Goal: Task Accomplishment & Management: Use online tool/utility

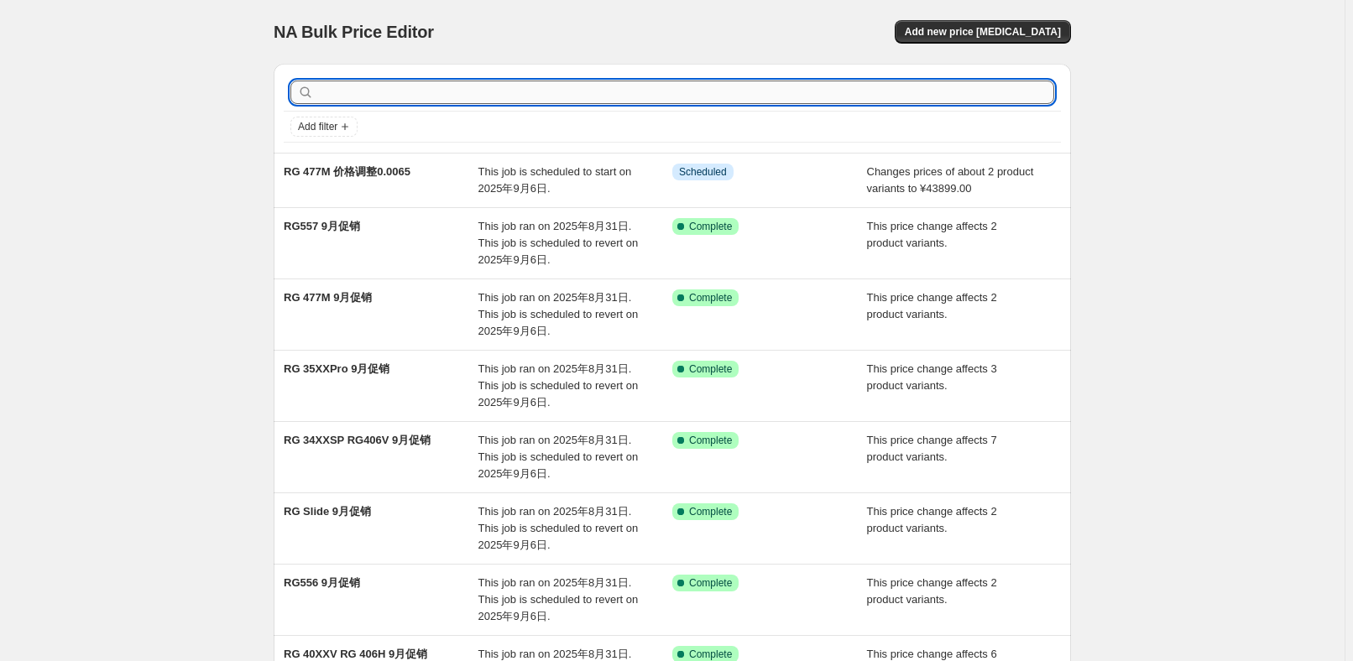
click at [680, 93] on input "text" at bounding box center [685, 92] width 737 height 23
type input "353"
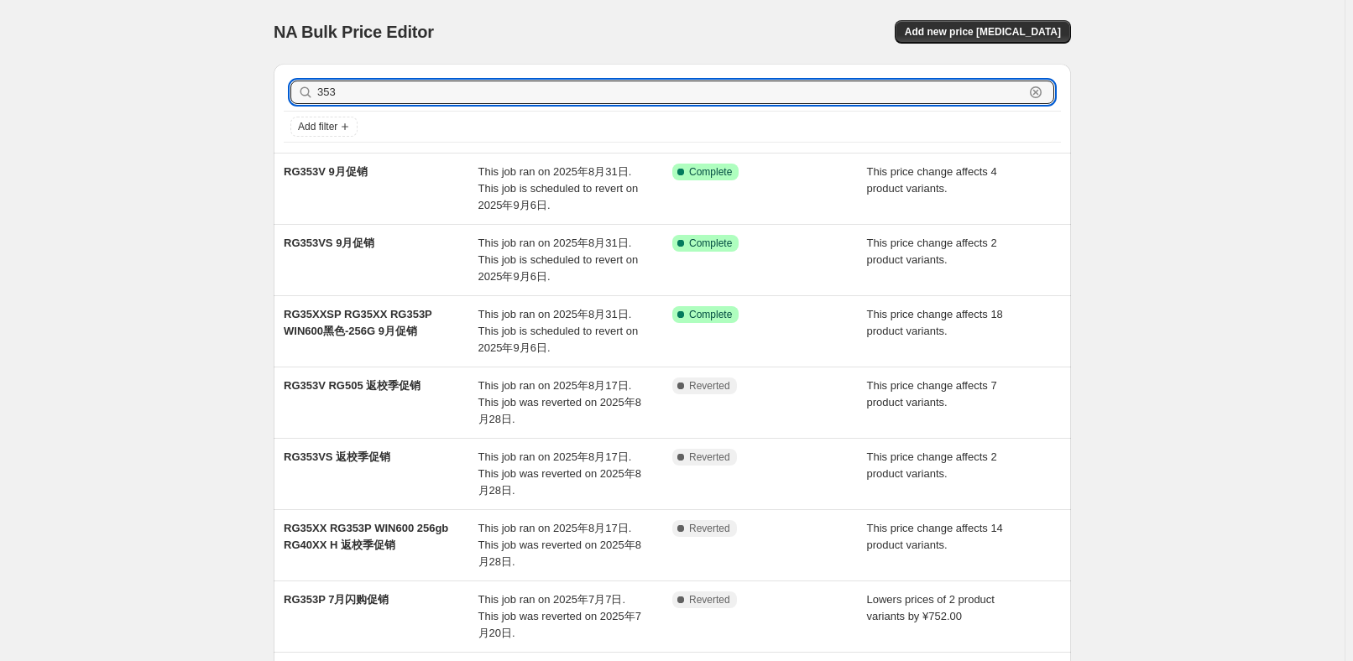
click at [680, 93] on input "353" at bounding box center [670, 92] width 707 height 23
type input "353P"
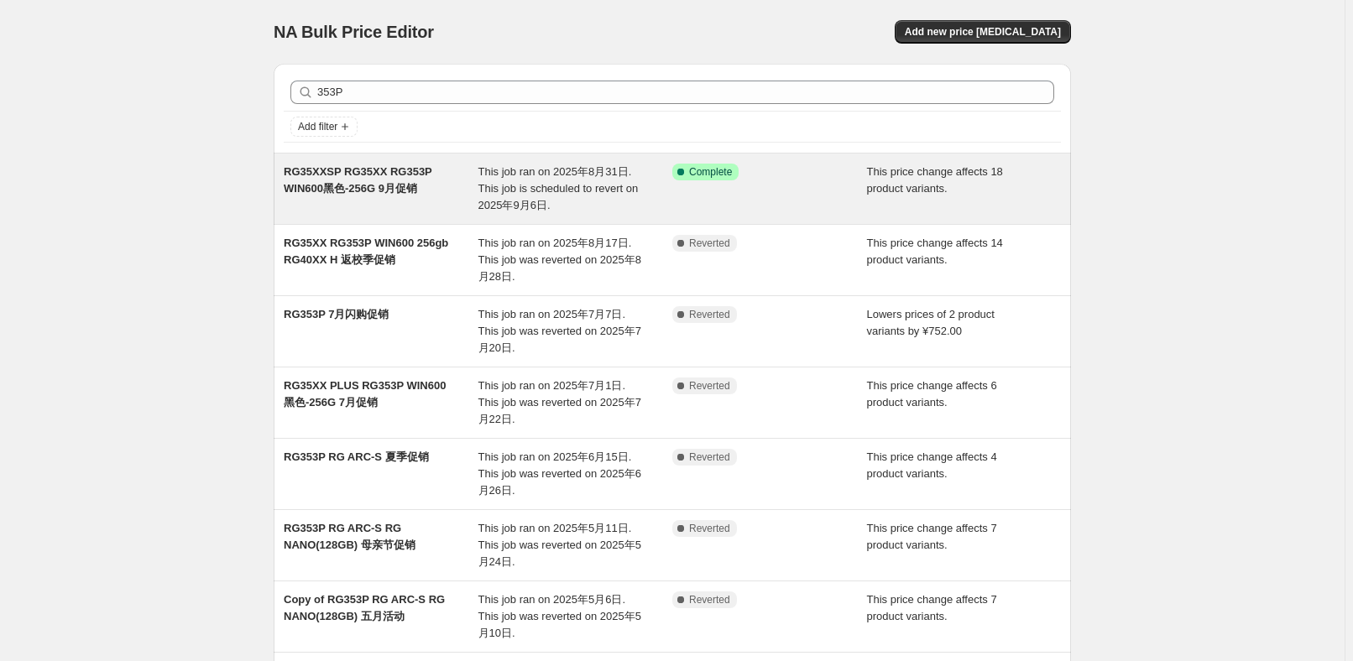
click at [495, 190] on span "This job ran on 2025年8月31日. This job is scheduled to revert on 2025年9月6日." at bounding box center [558, 188] width 160 height 46
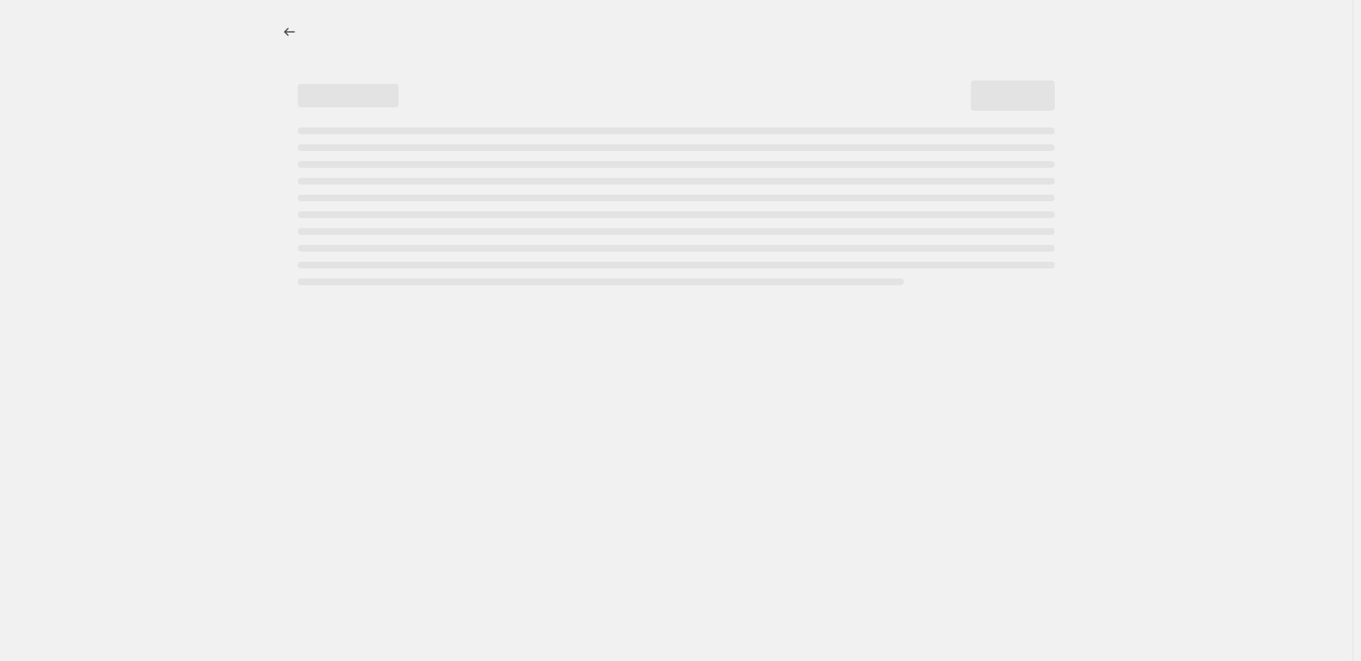
select select "pcap"
select select "no_change"
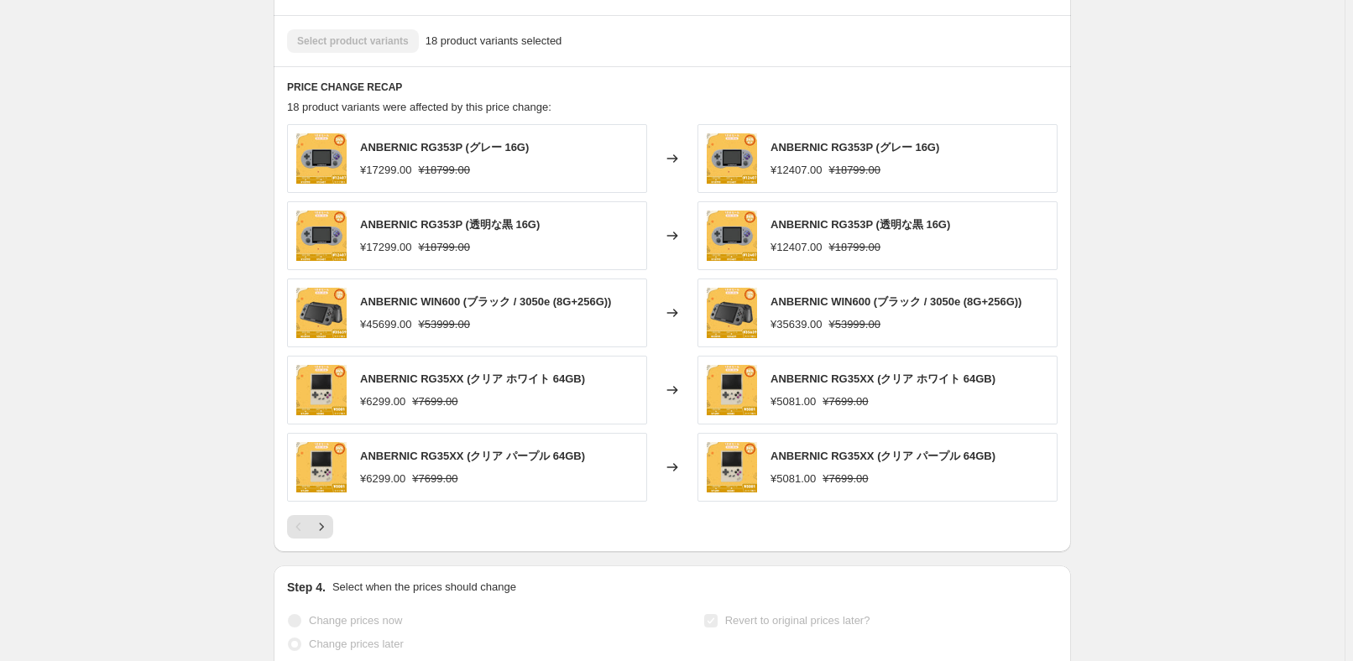
scroll to position [1297, 0]
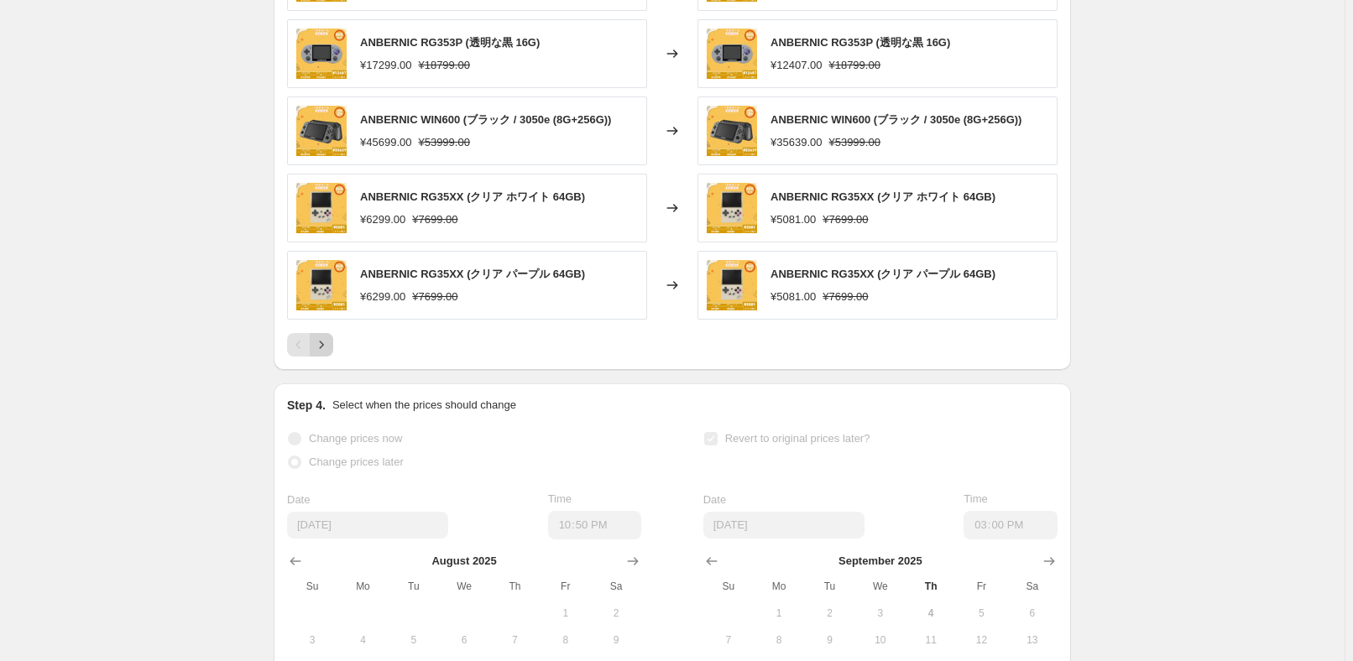
click at [333, 333] on button "Next" at bounding box center [321, 344] width 23 height 23
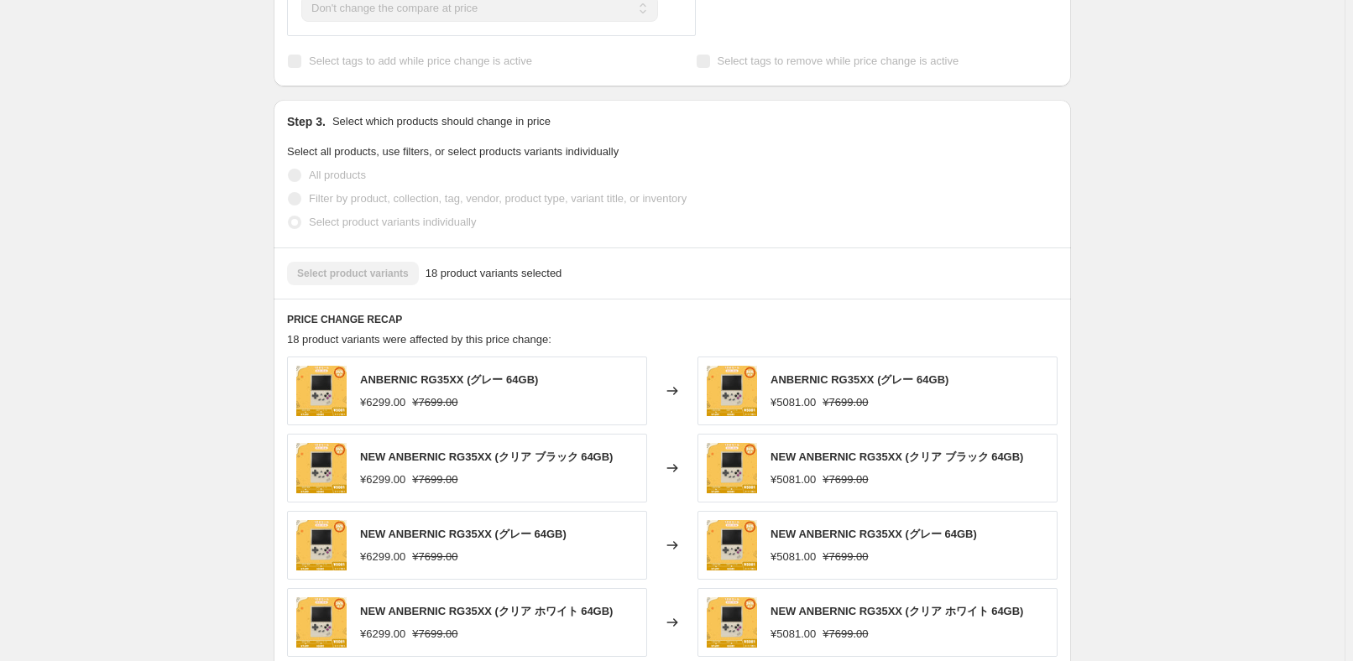
scroll to position [1068, 0]
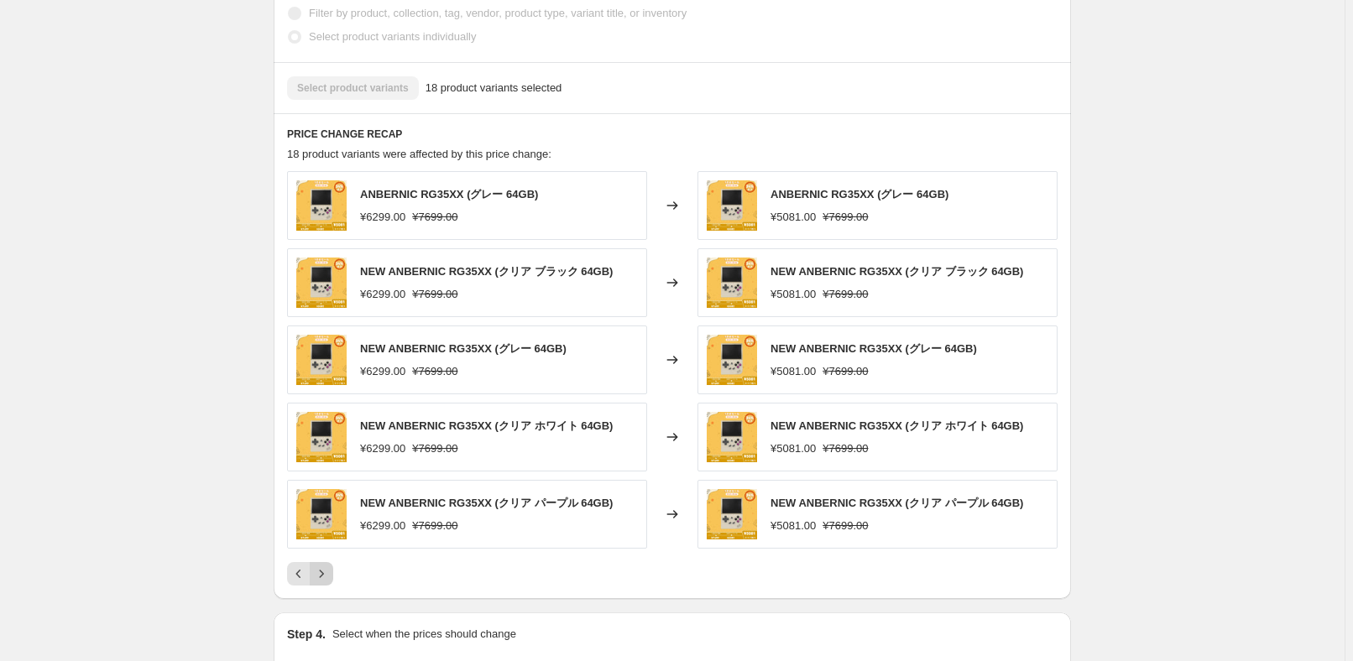
click at [324, 571] on icon "Next" at bounding box center [322, 575] width 4 height 8
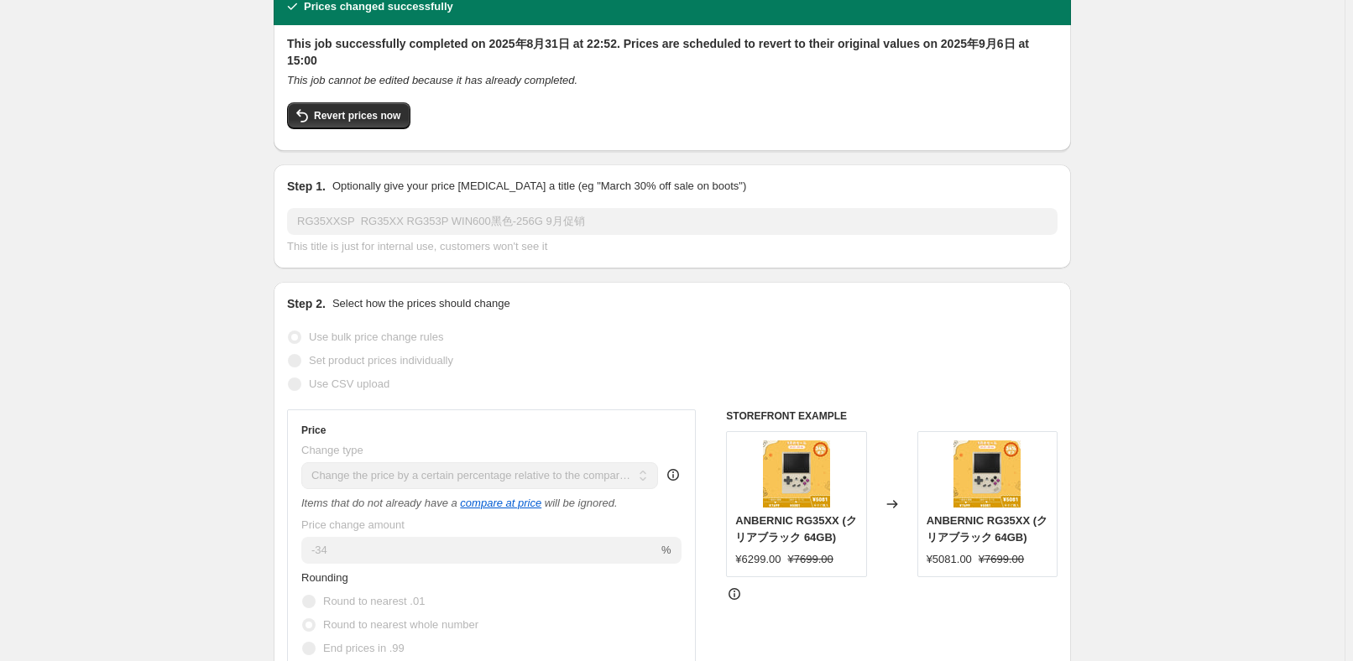
scroll to position [0, 0]
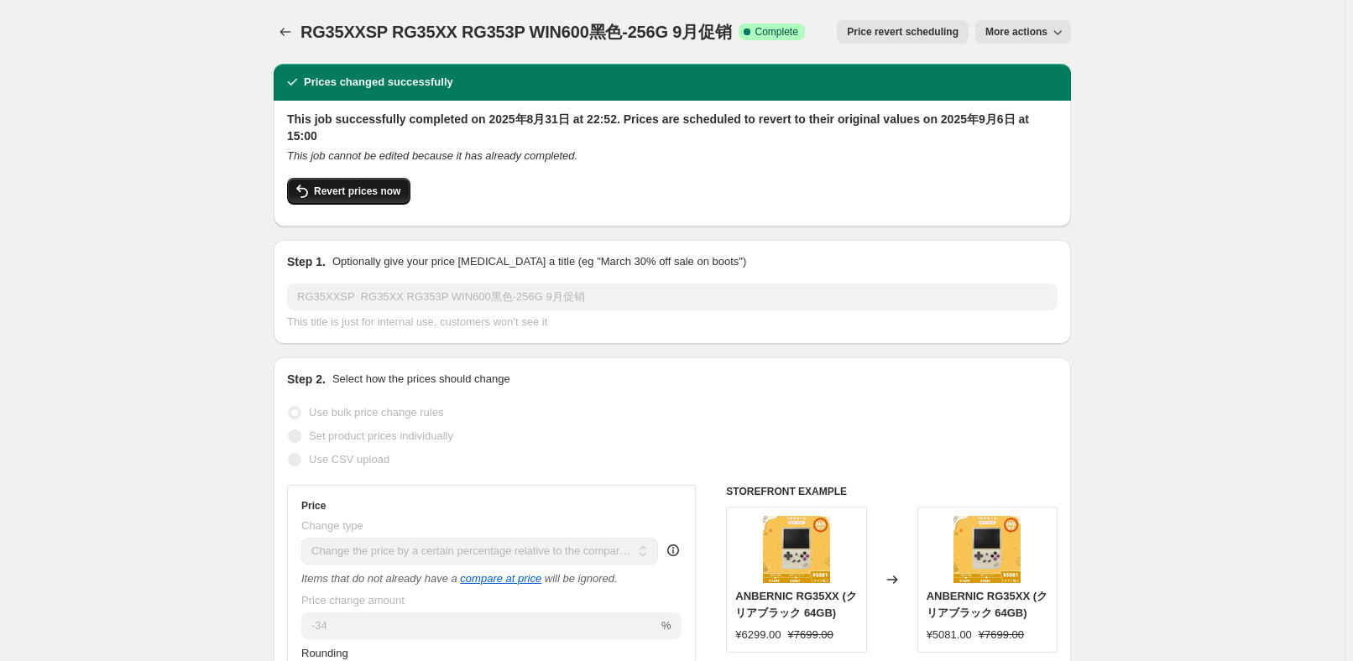
click at [361, 185] on span "Revert prices now" at bounding box center [357, 191] width 86 height 13
checkbox input "false"
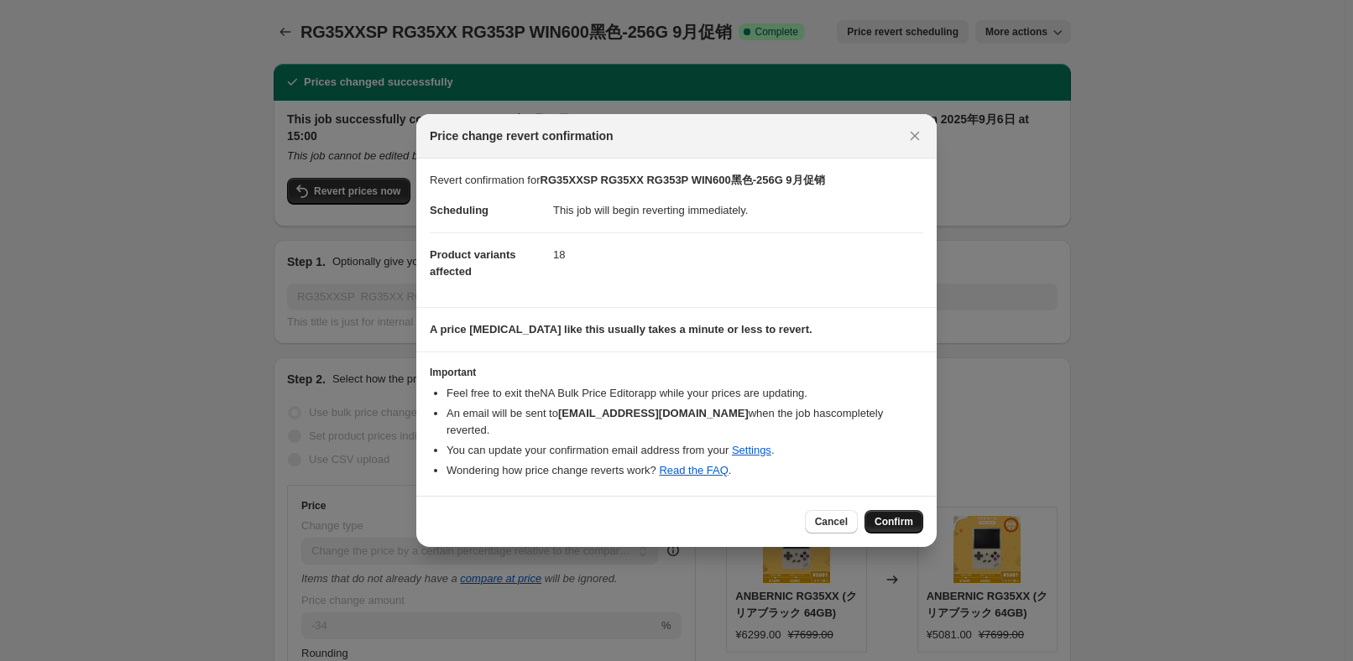
click at [906, 519] on button "Confirm" at bounding box center [893, 521] width 59 height 23
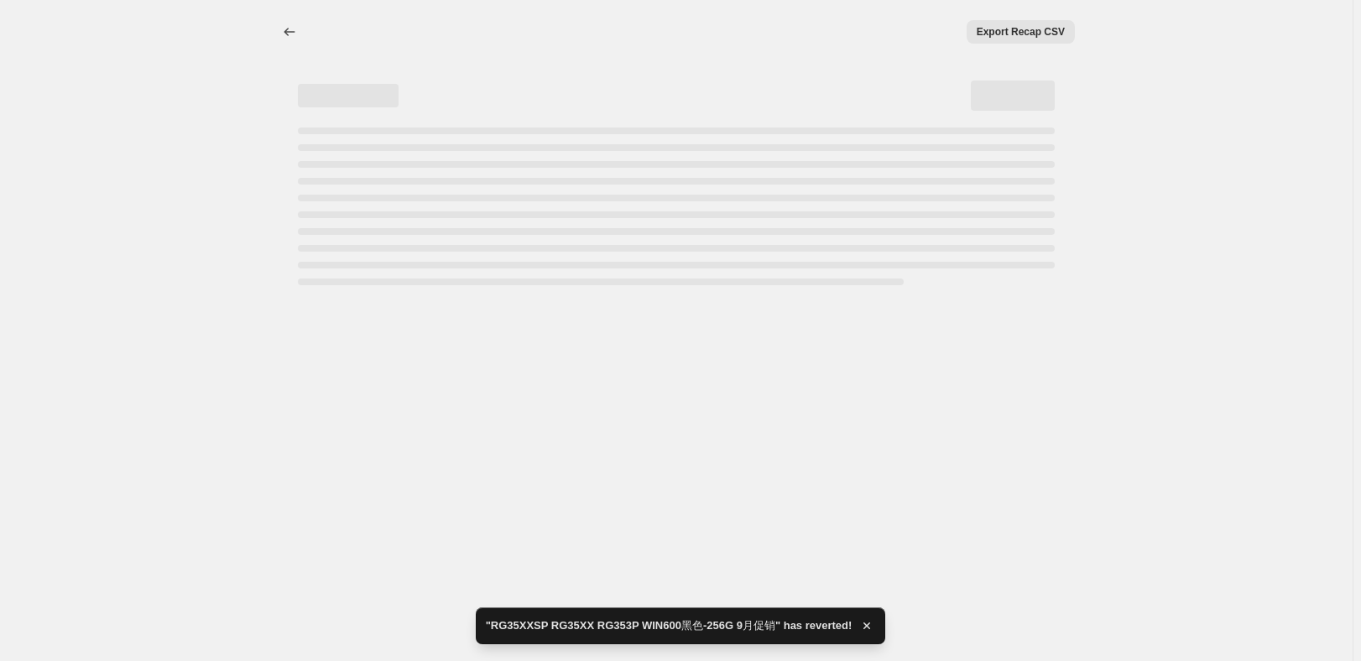
select select "pcap"
select select "no_change"
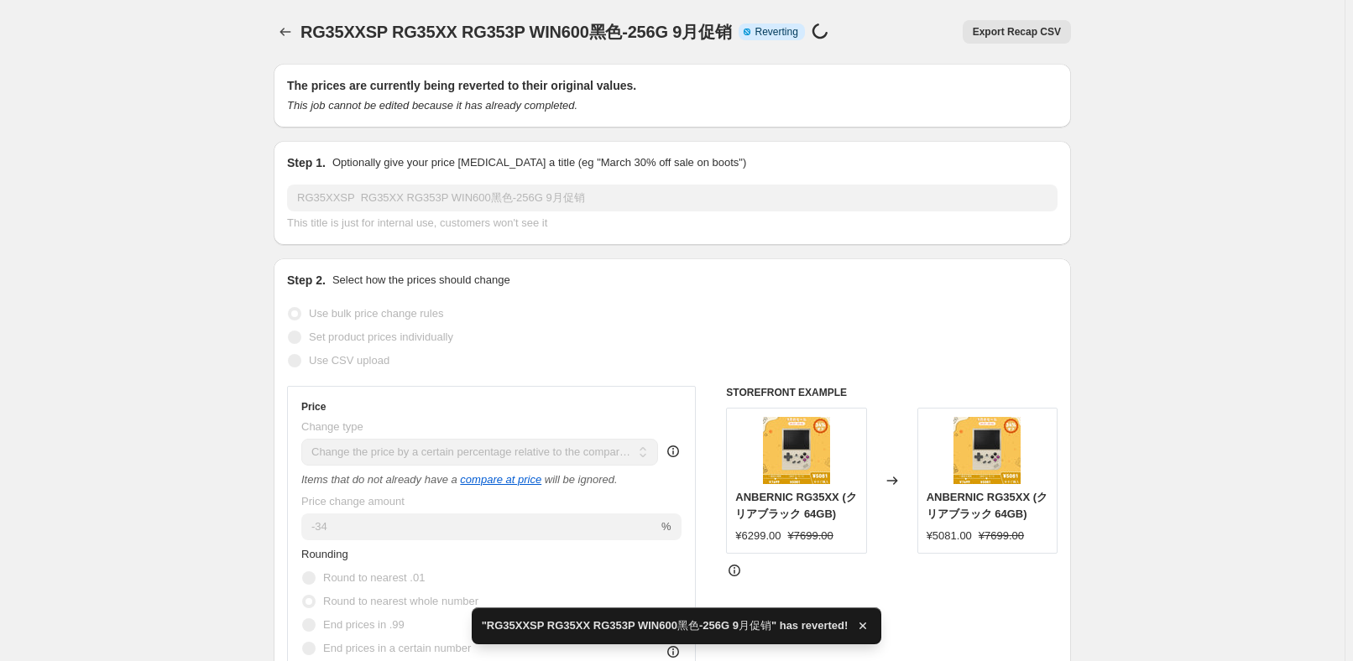
checkbox input "true"
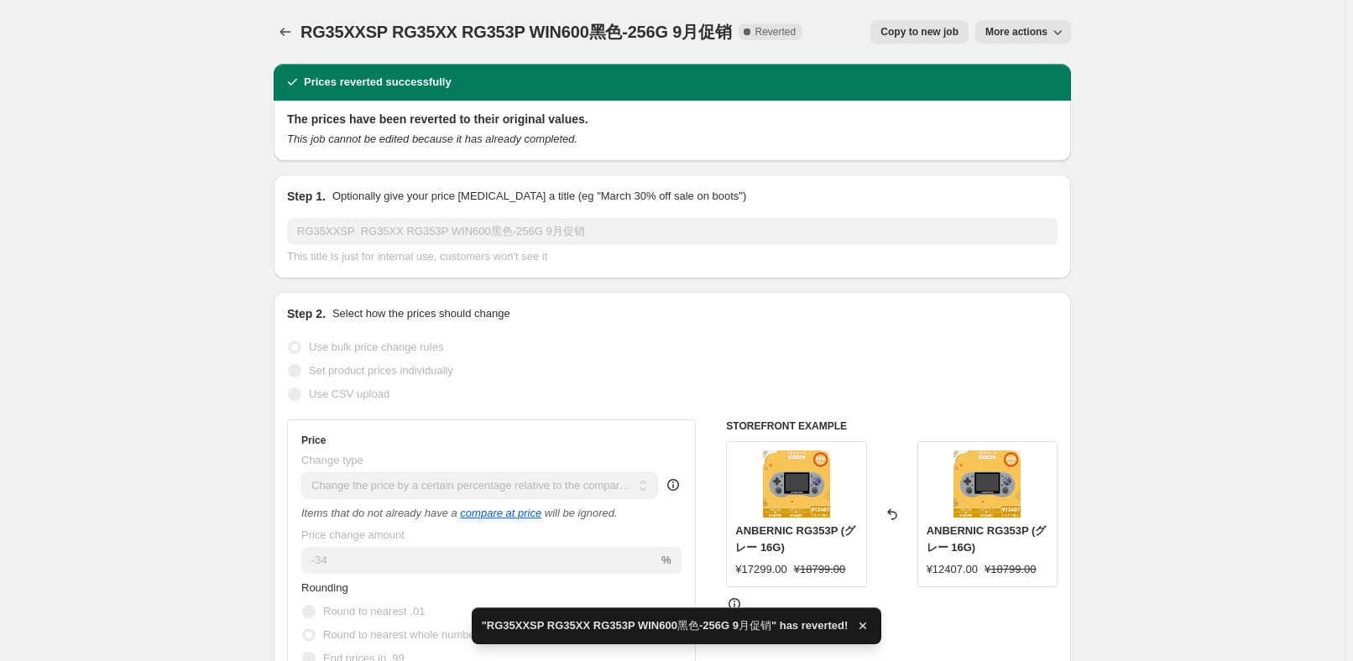
click at [926, 28] on span "Copy to new job" at bounding box center [919, 31] width 78 height 13
select select "pcap"
select select "no_change"
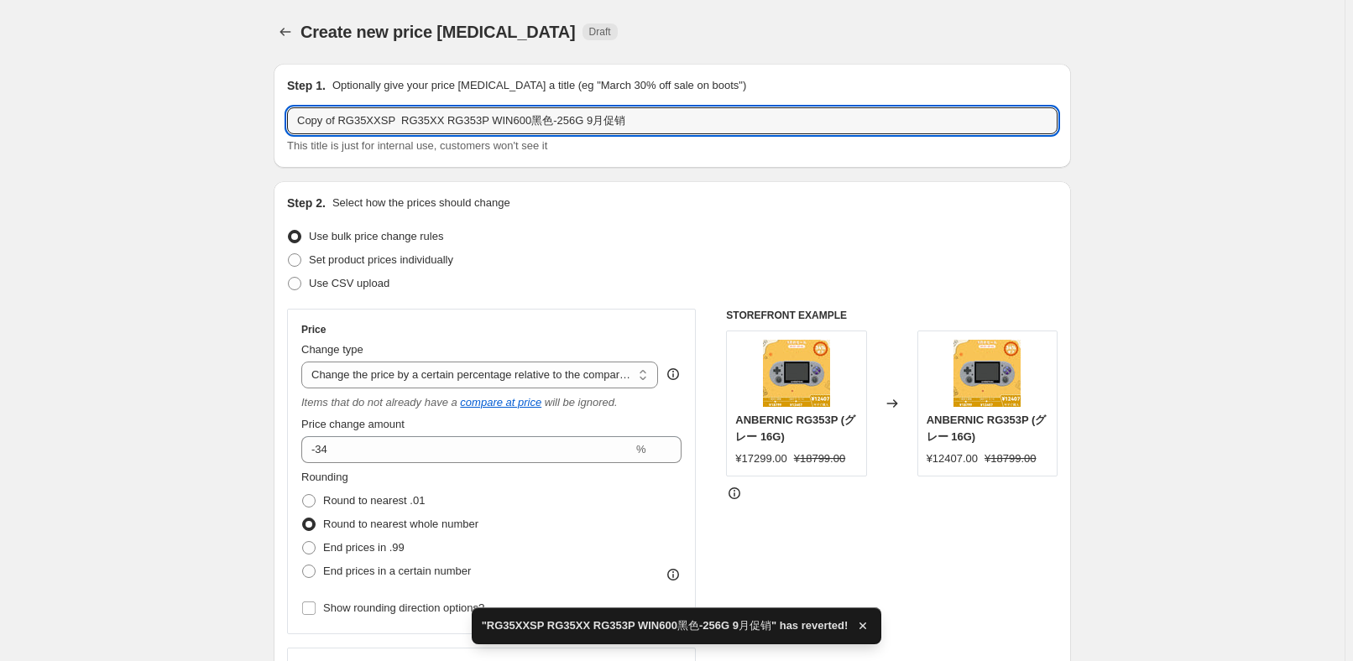
drag, startPoint x: 718, startPoint y: 116, endPoint x: 109, endPoint y: 135, distance: 609.6
paste input "text"
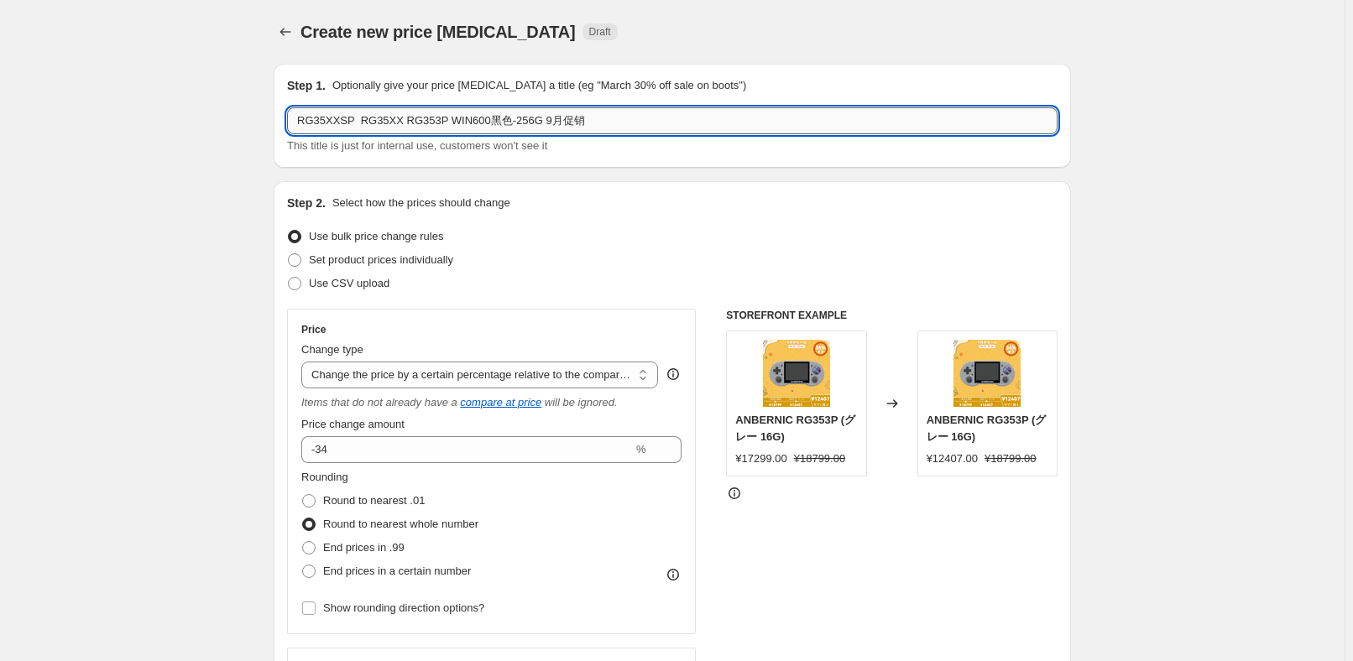
drag, startPoint x: 394, startPoint y: 127, endPoint x: 436, endPoint y: 123, distance: 43.0
click at [436, 123] on input "RG35XXSP RG35XX RG353P WIN600黑色-256G 9月促销" at bounding box center [672, 120] width 770 height 27
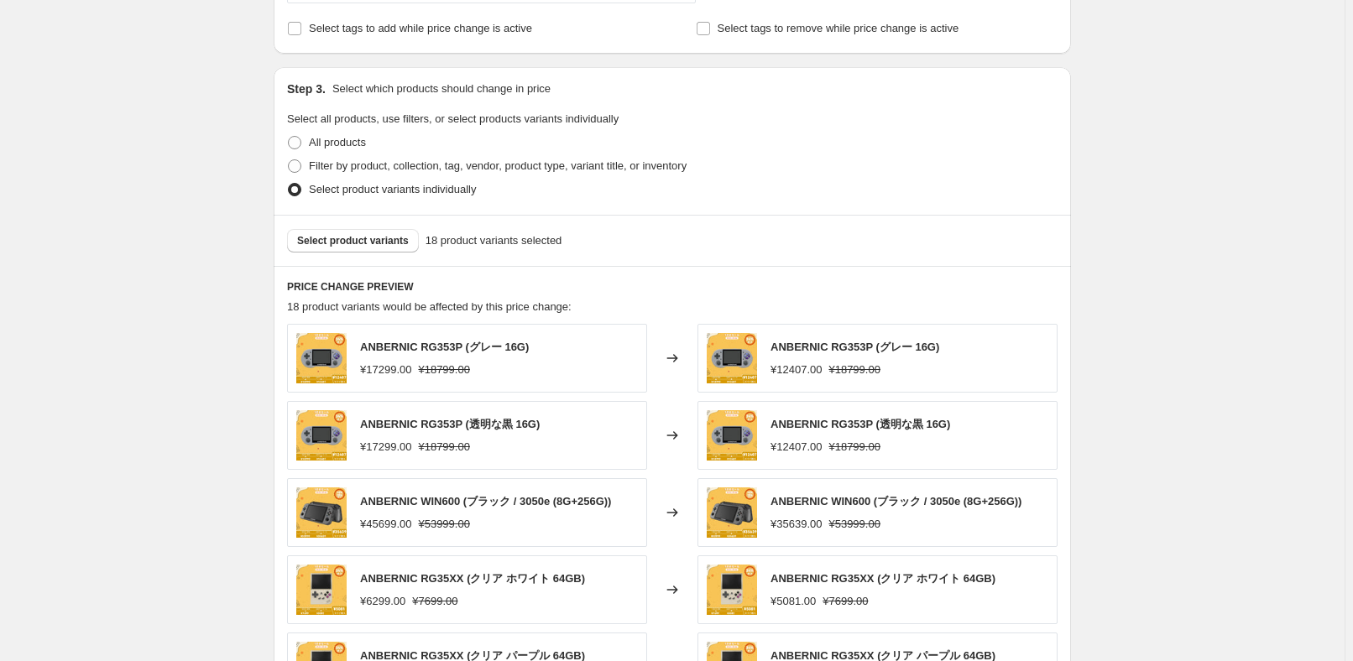
scroll to position [763, 0]
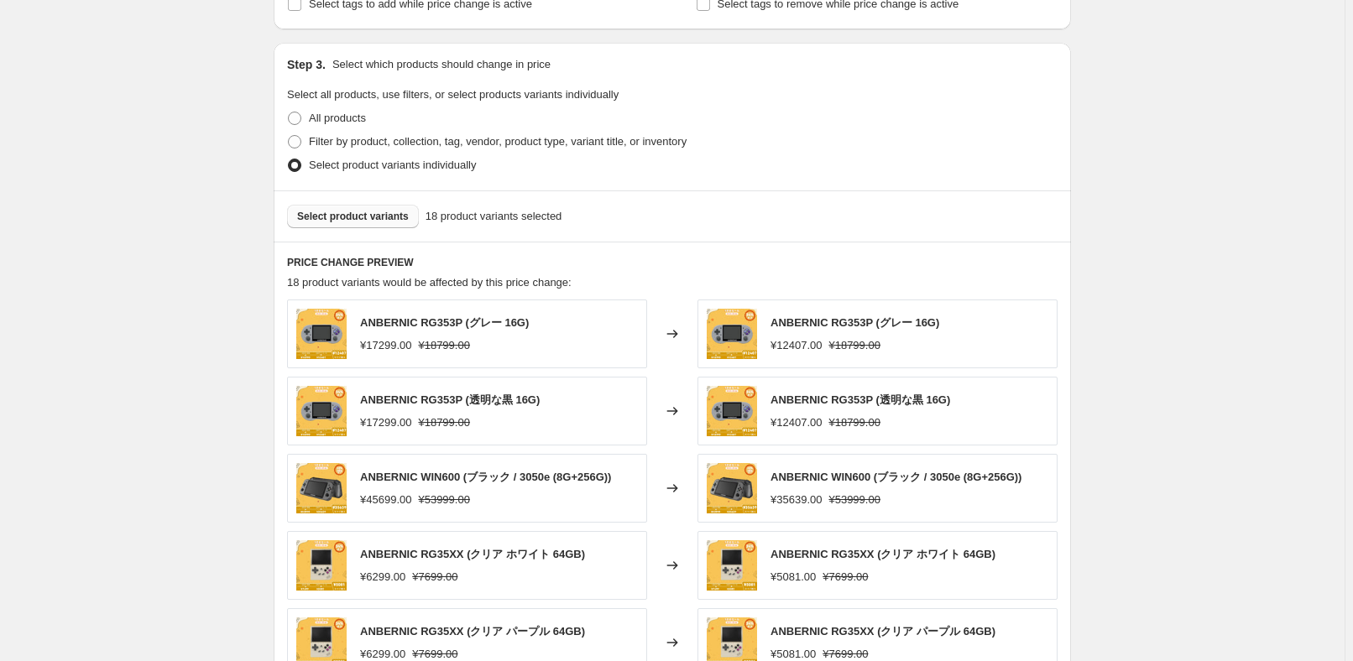
type input "RG35XXSP RG35XX WIN600黑色-256G 9月促销"
click at [384, 217] on span "Select product variants" at bounding box center [353, 216] width 112 height 13
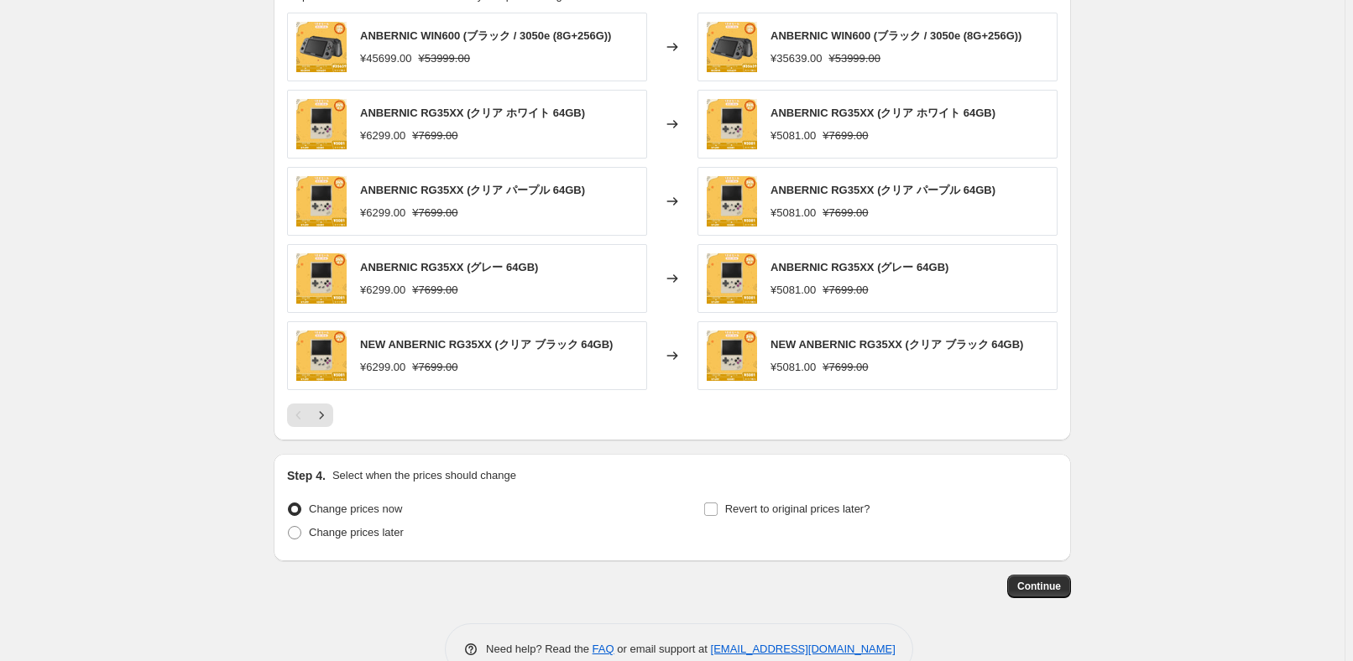
scroll to position [1085, 0]
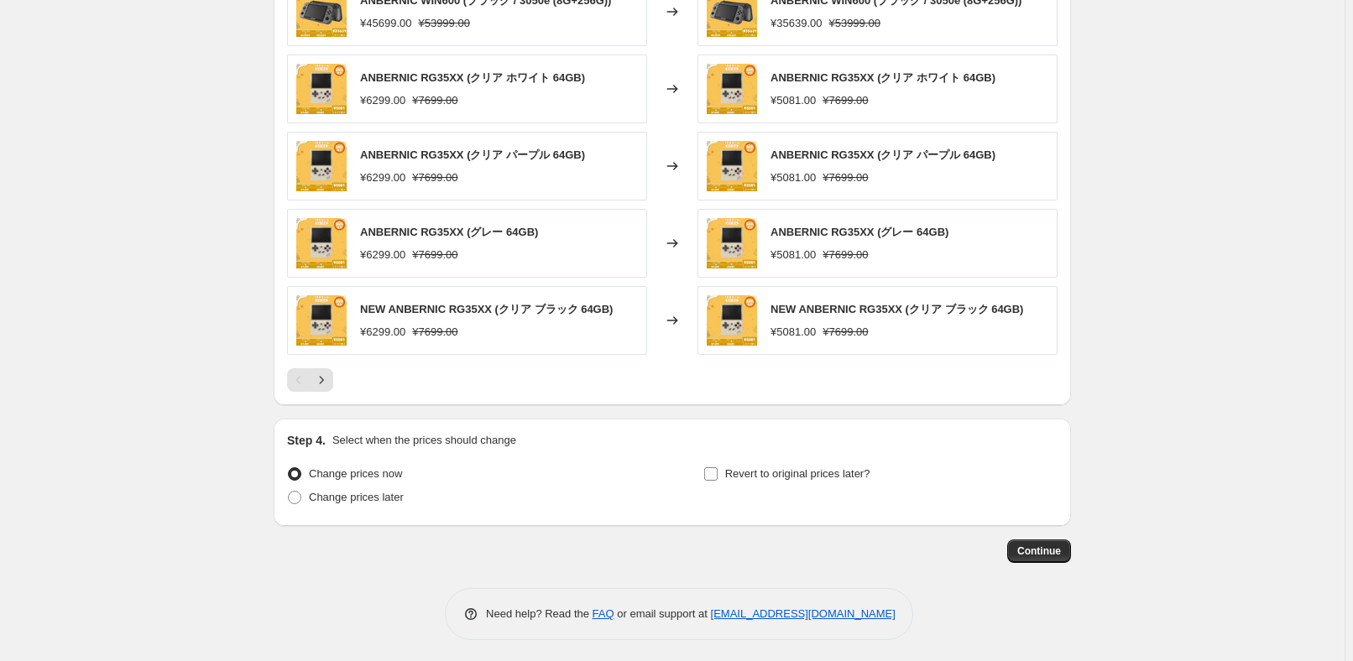
click at [828, 481] on label "Revert to original prices later?" at bounding box center [786, 473] width 167 height 23
click at [718, 481] on input "Revert to original prices later?" at bounding box center [710, 473] width 13 height 13
checkbox input "true"
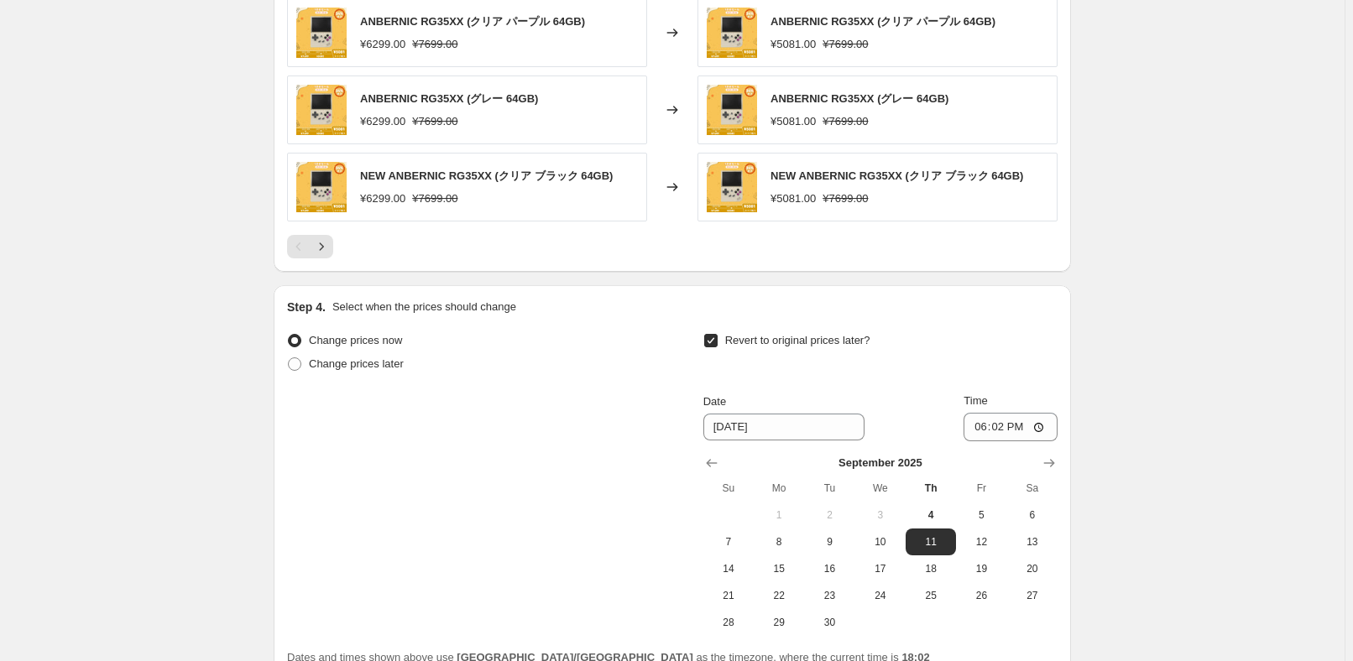
scroll to position [1314, 0]
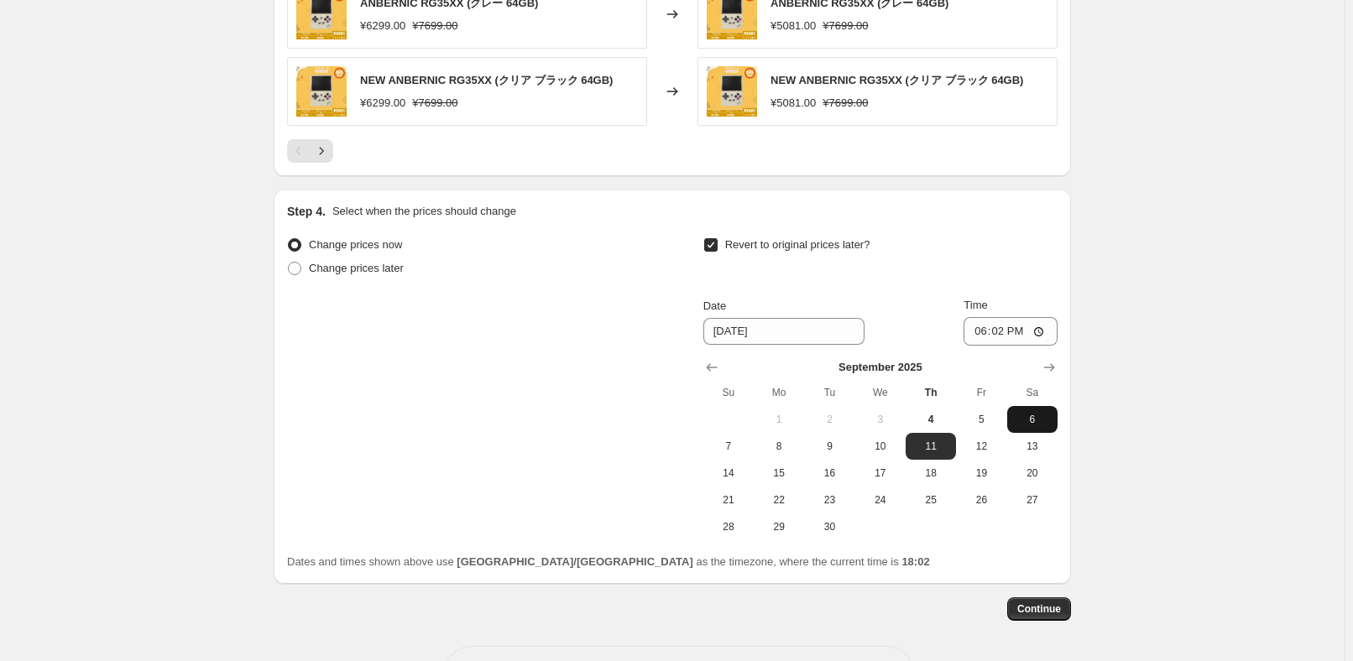
click at [1035, 417] on span "6" at bounding box center [1032, 419] width 37 height 13
type input "[DATE]"
click at [1003, 330] on input "18:02" at bounding box center [1010, 331] width 94 height 29
type input "15:00"
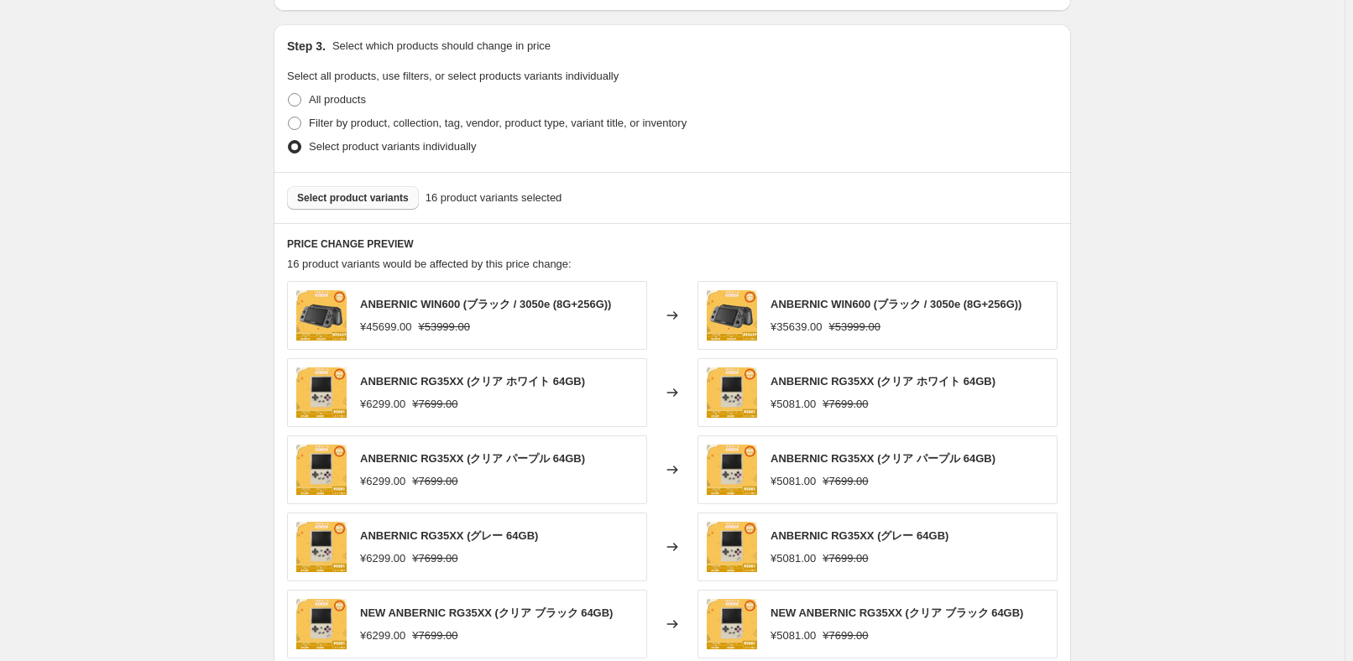
scroll to position [915, 0]
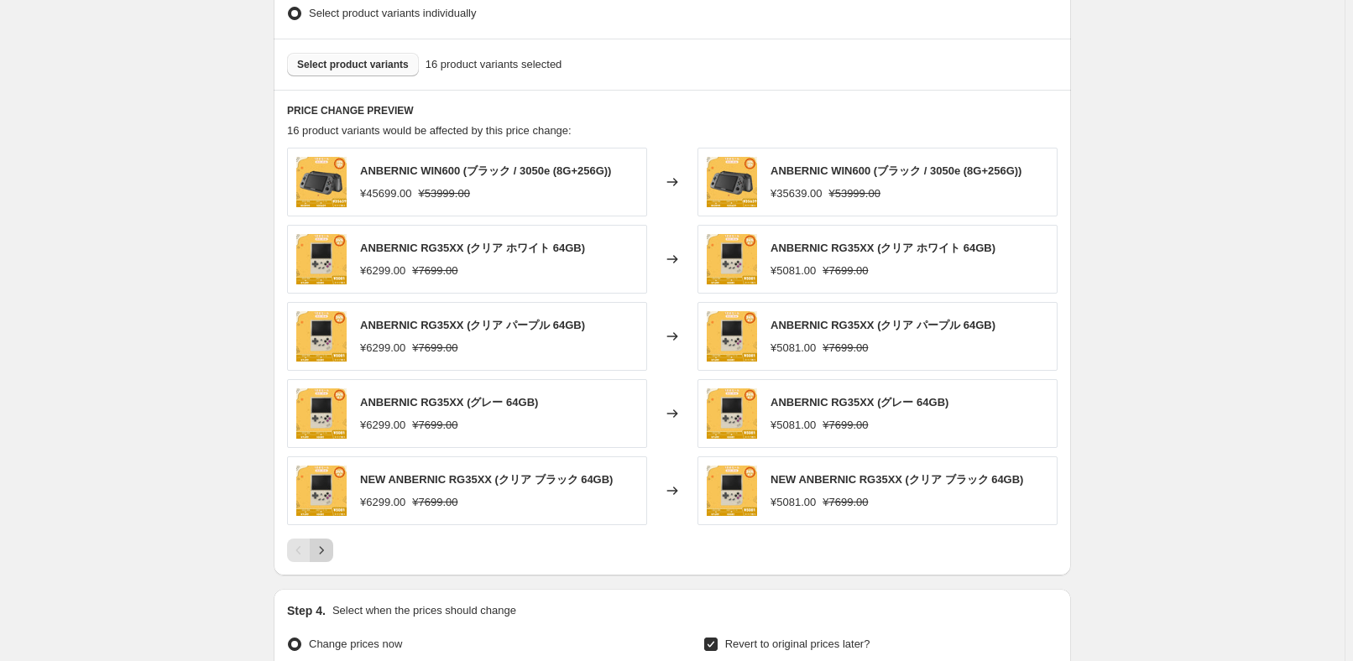
click at [317, 548] on icon "Next" at bounding box center [321, 550] width 17 height 17
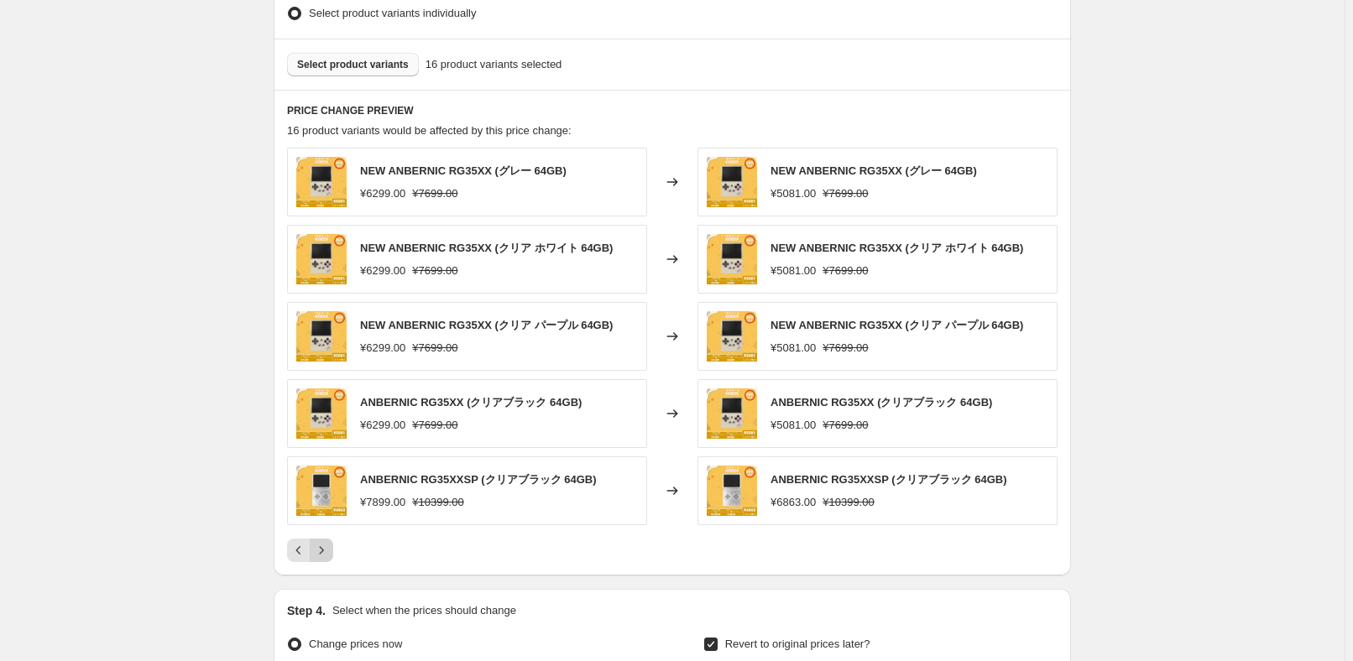
click at [324, 547] on icon "Next" at bounding box center [322, 551] width 4 height 8
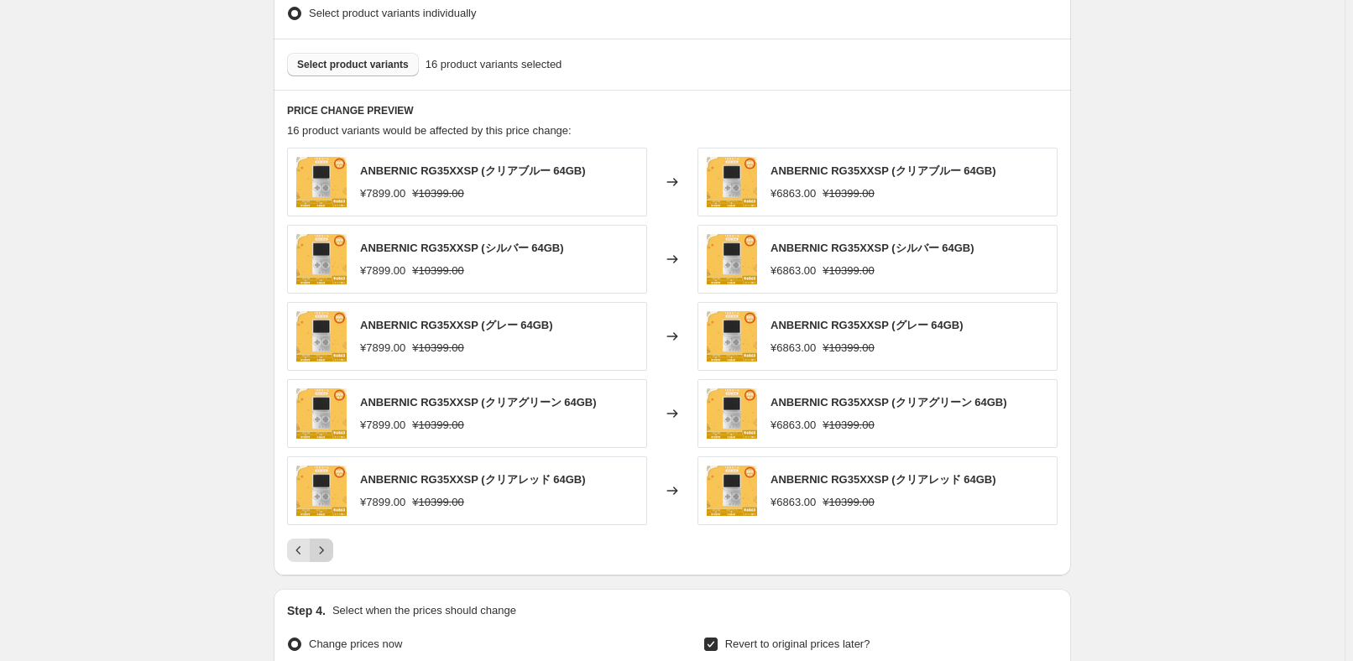
click at [324, 547] on icon "Next" at bounding box center [322, 551] width 4 height 8
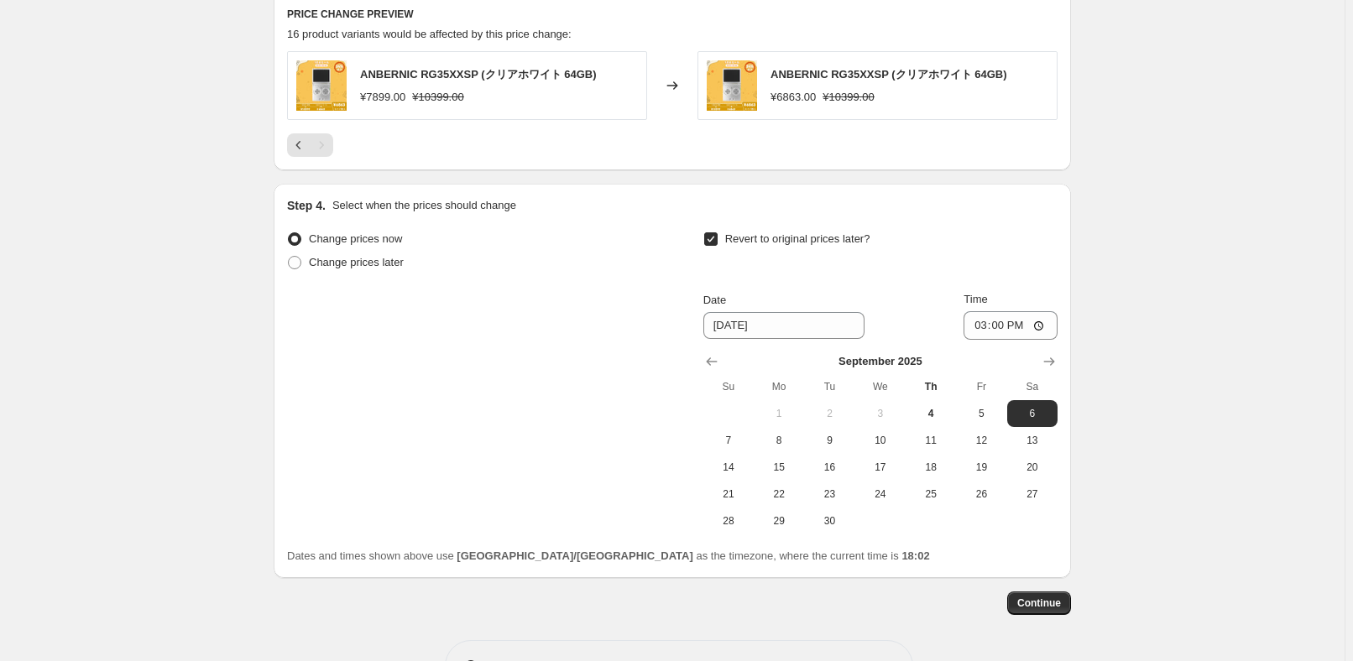
scroll to position [1065, 0]
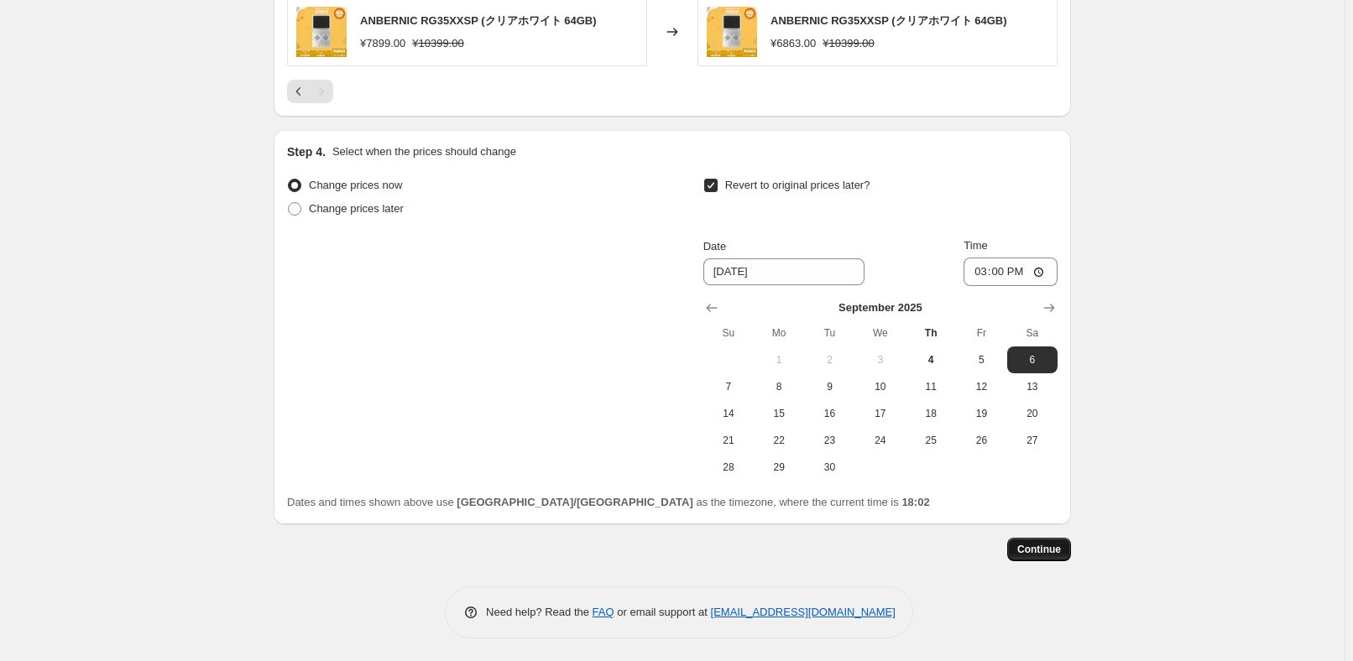
click at [1057, 555] on button "Continue" at bounding box center [1039, 549] width 64 height 23
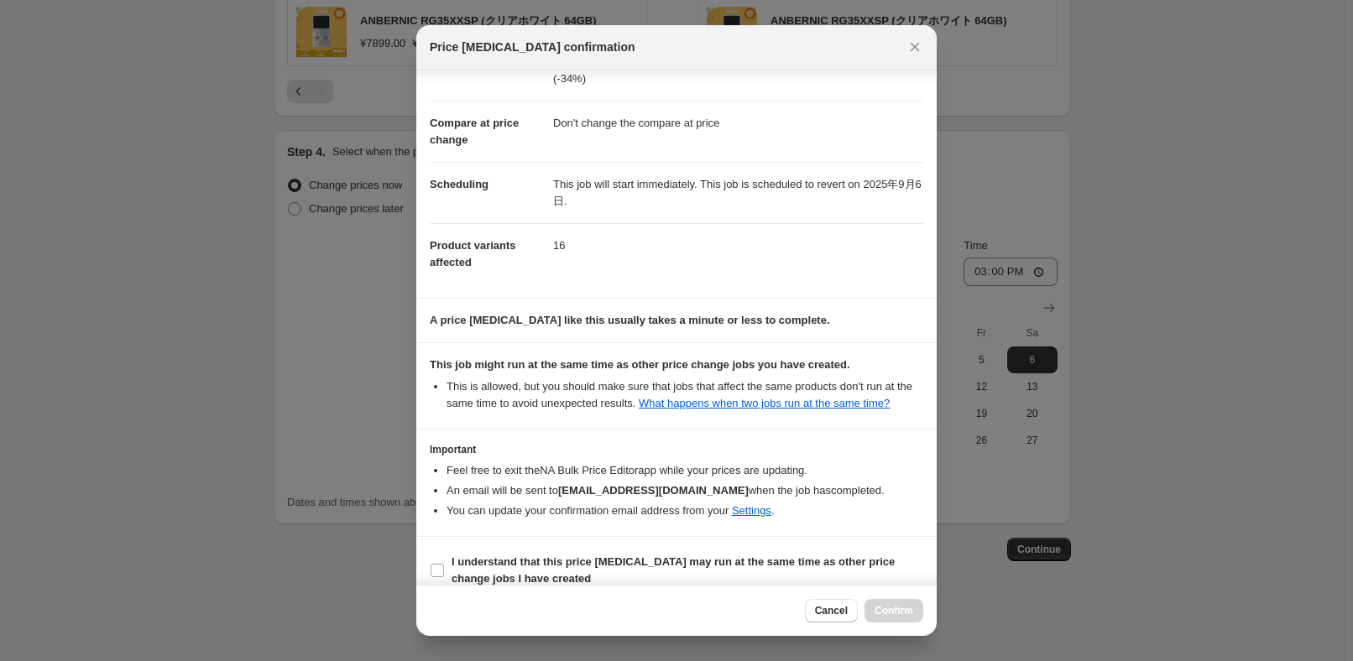
scroll to position [76, 0]
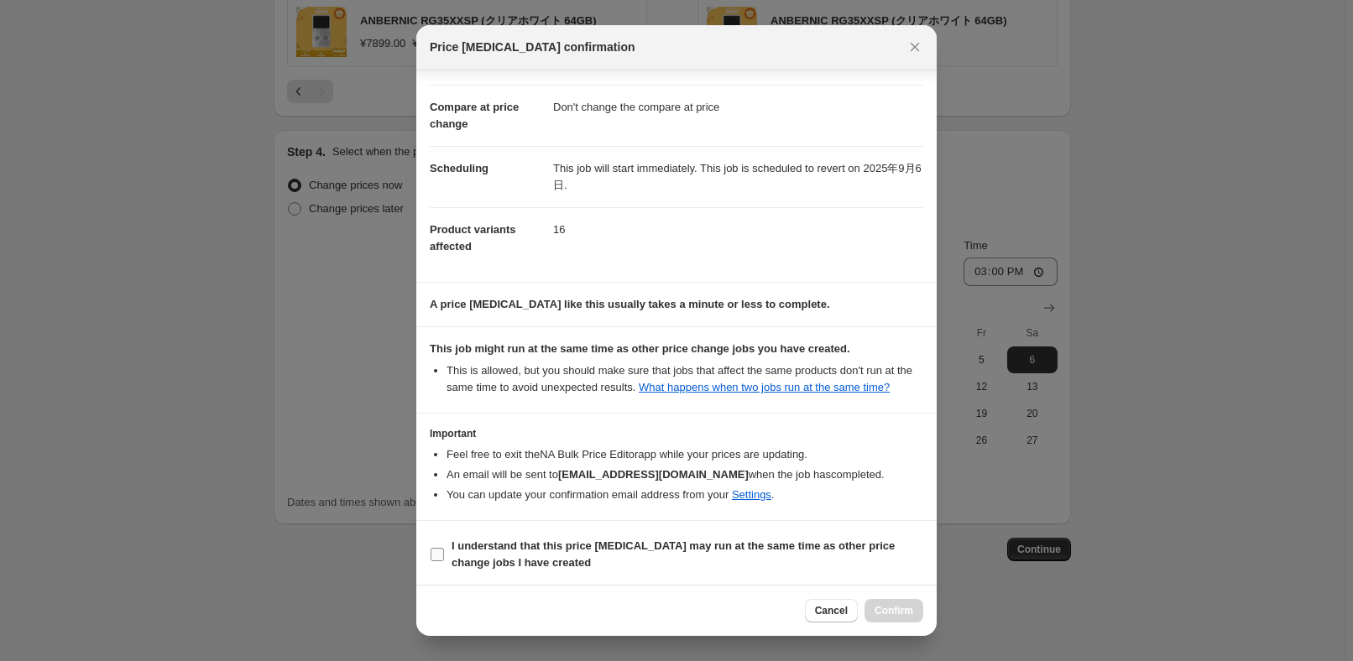
click at [456, 566] on b "I understand that this price [MEDICAL_DATA] may run at the same time as other p…" at bounding box center [673, 554] width 443 height 29
click at [444, 561] on input "I understand that this price [MEDICAL_DATA] may run at the same time as other p…" at bounding box center [437, 554] width 13 height 13
checkbox input "true"
click at [897, 618] on button "Confirm" at bounding box center [893, 610] width 59 height 23
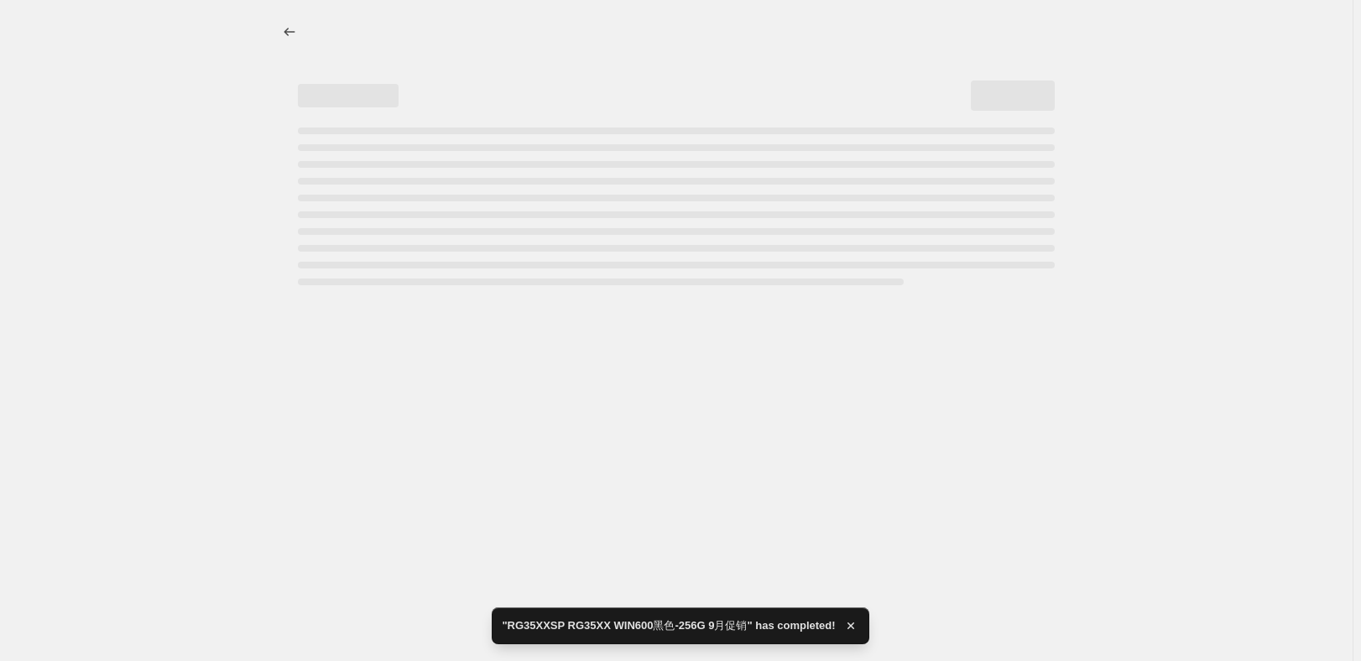
select select "pcap"
select select "no_change"
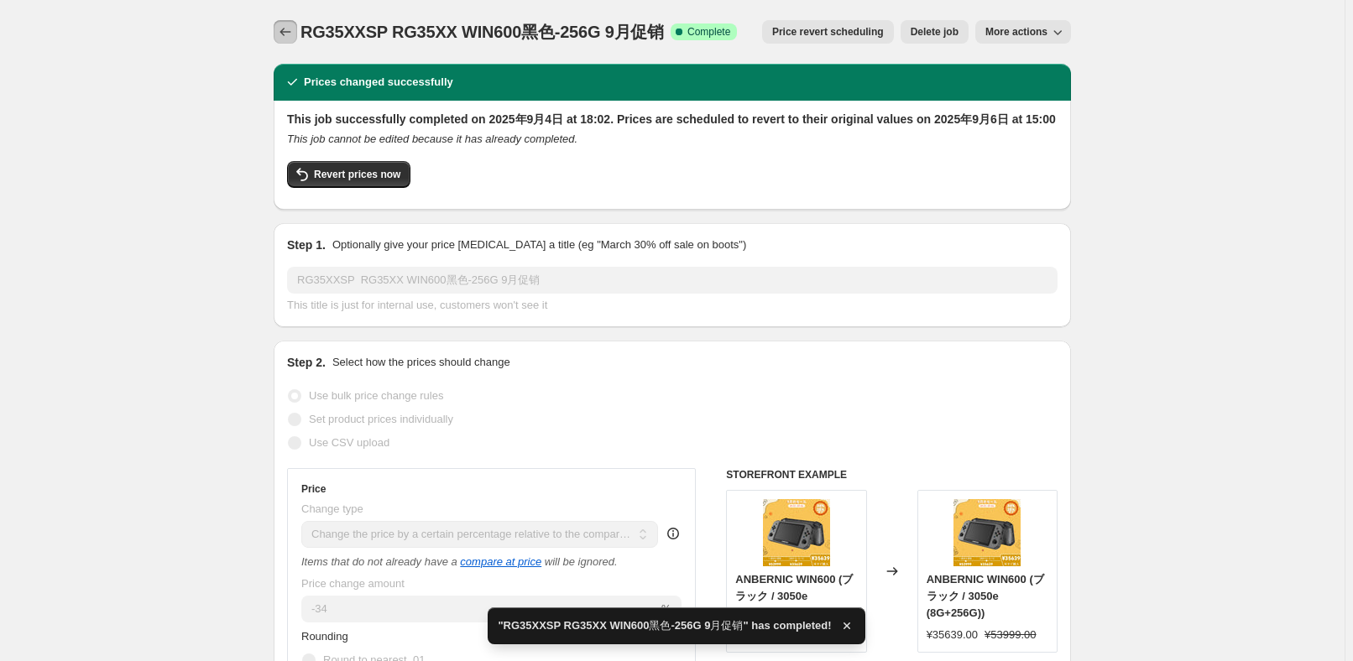
click at [294, 32] on icon "Price change jobs" at bounding box center [285, 31] width 17 height 17
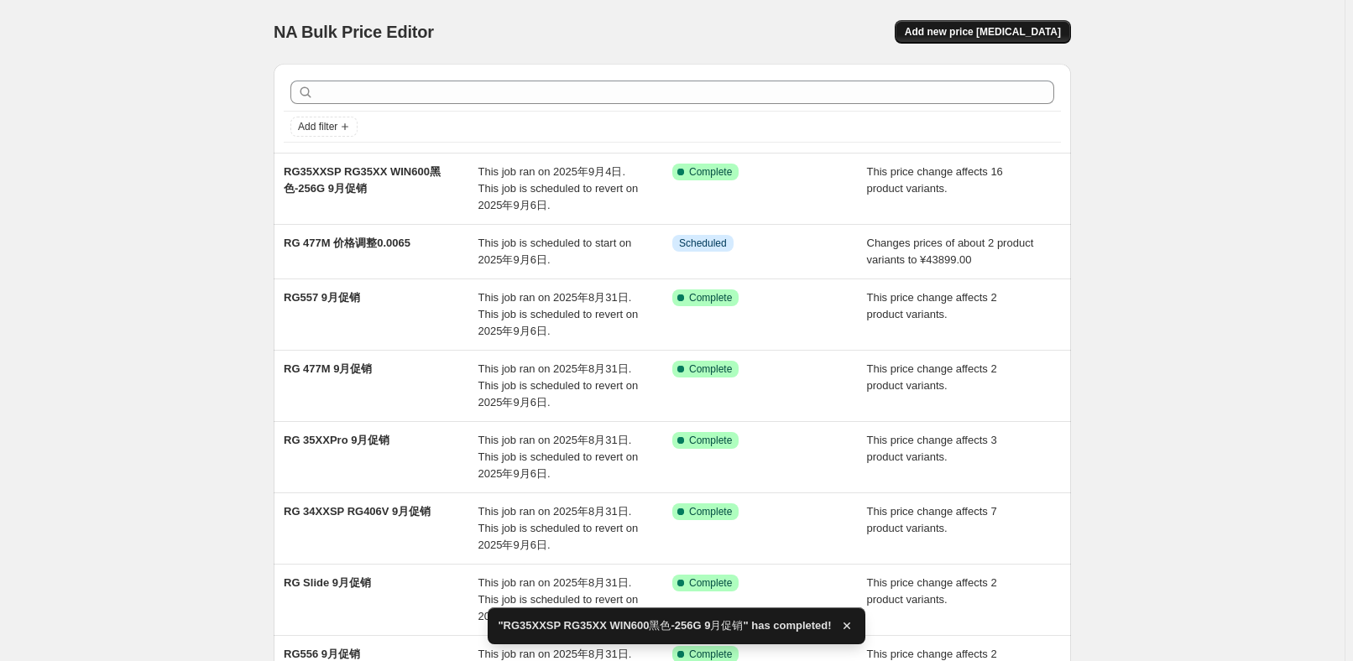
click at [1015, 30] on span "Add new price [MEDICAL_DATA]" at bounding box center [983, 31] width 156 height 13
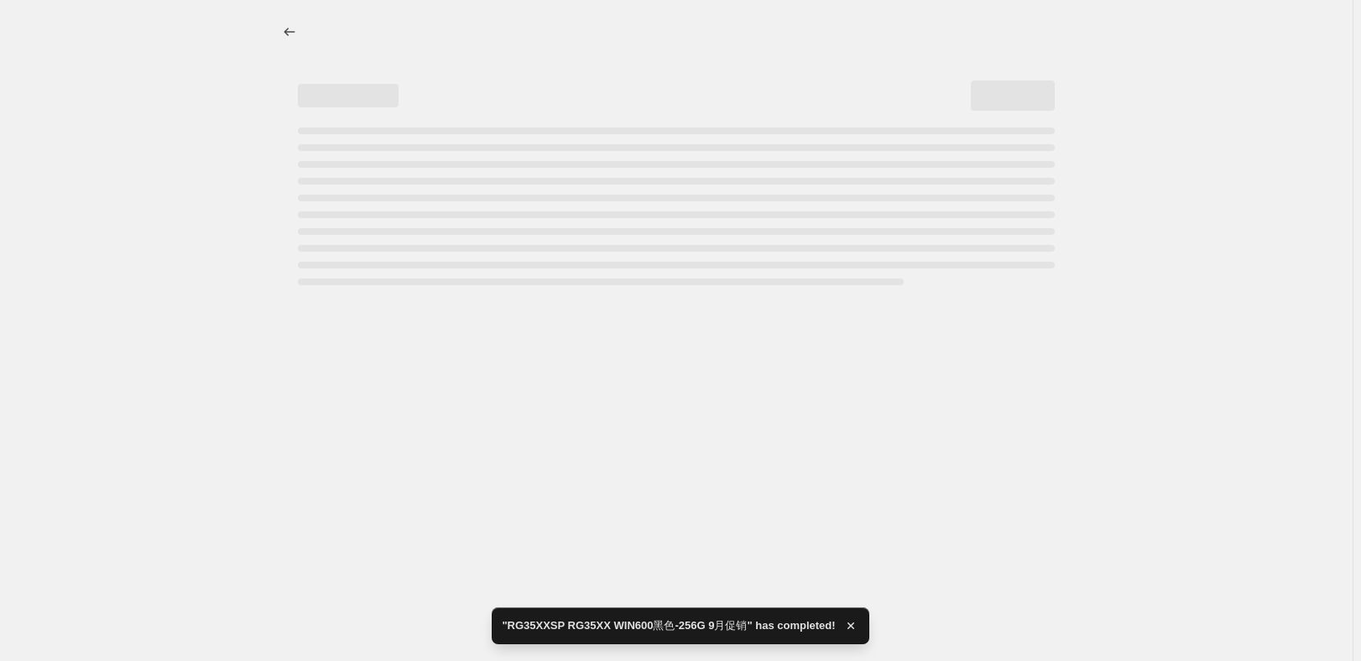
select select "percentage"
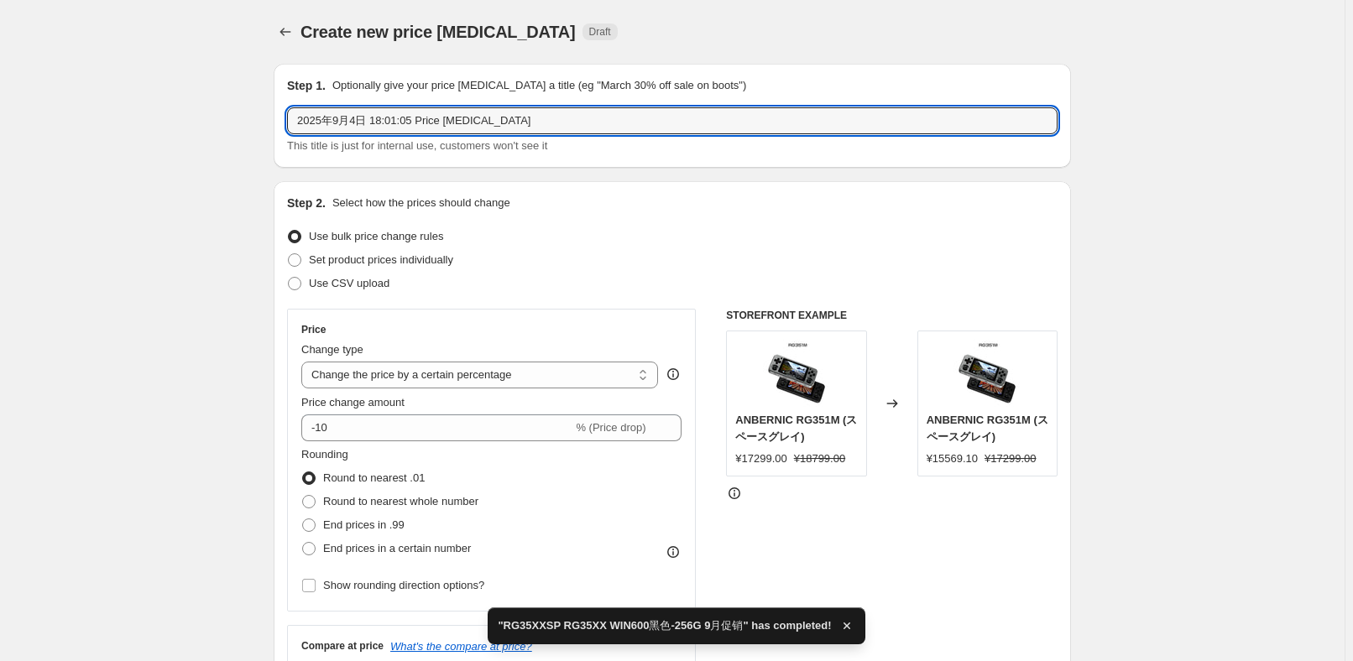
drag, startPoint x: 564, startPoint y: 117, endPoint x: 39, endPoint y: 106, distance: 525.5
paste input "RG353P"
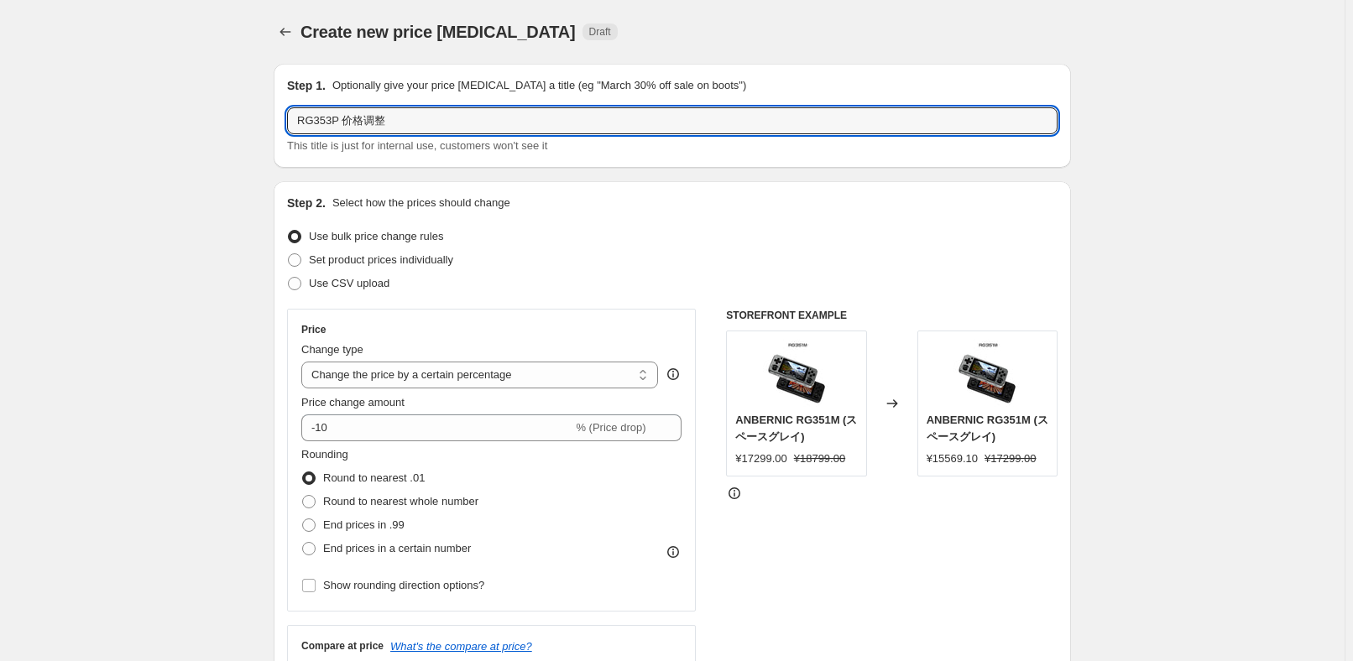
type input "RG353P 价格调整"
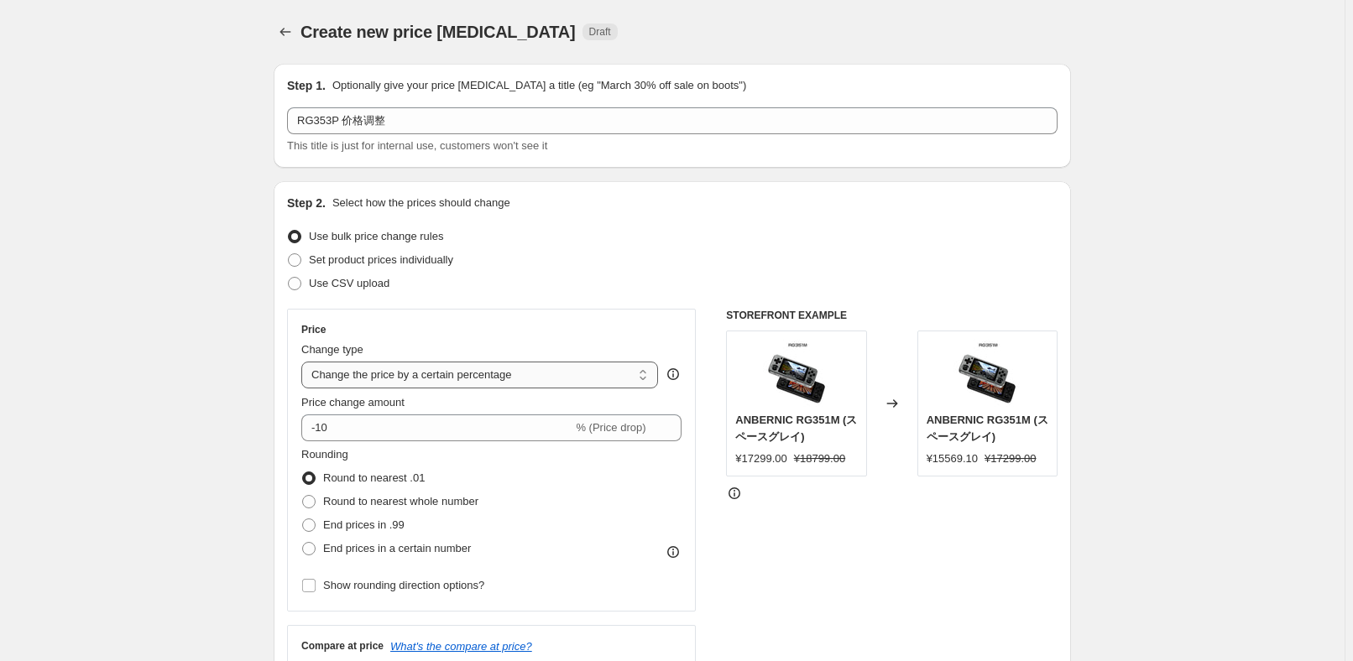
scroll to position [152, 0]
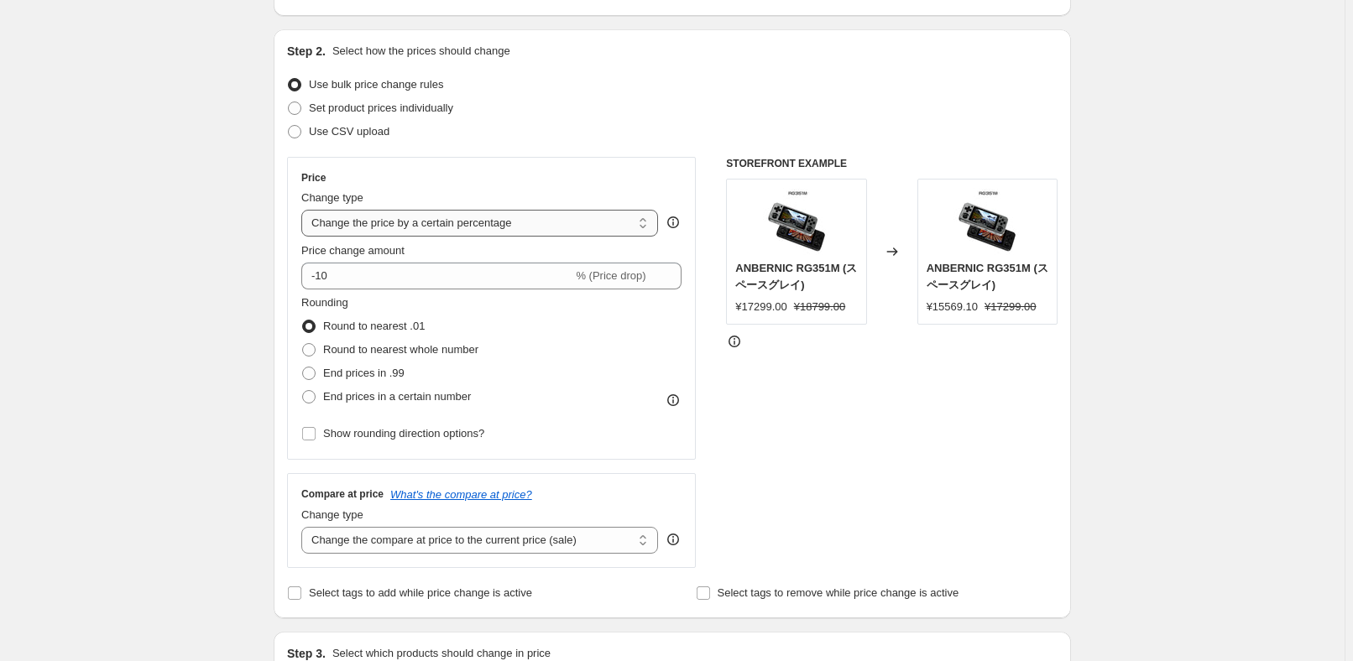
click at [561, 227] on select "Change the price to a certain amount Change the price by a certain amount Chang…" at bounding box center [479, 223] width 357 height 27
select select "pcap"
click at [305, 210] on select "Change the price to a certain amount Change the price by a certain amount Chang…" at bounding box center [479, 223] width 357 height 27
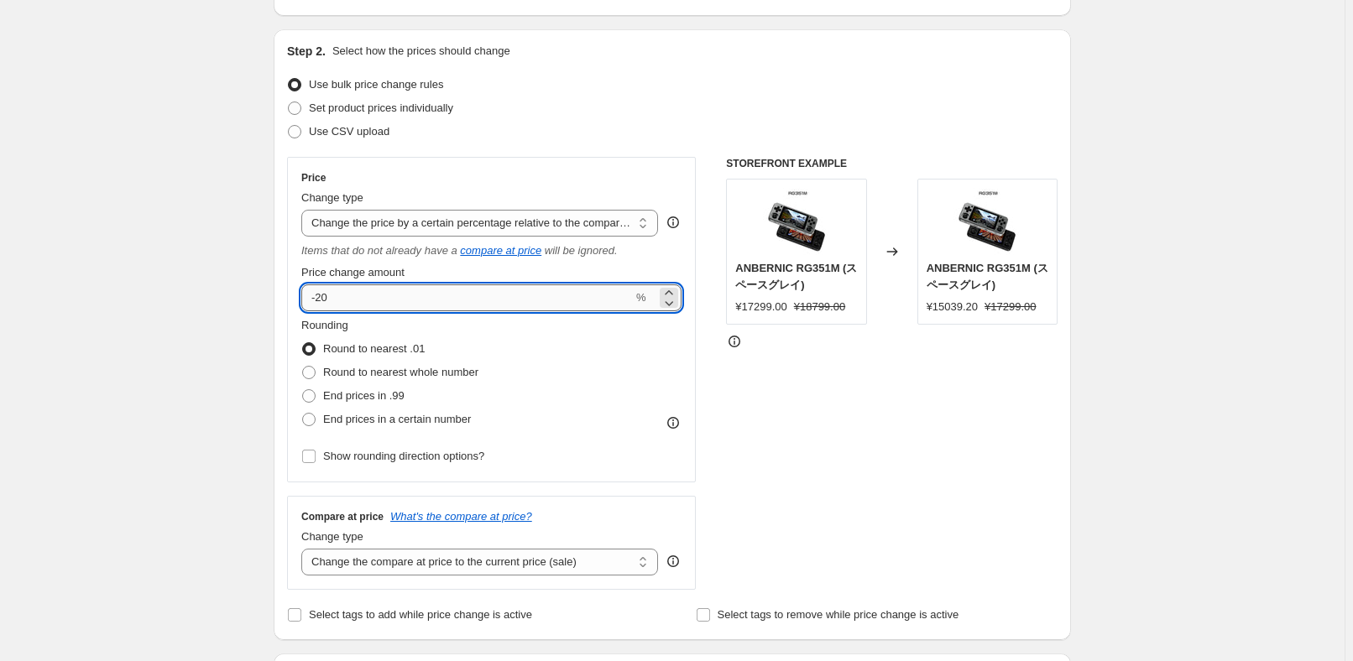
click at [447, 295] on input "-20" at bounding box center [467, 298] width 332 height 27
type input "-2"
type input "-34"
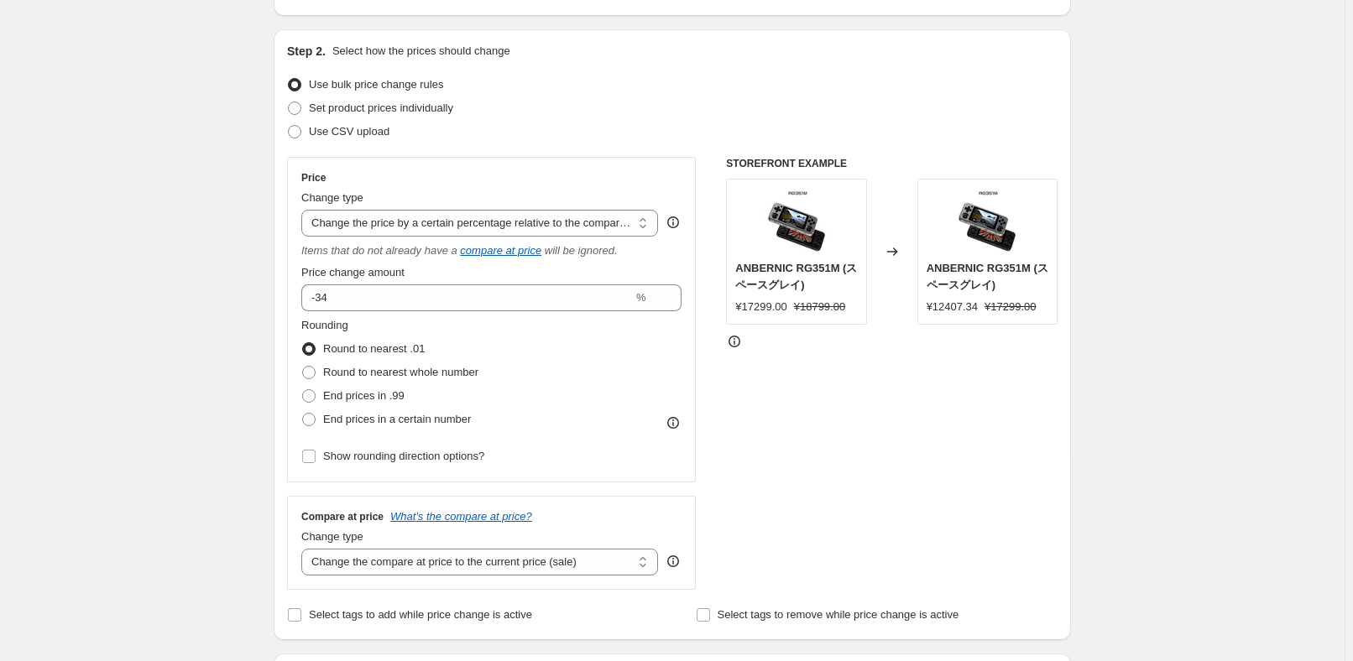
click at [584, 410] on div "Rounding Round to nearest .01 Round to nearest whole number End prices in .99 E…" at bounding box center [491, 374] width 380 height 114
click at [466, 380] on label "Round to nearest whole number" at bounding box center [389, 372] width 177 height 23
click at [303, 367] on input "Round to nearest whole number" at bounding box center [302, 366] width 1 height 1
radio input "true"
click at [502, 559] on select "Change the compare at price to the current price (sale) Change the compare at p…" at bounding box center [479, 562] width 357 height 27
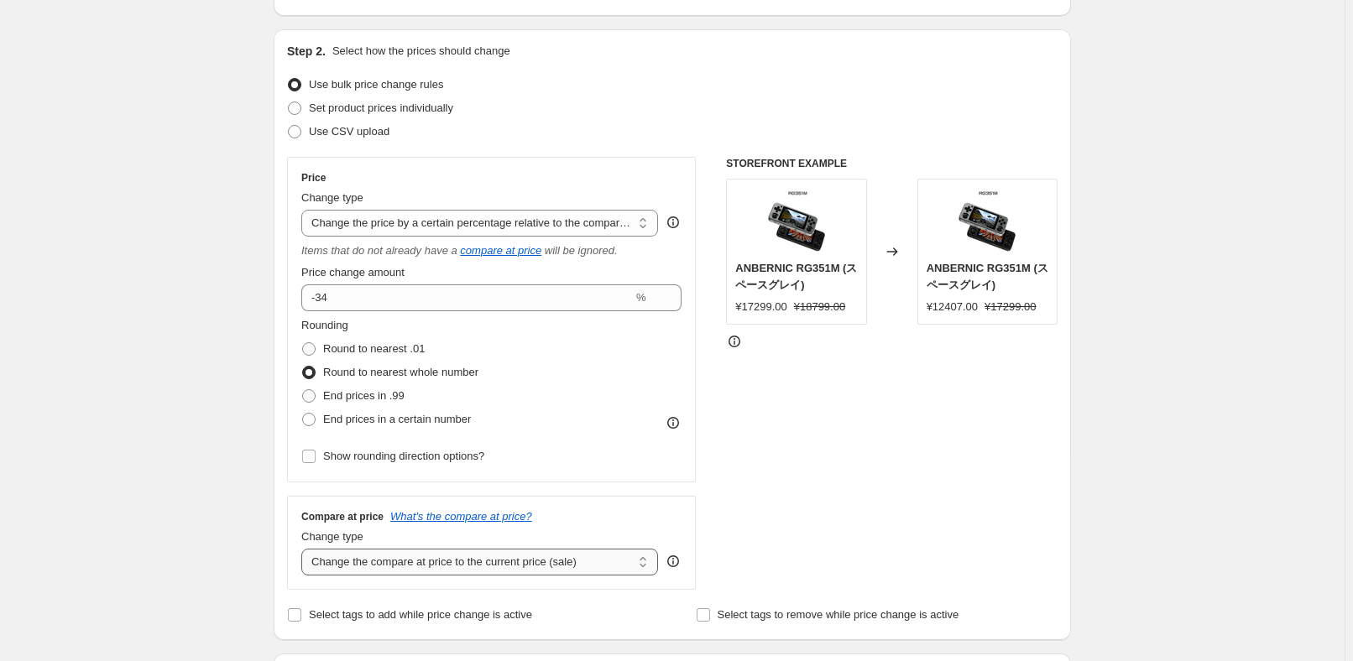
select select "no_change"
click at [305, 549] on select "Change the compare at price to the current price (sale) Change the compare at p…" at bounding box center [479, 562] width 357 height 27
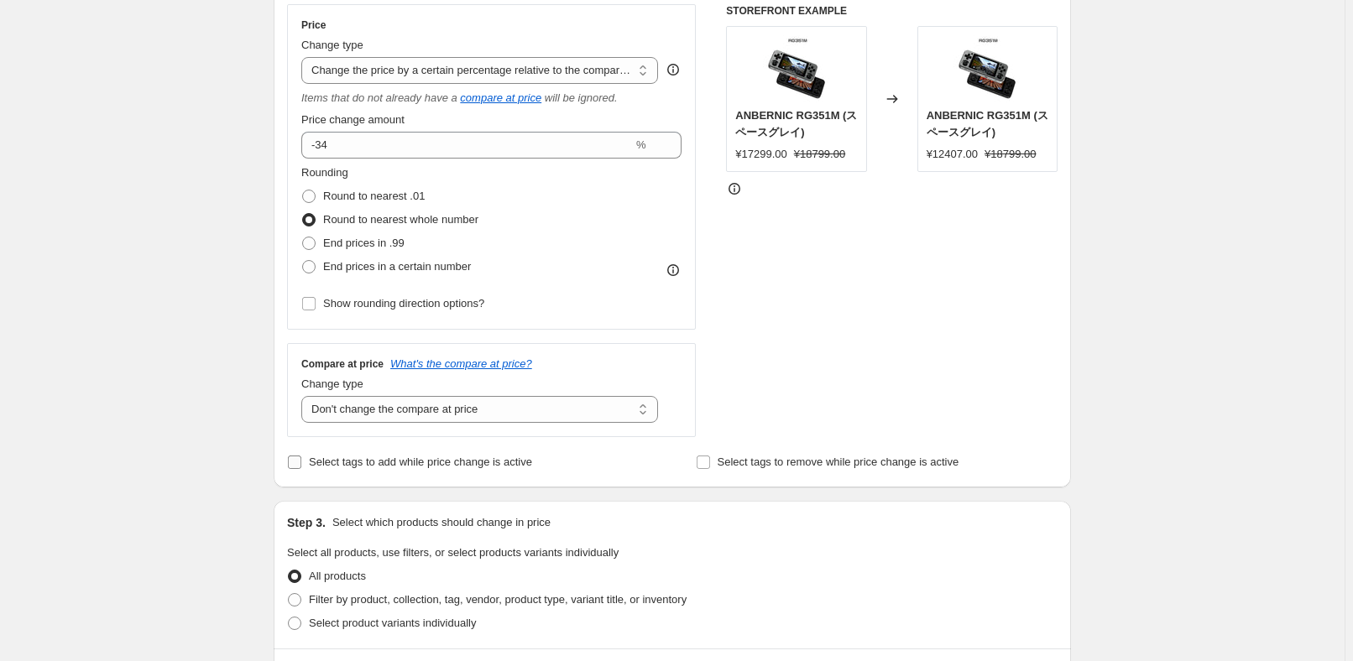
click at [443, 462] on span "Select tags to add while price change is active" at bounding box center [420, 462] width 223 height 13
click at [301, 462] on input "Select tags to add while price change is active" at bounding box center [294, 462] width 13 height 13
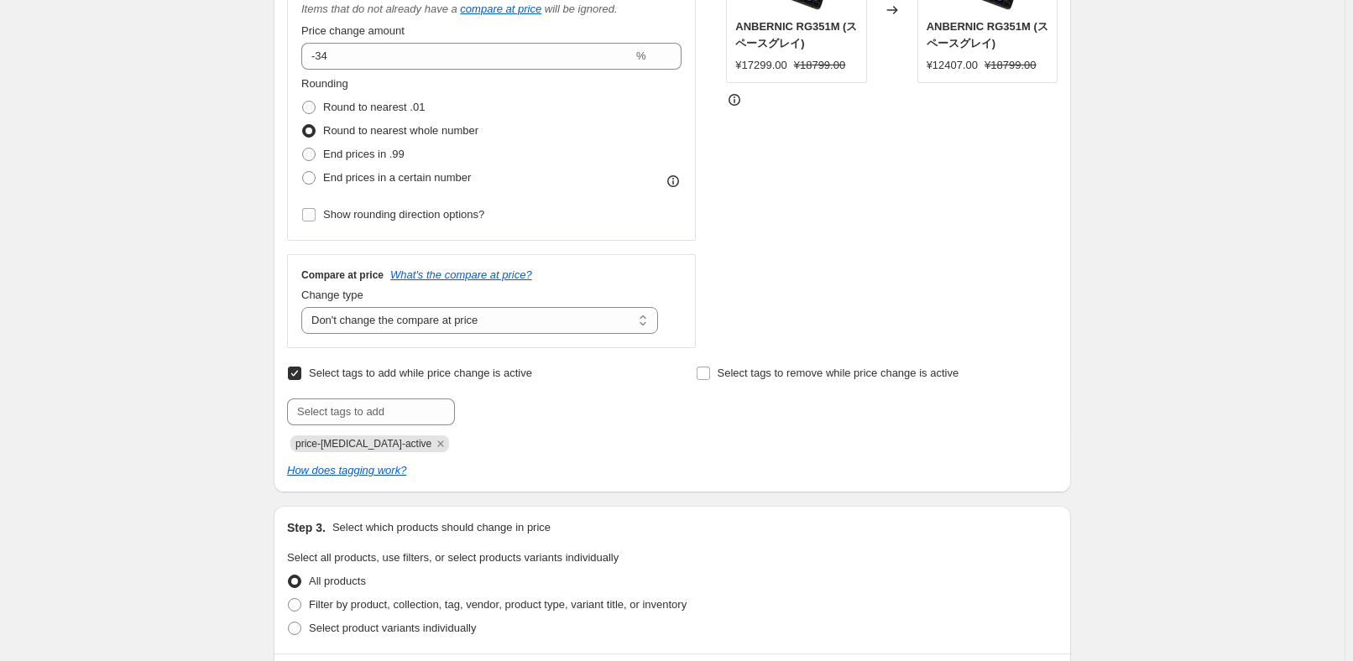
scroll to position [457, 0]
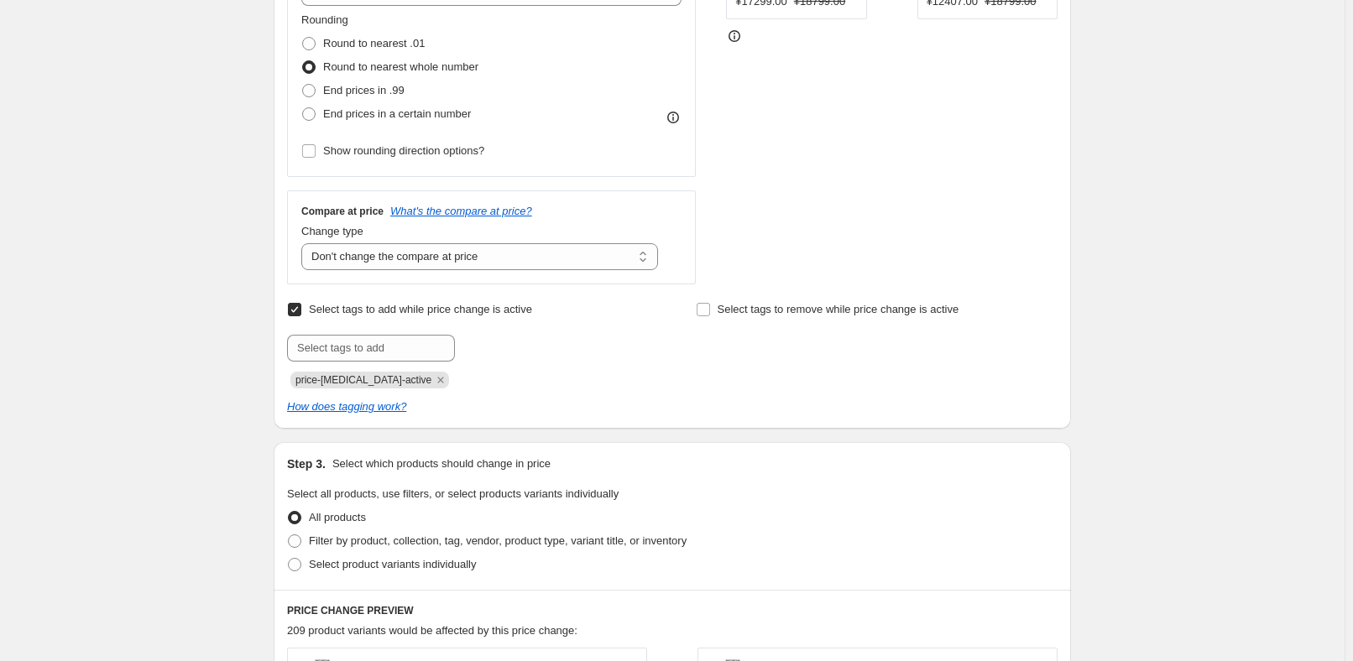
click at [301, 311] on input "Select tags to add while price change is active" at bounding box center [294, 309] width 13 height 13
checkbox input "false"
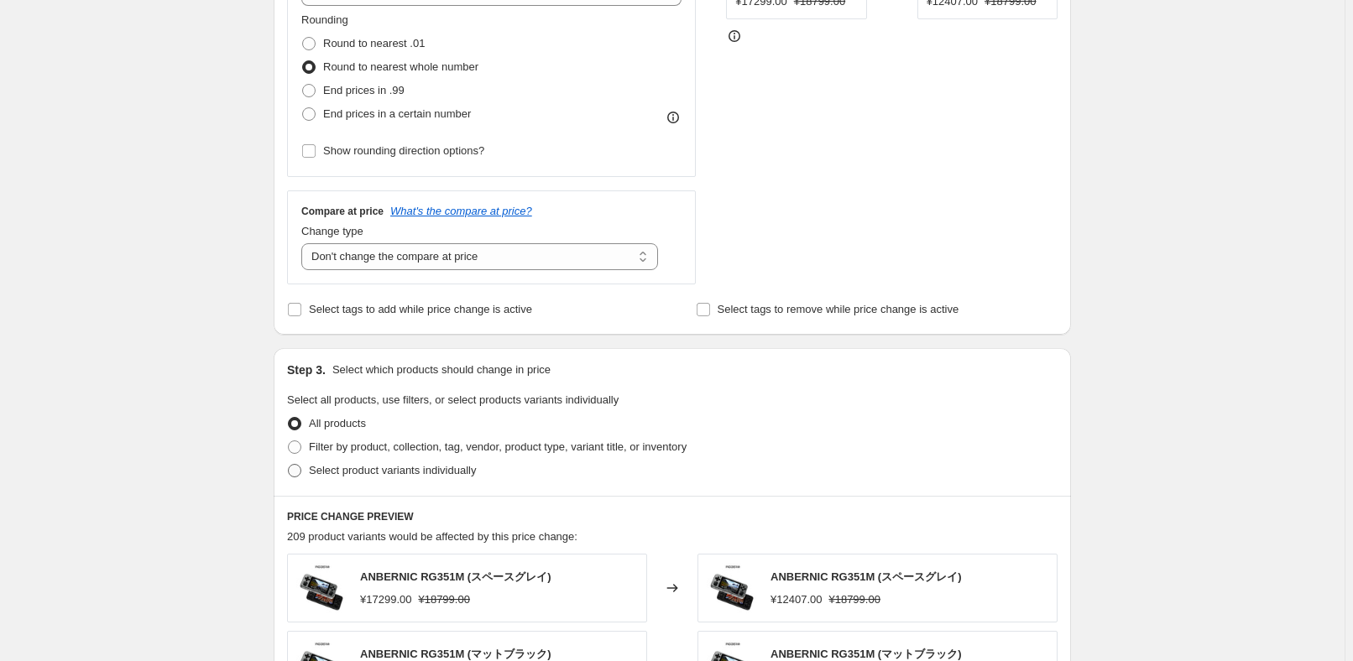
click at [336, 467] on span "Select product variants individually" at bounding box center [392, 470] width 167 height 13
click at [289, 465] on input "Select product variants individually" at bounding box center [288, 464] width 1 height 1
radio input "true"
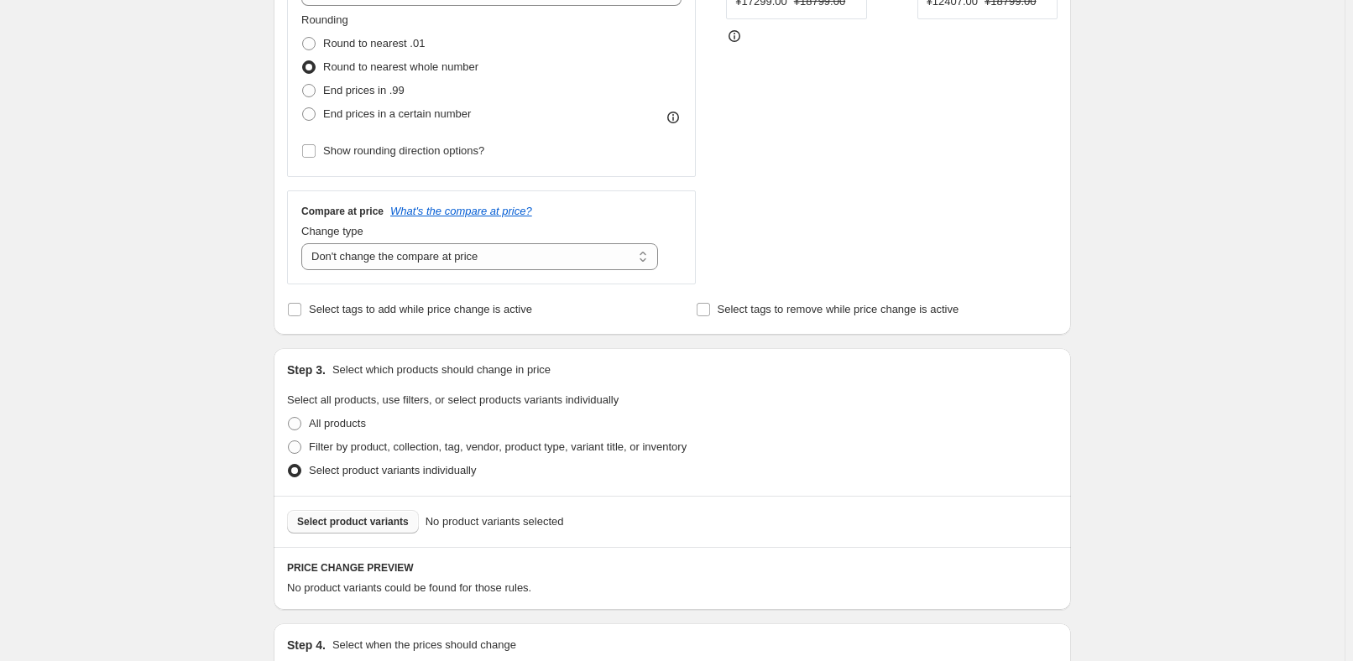
click at [389, 527] on button "Select product variants" at bounding box center [353, 521] width 132 height 23
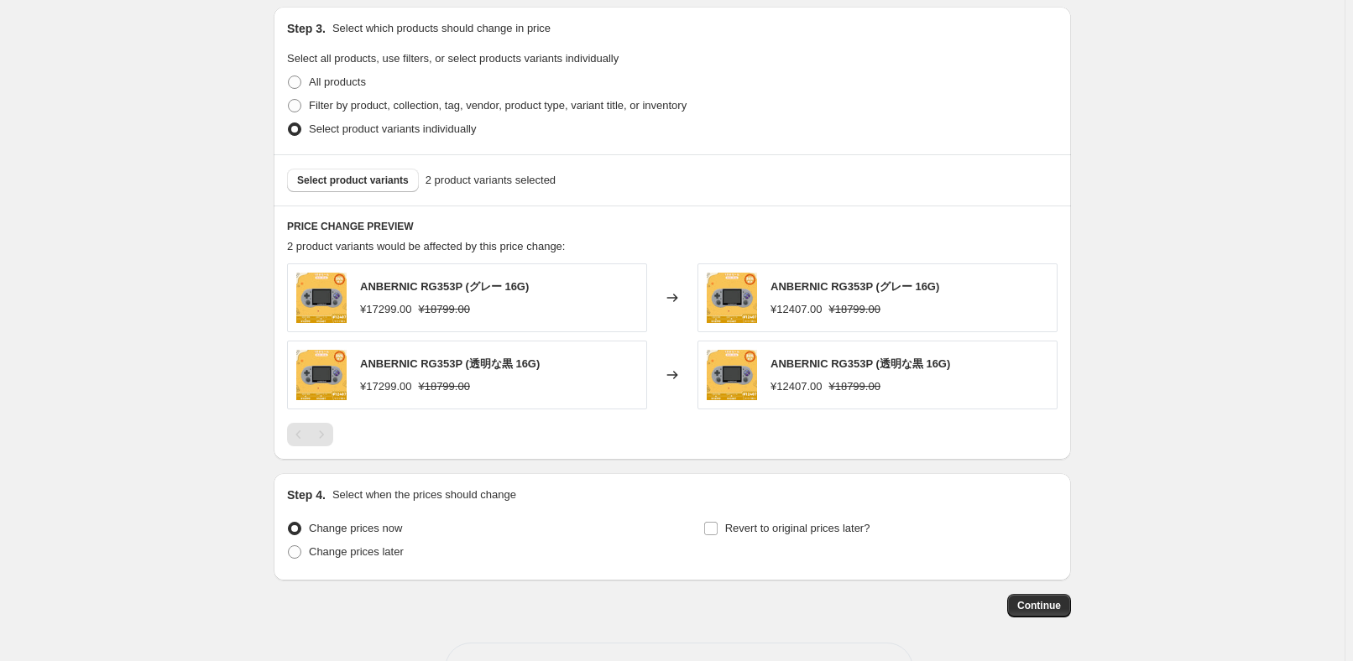
scroll to position [855, 0]
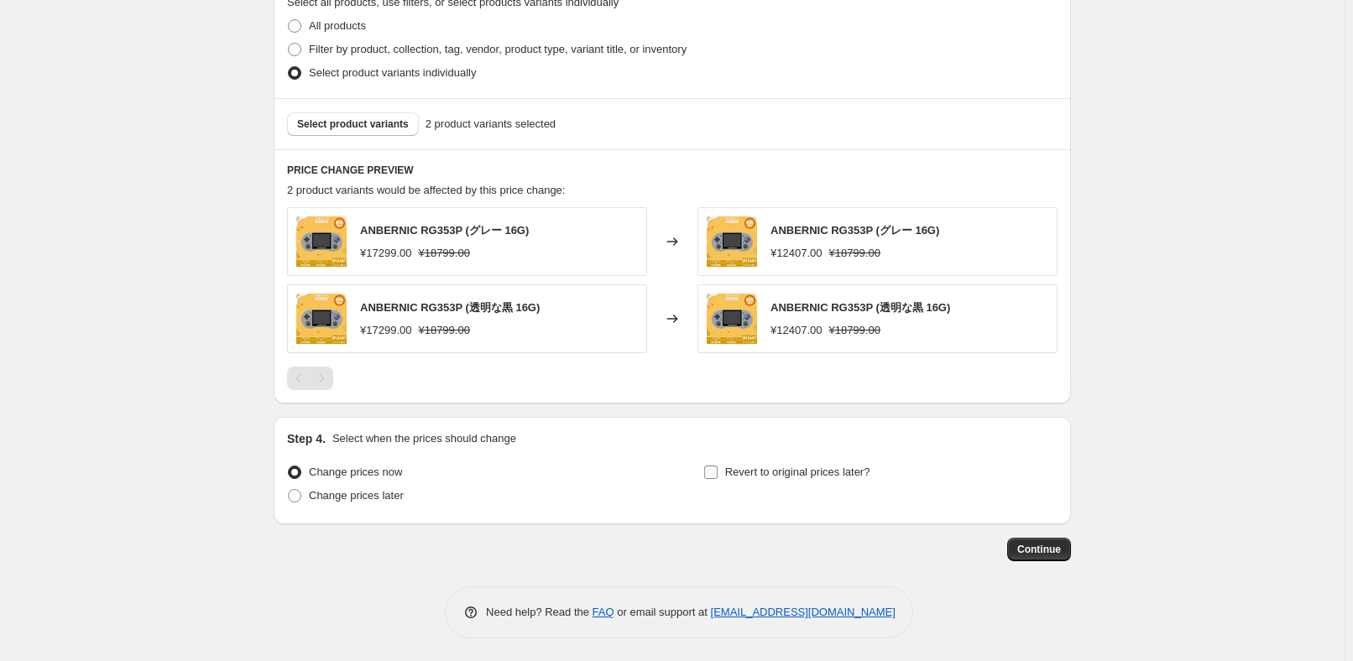
click at [739, 474] on span "Revert to original prices later?" at bounding box center [797, 472] width 145 height 13
click at [718, 474] on input "Revert to original prices later?" at bounding box center [710, 472] width 13 height 13
checkbox input "true"
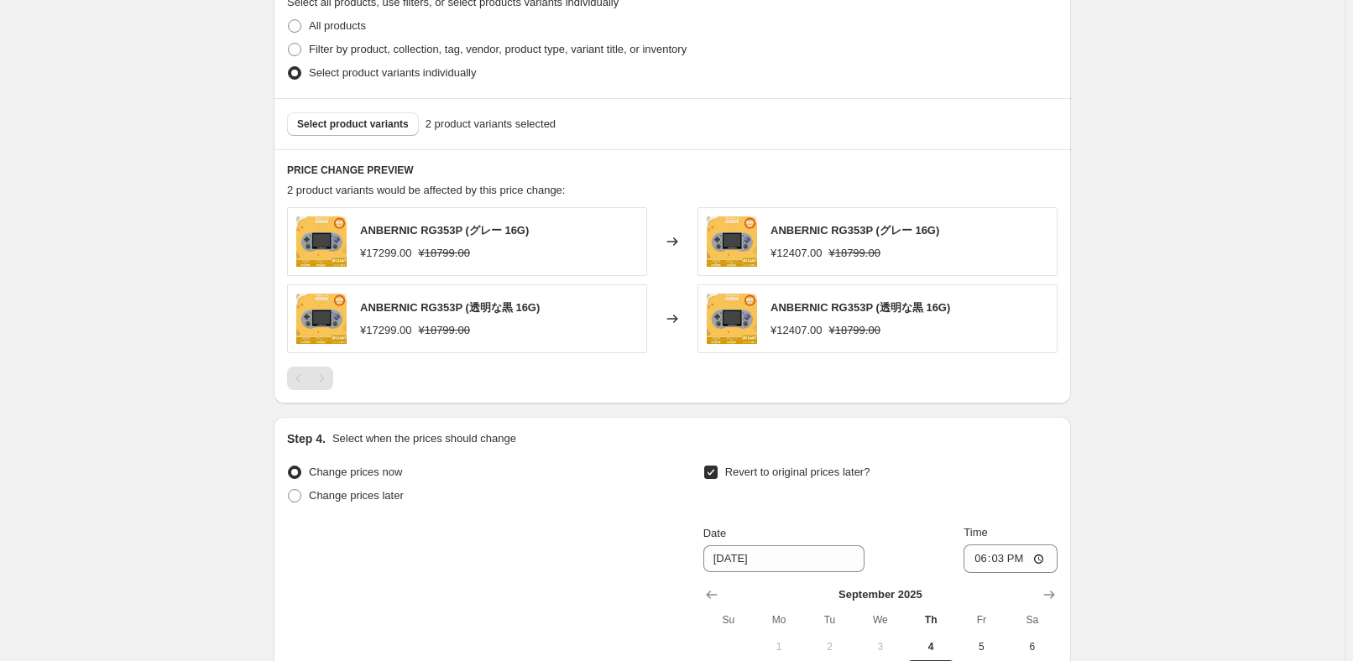
scroll to position [1008, 0]
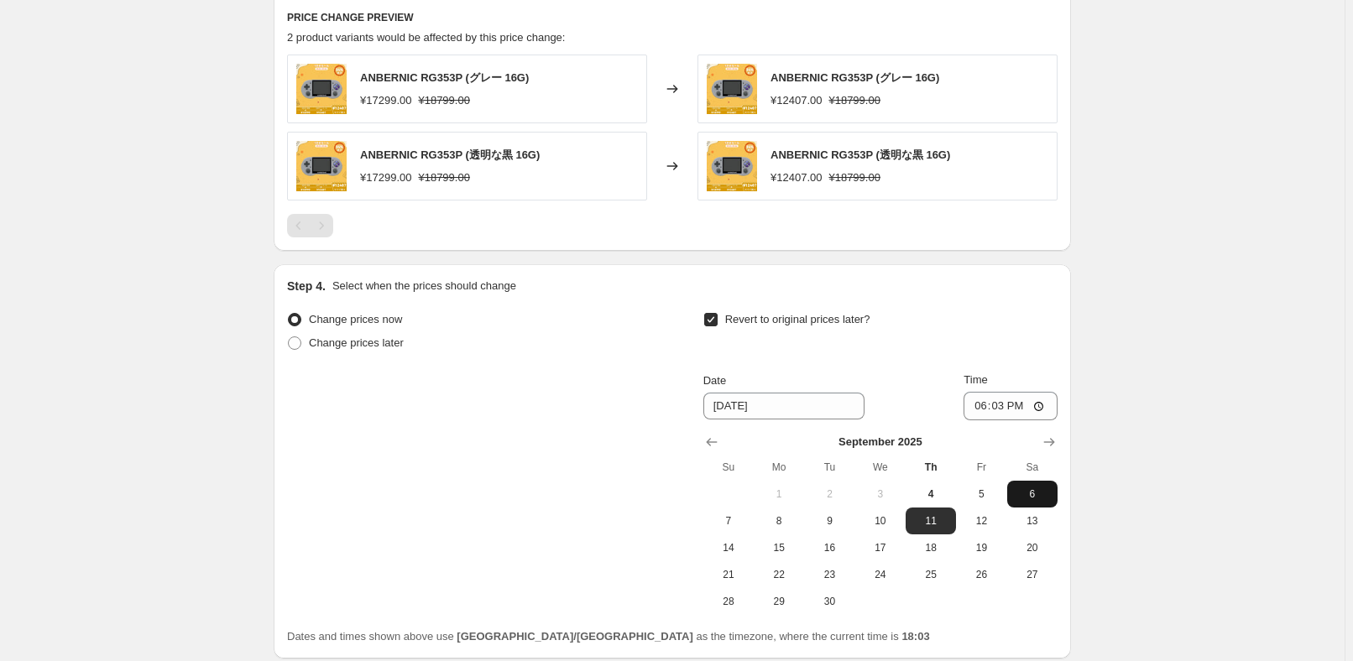
click at [1023, 497] on span "6" at bounding box center [1032, 494] width 37 height 13
type input "[DATE]"
click at [1005, 409] on input "18:03" at bounding box center [1010, 406] width 94 height 29
type input "15:00"
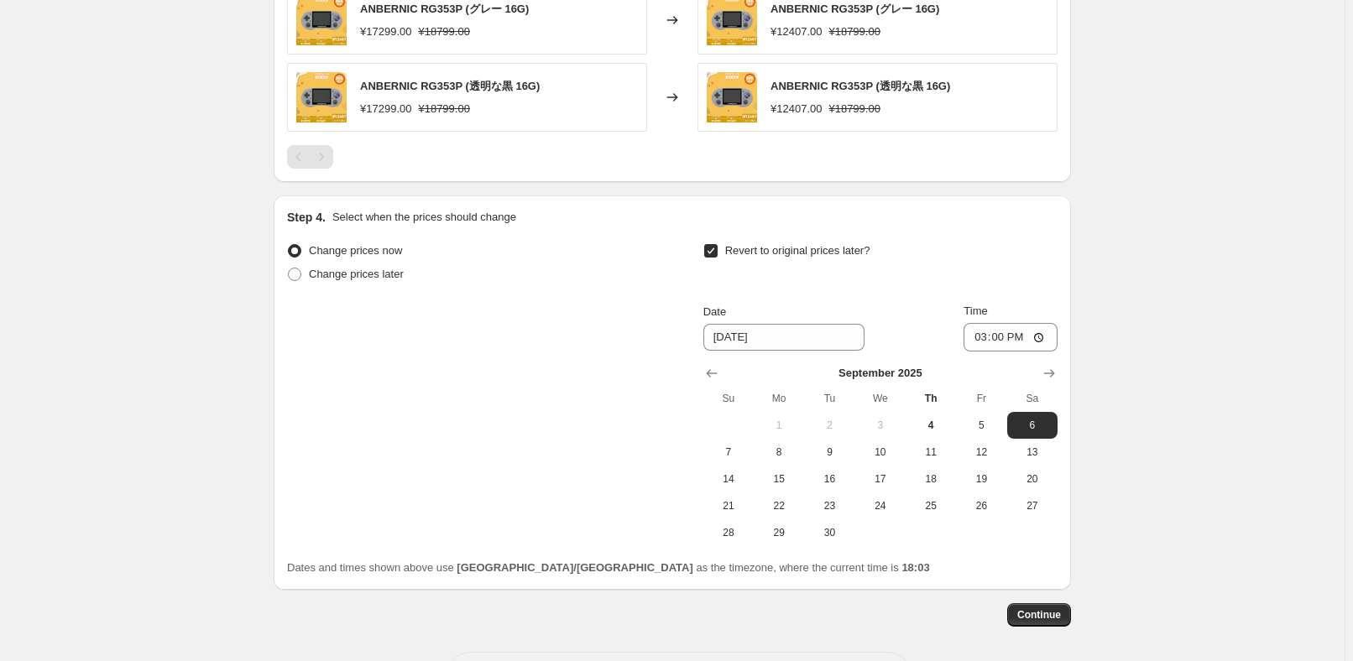
scroll to position [1142, 0]
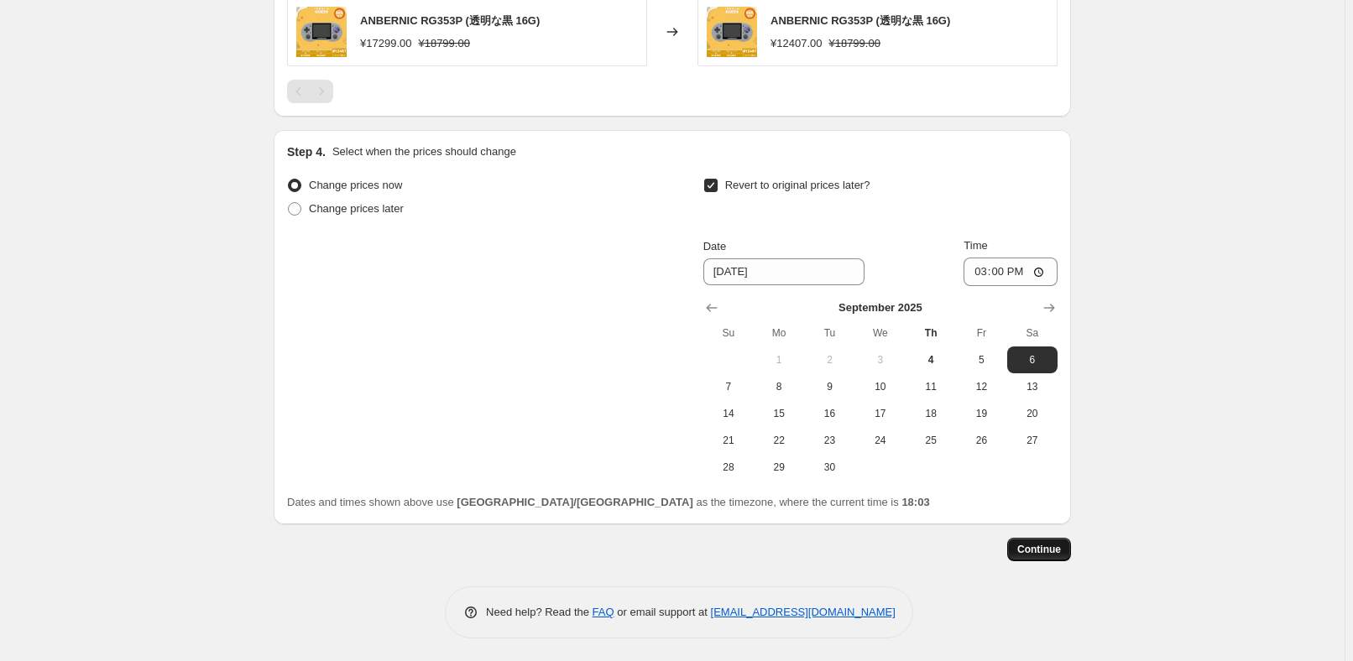
click at [1069, 551] on button "Continue" at bounding box center [1039, 549] width 64 height 23
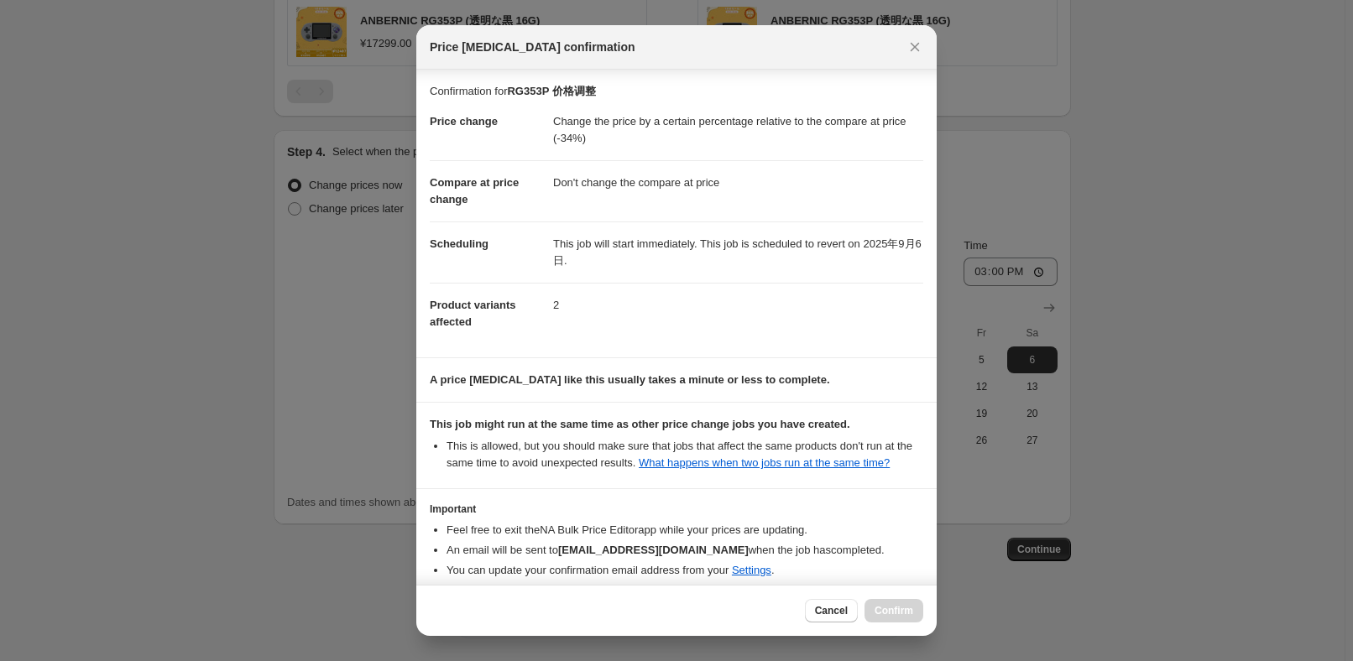
scroll to position [76, 0]
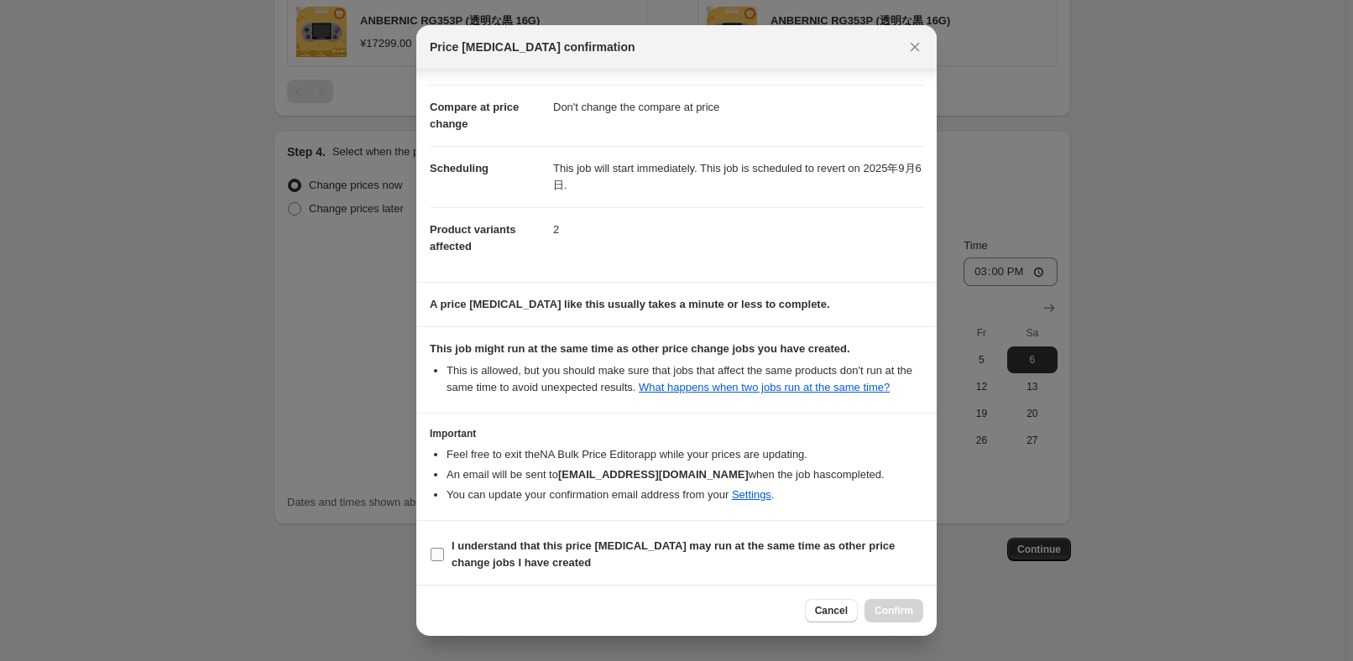
click at [501, 554] on b "I understand that this price [MEDICAL_DATA] may run at the same time as other p…" at bounding box center [673, 554] width 443 height 29
click at [444, 554] on input "I understand that this price [MEDICAL_DATA] may run at the same time as other p…" at bounding box center [437, 554] width 13 height 13
checkbox input "true"
click at [904, 615] on span "Confirm" at bounding box center [894, 610] width 39 height 13
type input "RG353P 价格调整"
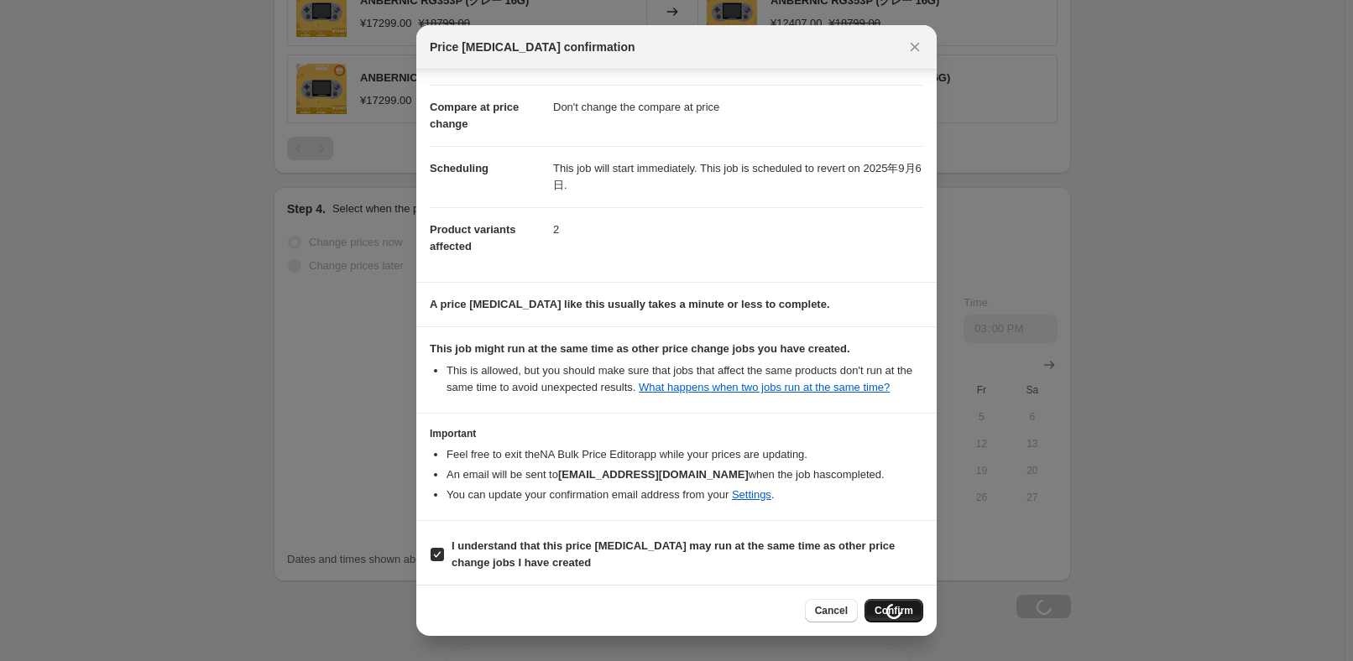
scroll to position [1199, 0]
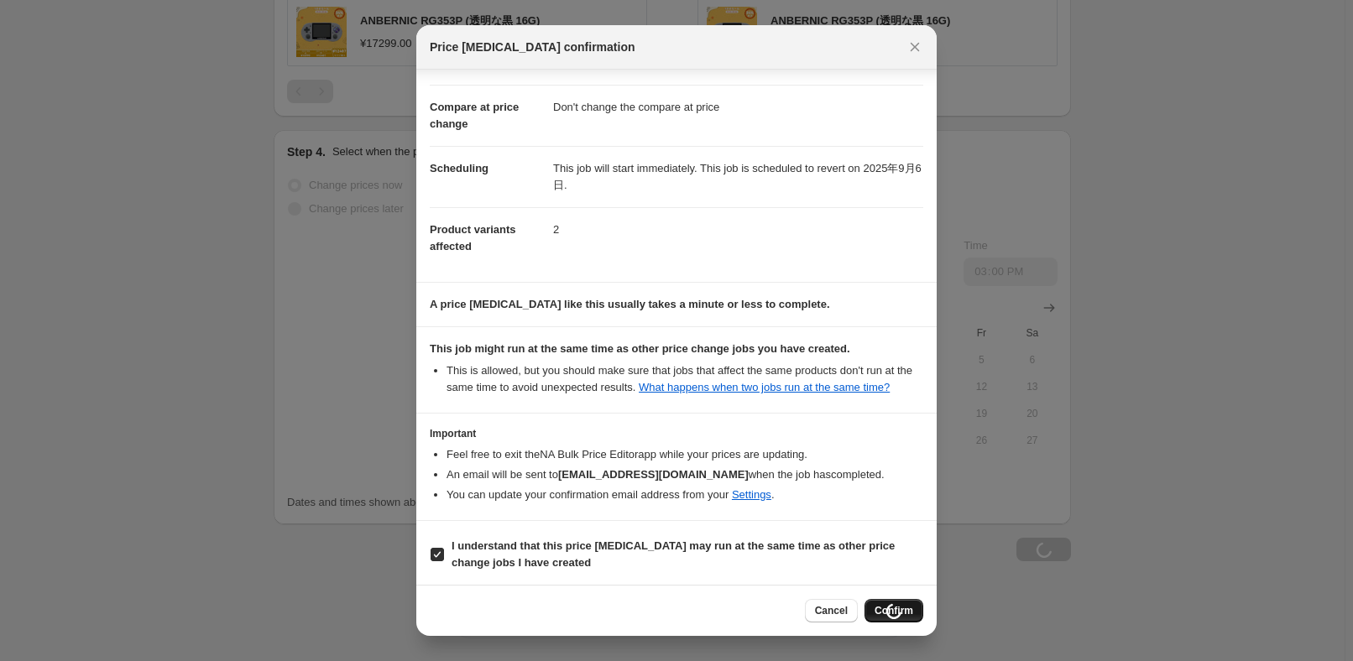
click at [1182, 474] on div at bounding box center [676, 330] width 1353 height 661
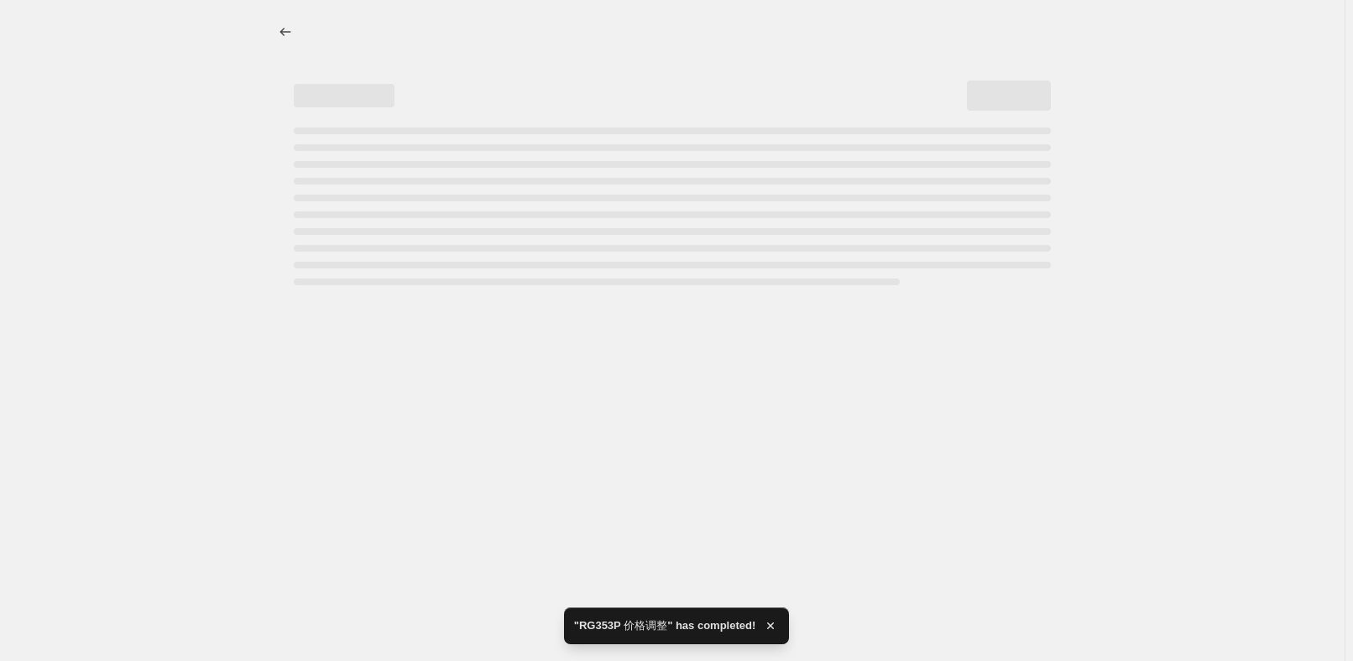
scroll to position [0, 0]
select select "pcap"
select select "no_change"
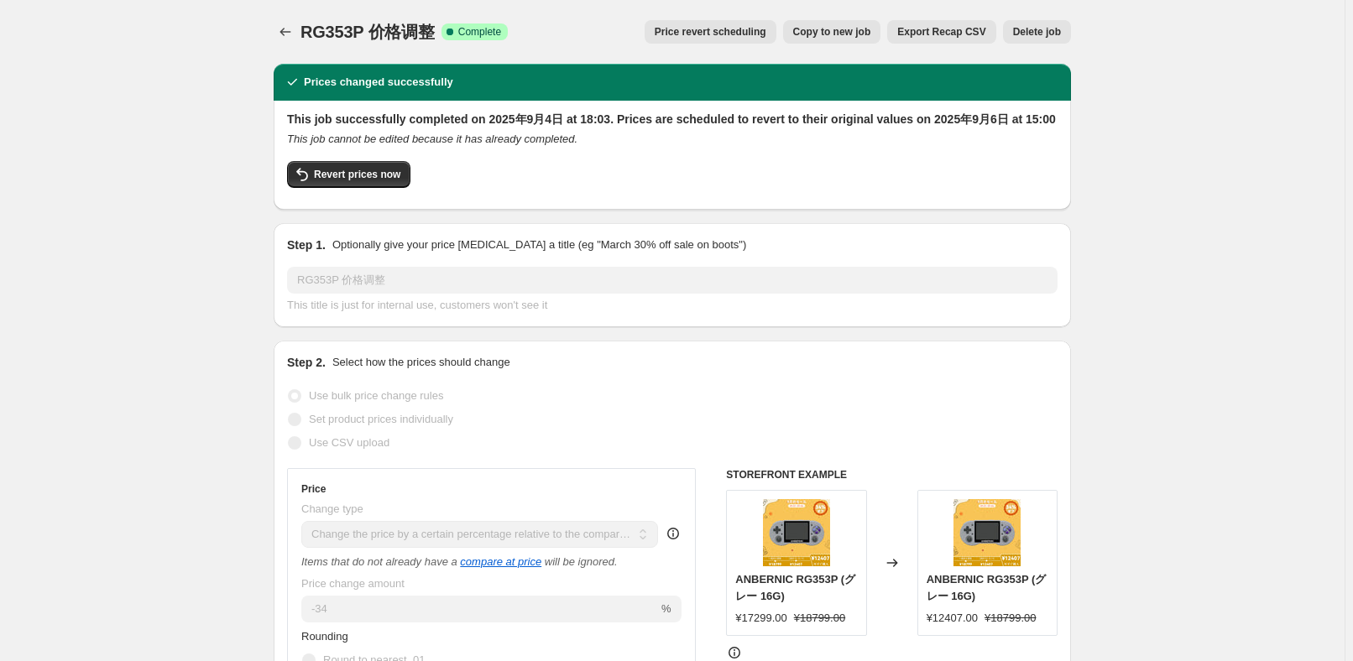
click at [697, 34] on span "Price revert scheduling" at bounding box center [711, 31] width 112 height 13
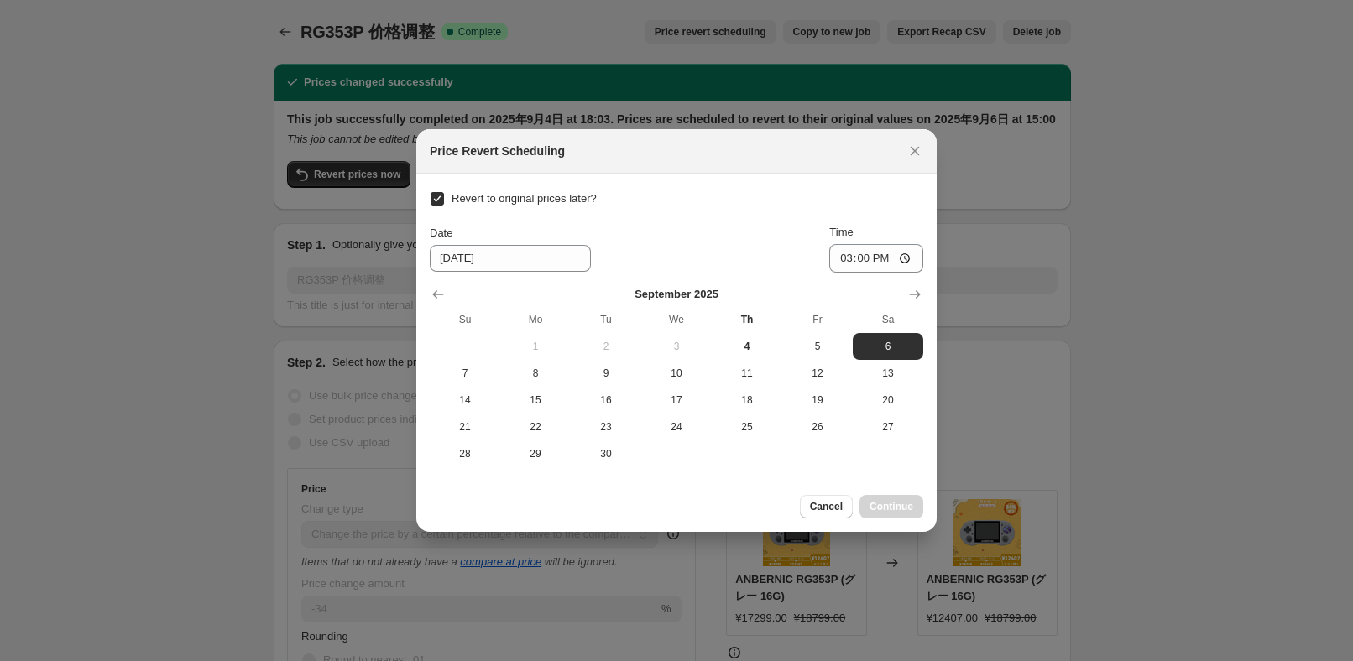
click at [441, 194] on input "Revert to original prices later?" at bounding box center [437, 198] width 13 height 13
checkbox input "false"
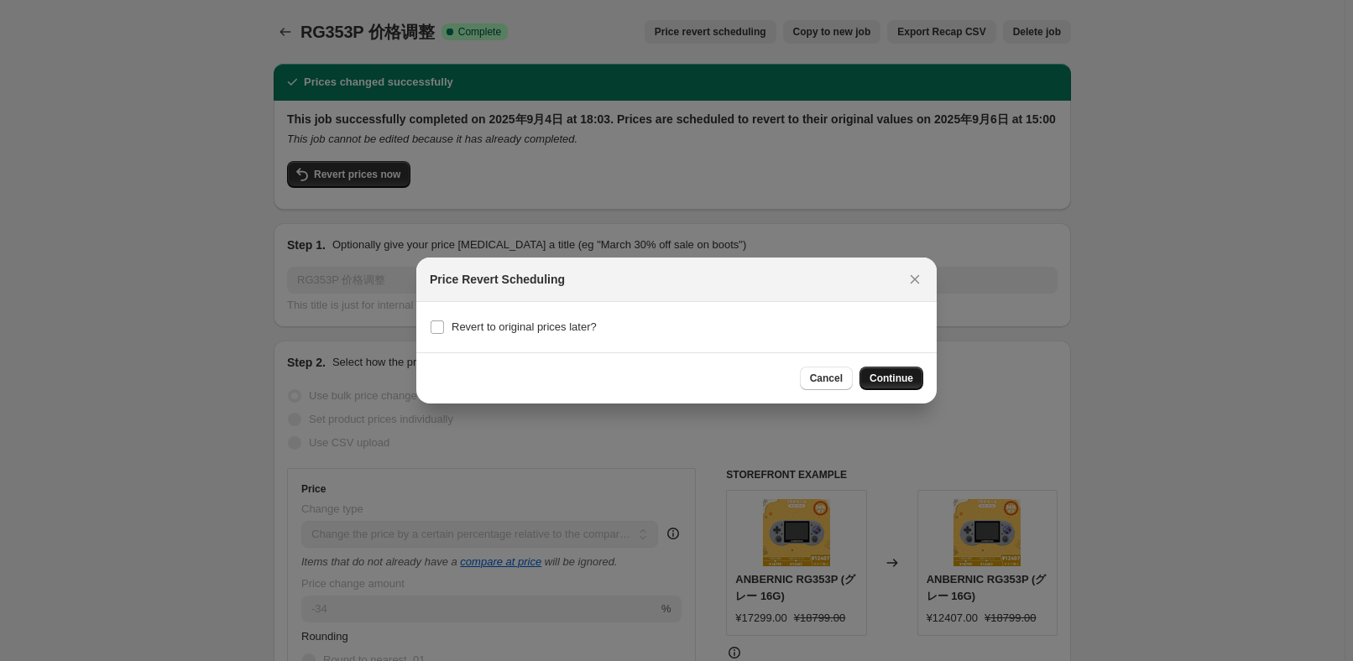
click at [900, 381] on span "Continue" at bounding box center [891, 378] width 44 height 13
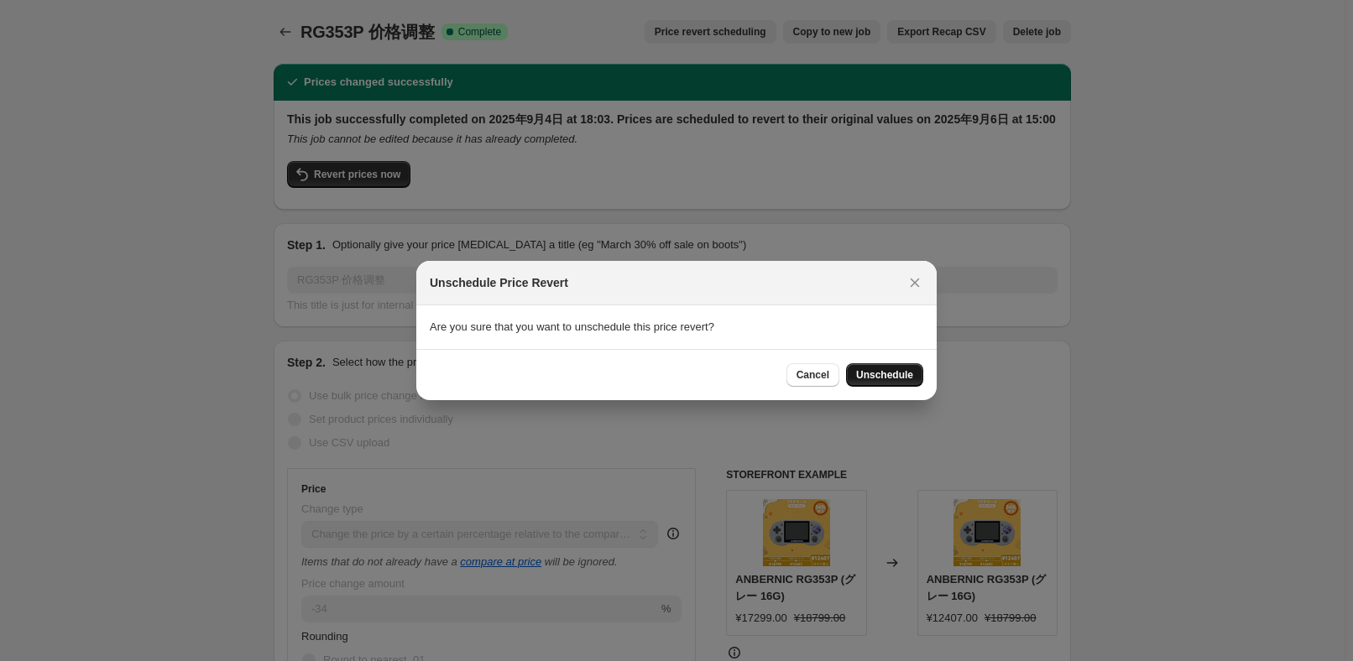
click at [895, 372] on span "Unschedule" at bounding box center [884, 374] width 57 height 13
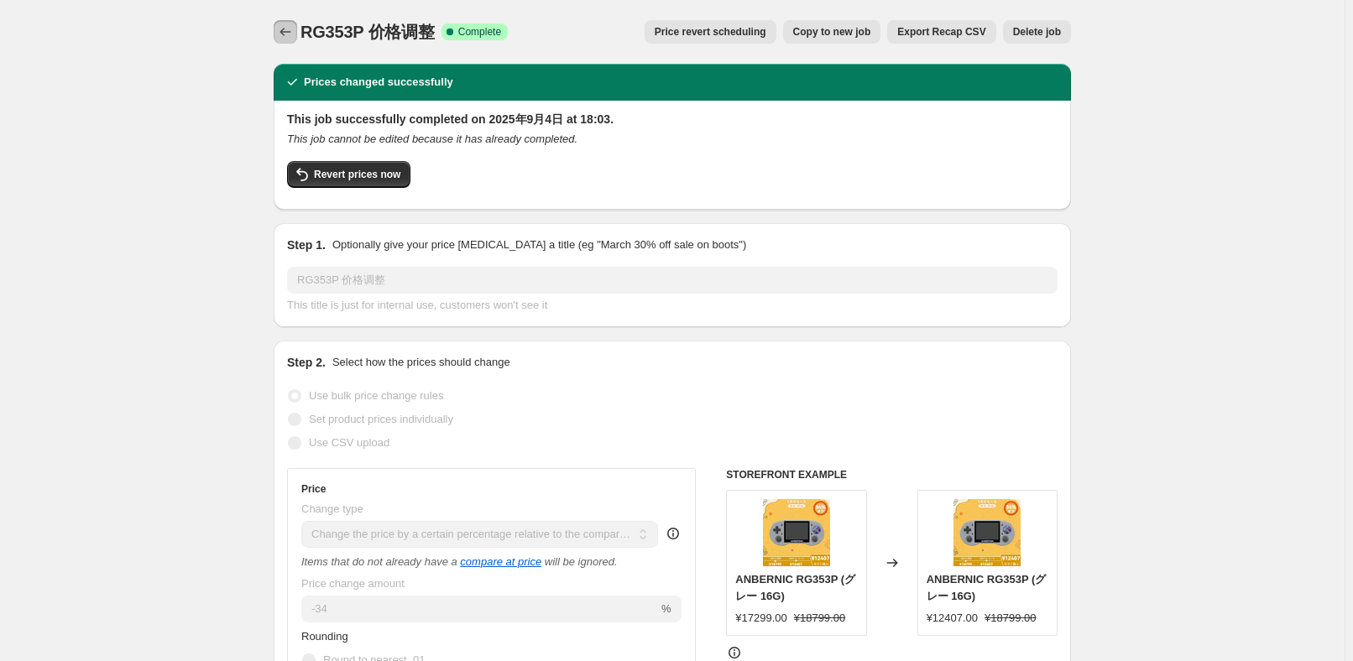
click at [288, 34] on icon "Price change jobs" at bounding box center [285, 31] width 17 height 17
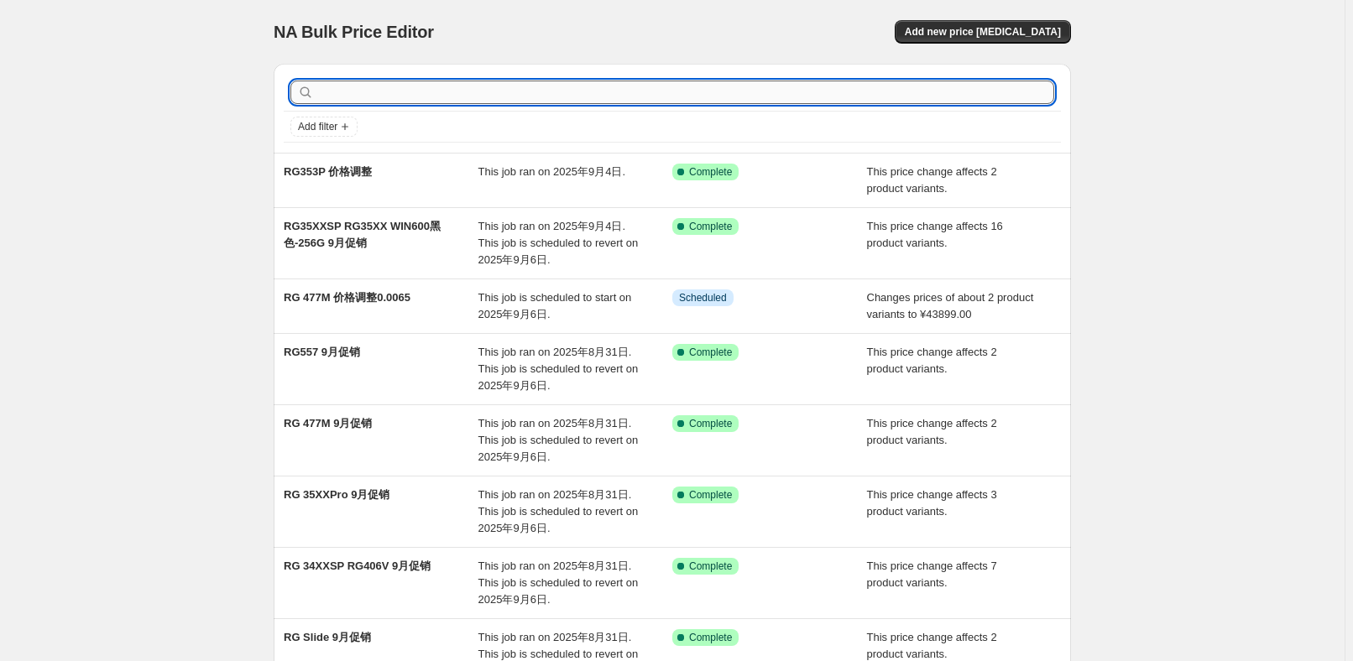
click at [431, 100] on input "text" at bounding box center [685, 92] width 737 height 23
type input "353P"
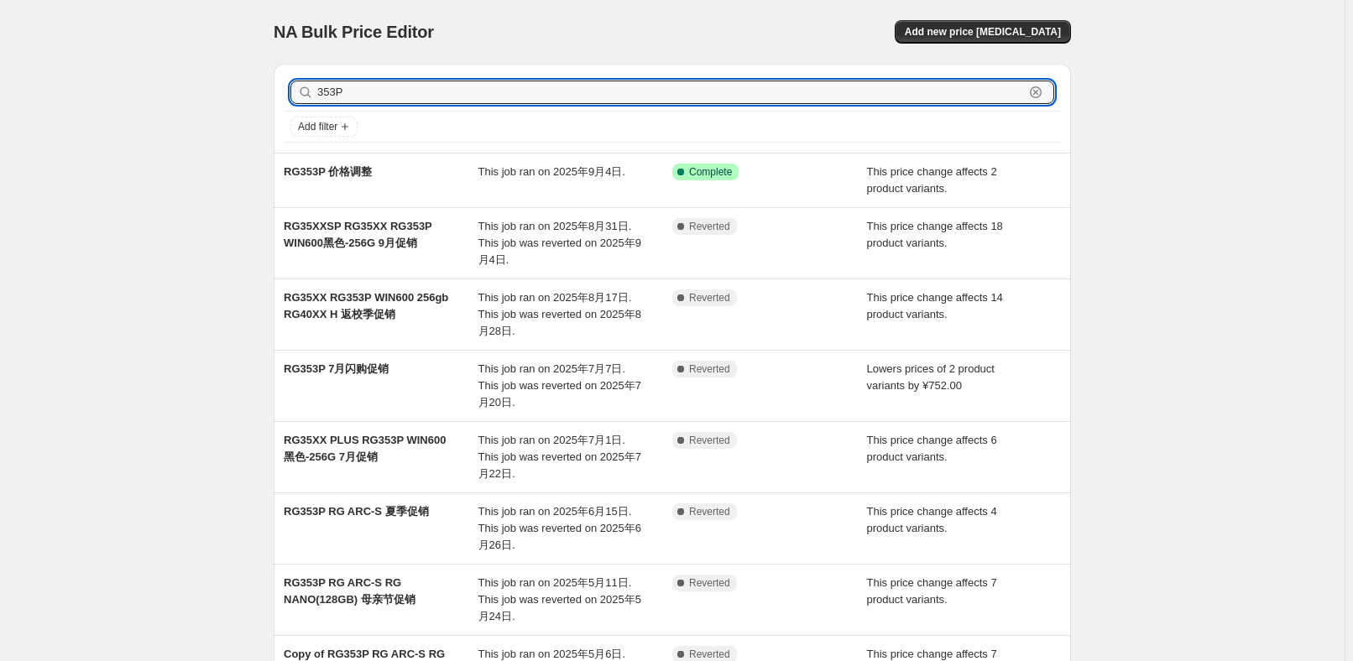
drag, startPoint x: 389, startPoint y: 96, endPoint x: 275, endPoint y: 94, distance: 114.2
click at [275, 94] on div "353P Clear Add filter RG353P 价格调整 This job ran on 2025年9月4日. Success Complete C…" at bounding box center [665, 481] width 811 height 863
click at [1153, 225] on div "NA Bulk Price Editor. This page is ready NA Bulk Price Editor Add new price [ME…" at bounding box center [676, 507] width 1353 height 1015
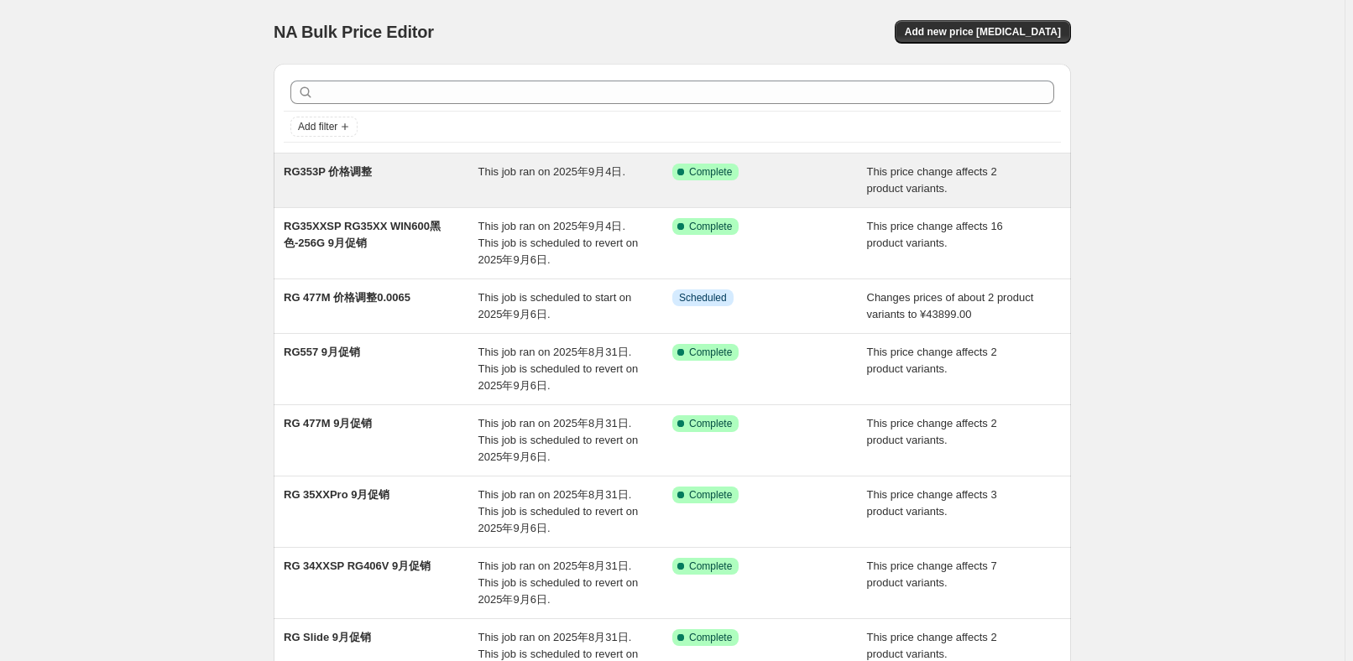
click at [560, 184] on div "This job ran on 2025年9月4日." at bounding box center [575, 181] width 195 height 34
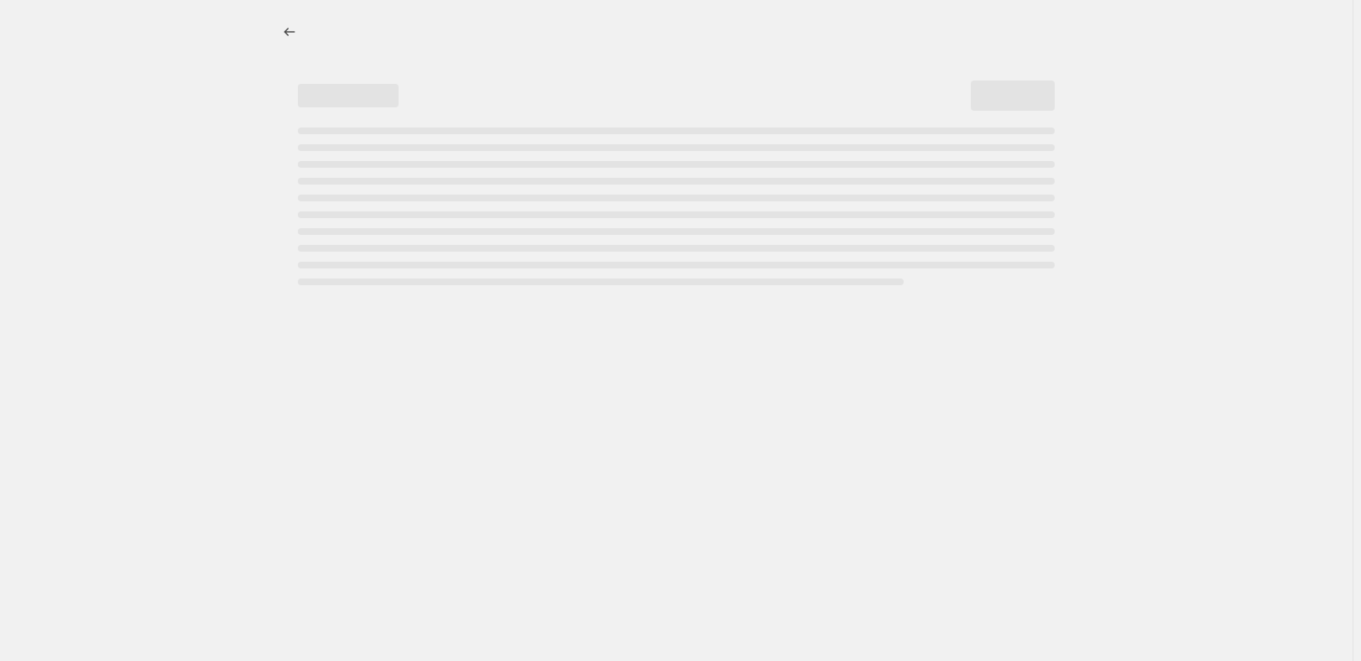
select select "pcap"
select select "no_change"
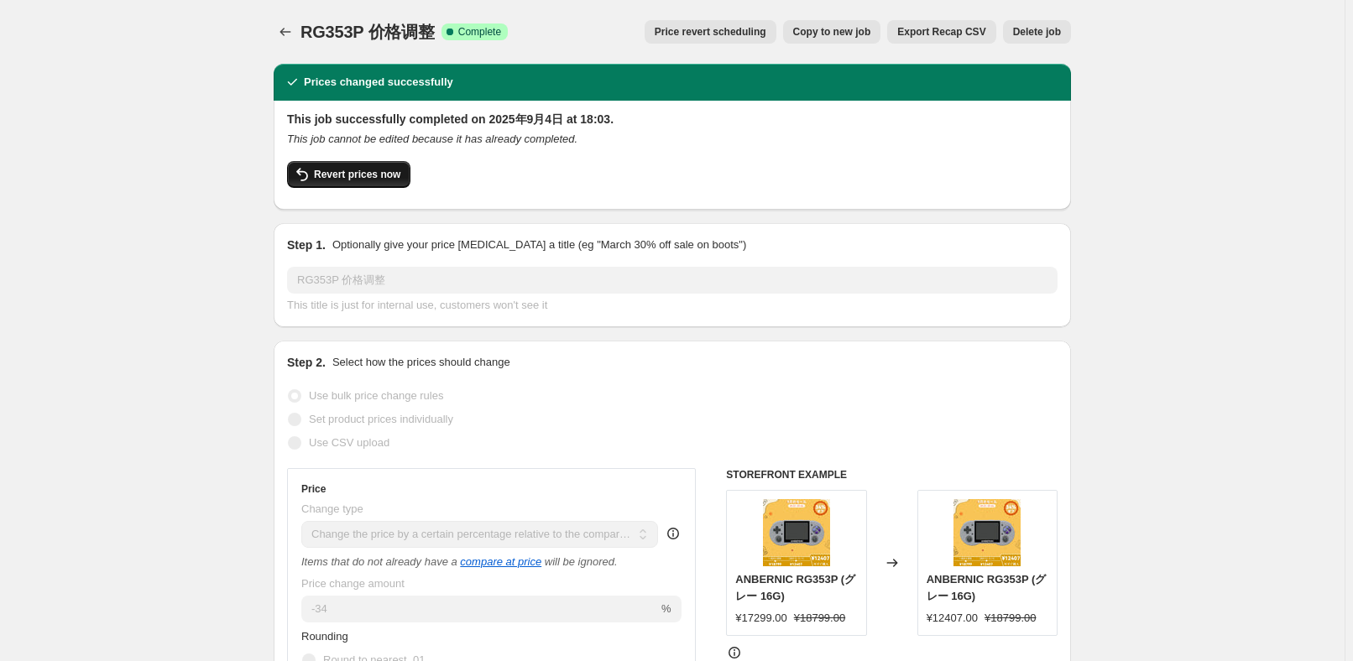
click at [371, 178] on span "Revert prices now" at bounding box center [357, 174] width 86 height 13
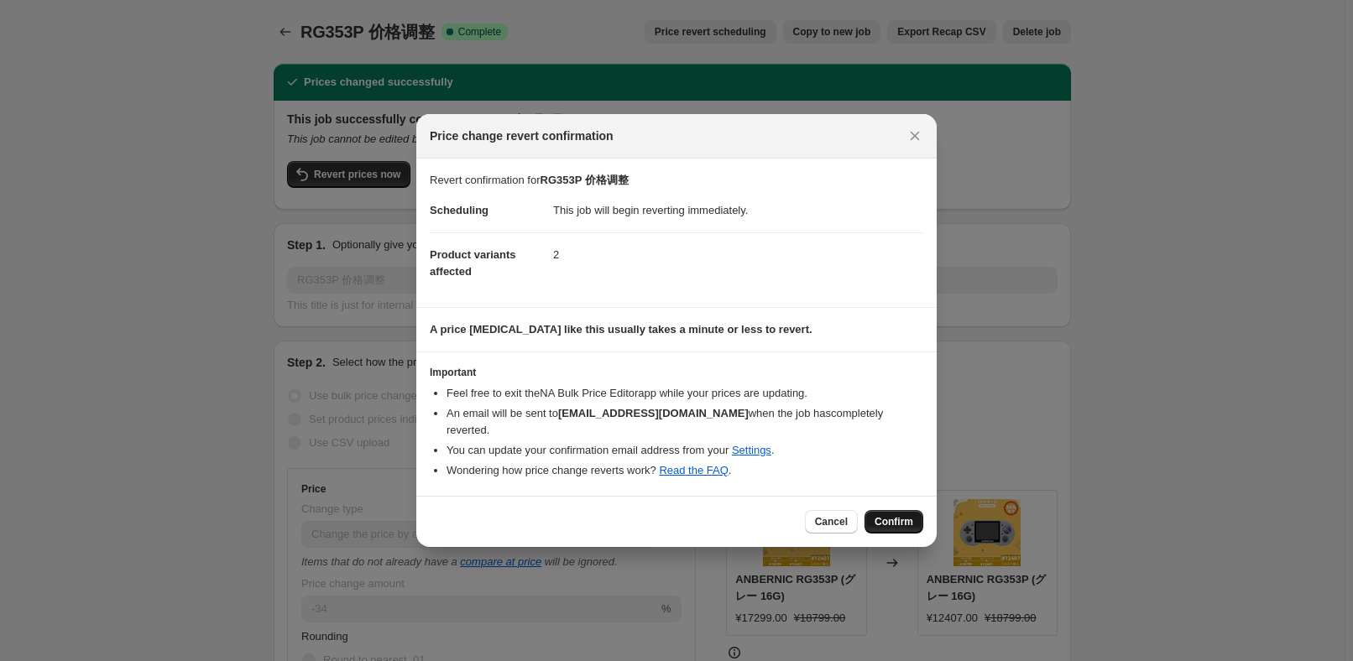
click at [868, 510] on button "Confirm" at bounding box center [893, 521] width 59 height 23
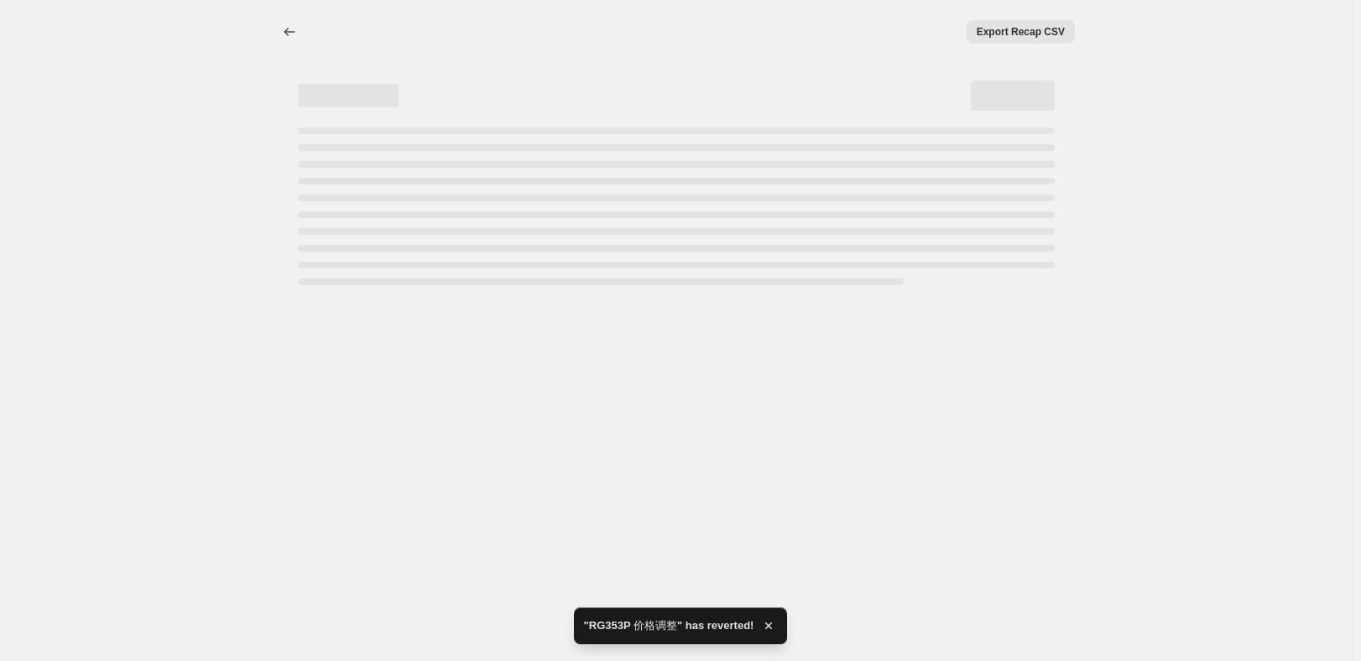
select select "pcap"
select select "no_change"
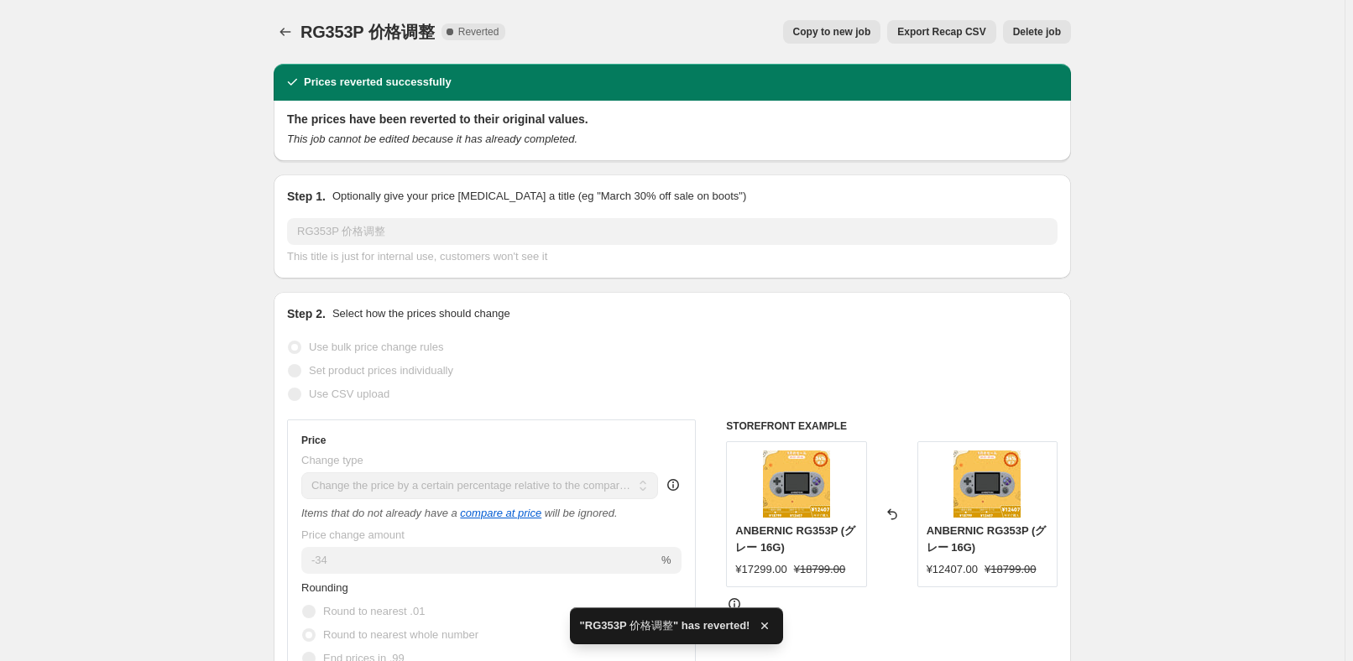
click at [866, 32] on span "Copy to new job" at bounding box center [832, 31] width 78 height 13
select select "pcap"
select select "no_change"
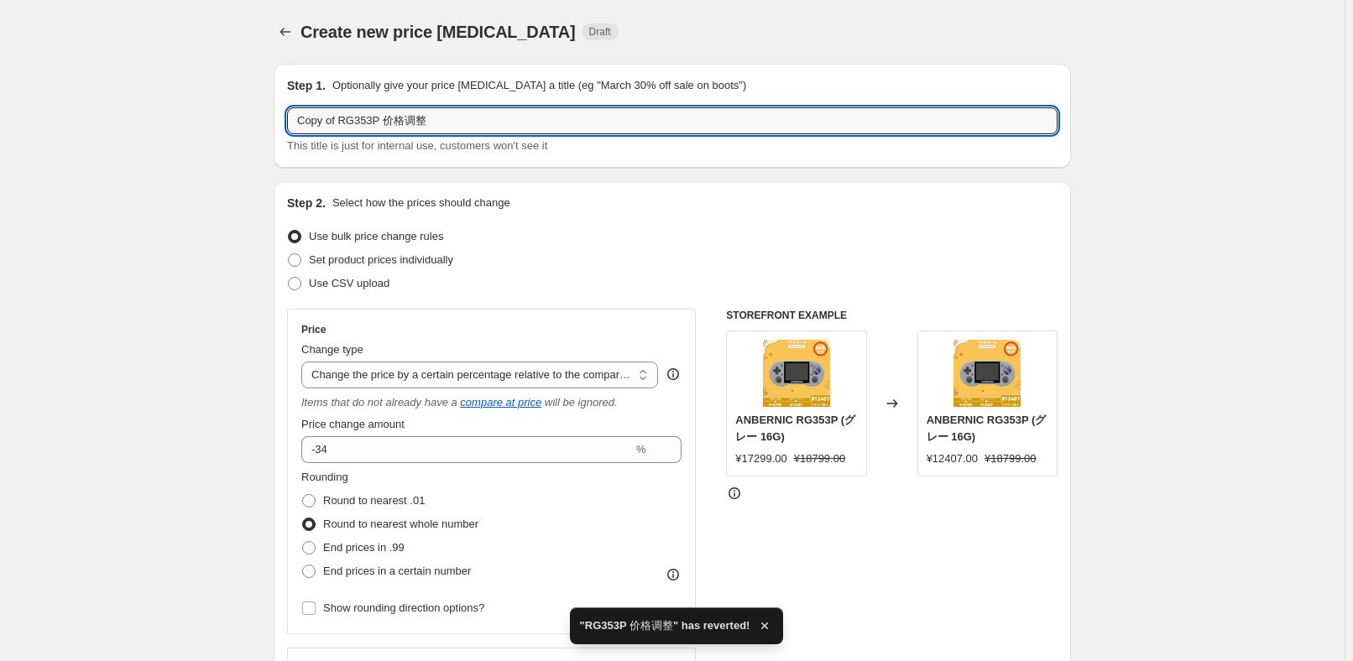
drag, startPoint x: 342, startPoint y: 119, endPoint x: 228, endPoint y: 122, distance: 113.3
type input "RG353P 价格调整"
drag, startPoint x: 532, startPoint y: 375, endPoint x: 530, endPoint y: 386, distance: 11.0
click at [532, 375] on select "Change the price to a certain amount Change the price by a certain amount Chang…" at bounding box center [479, 375] width 357 height 27
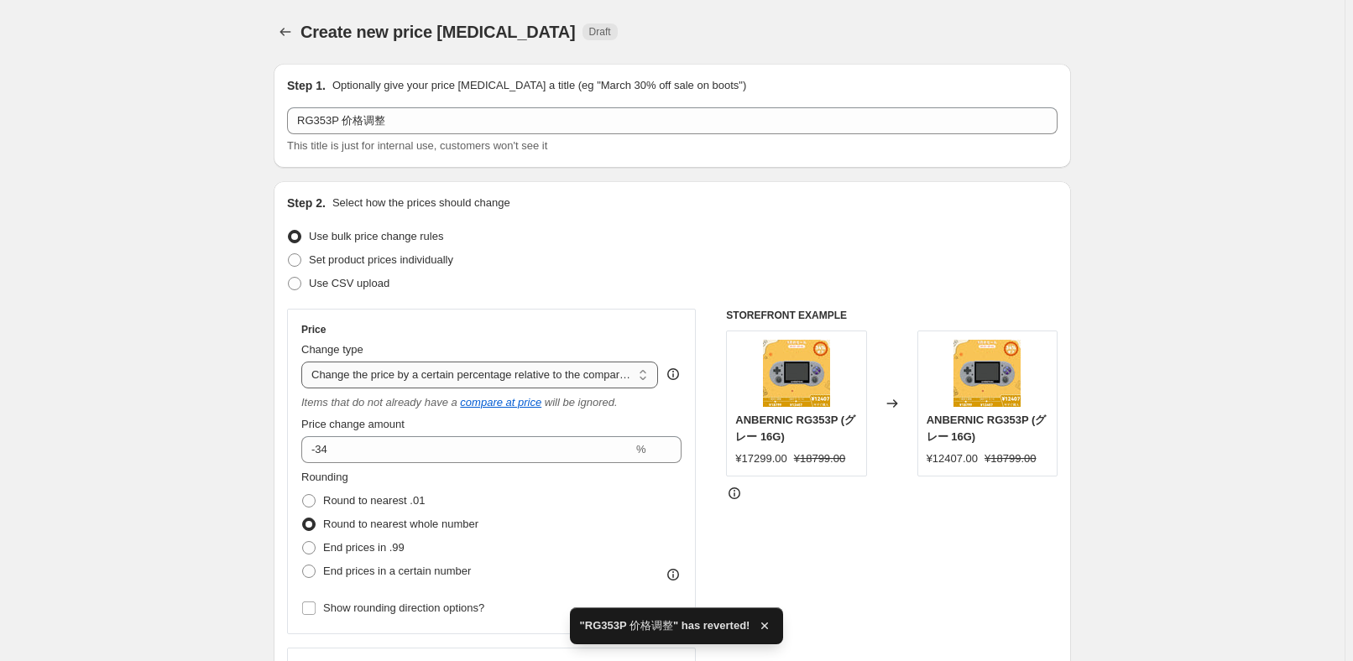
select select "by"
click at [305, 362] on select "Change the price to a certain amount Change the price by a certain amount Chang…" at bounding box center [479, 375] width 357 height 27
type input "-10.00"
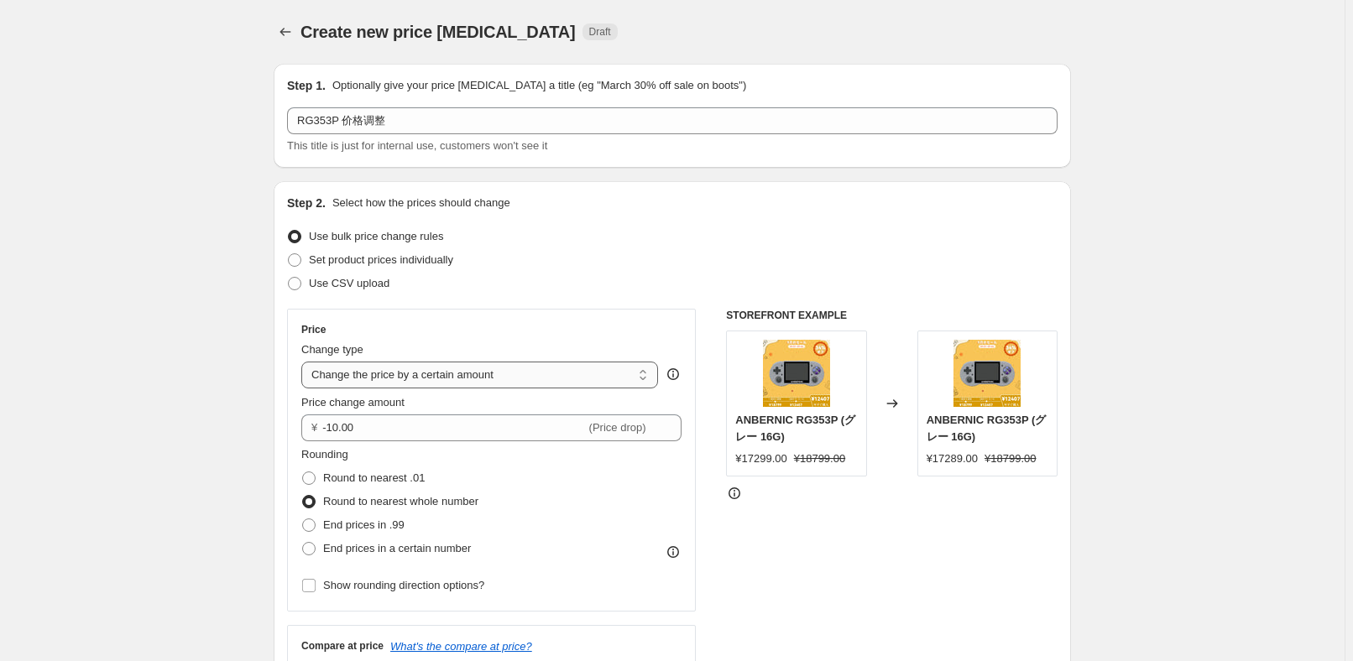
click at [513, 386] on select "Change the price to a certain amount Change the price by a certain amount Chang…" at bounding box center [479, 375] width 357 height 27
select select "to"
click at [305, 362] on select "Change the price to a certain amount Change the price by a certain amount Chang…" at bounding box center [479, 375] width 357 height 27
type input "80.00"
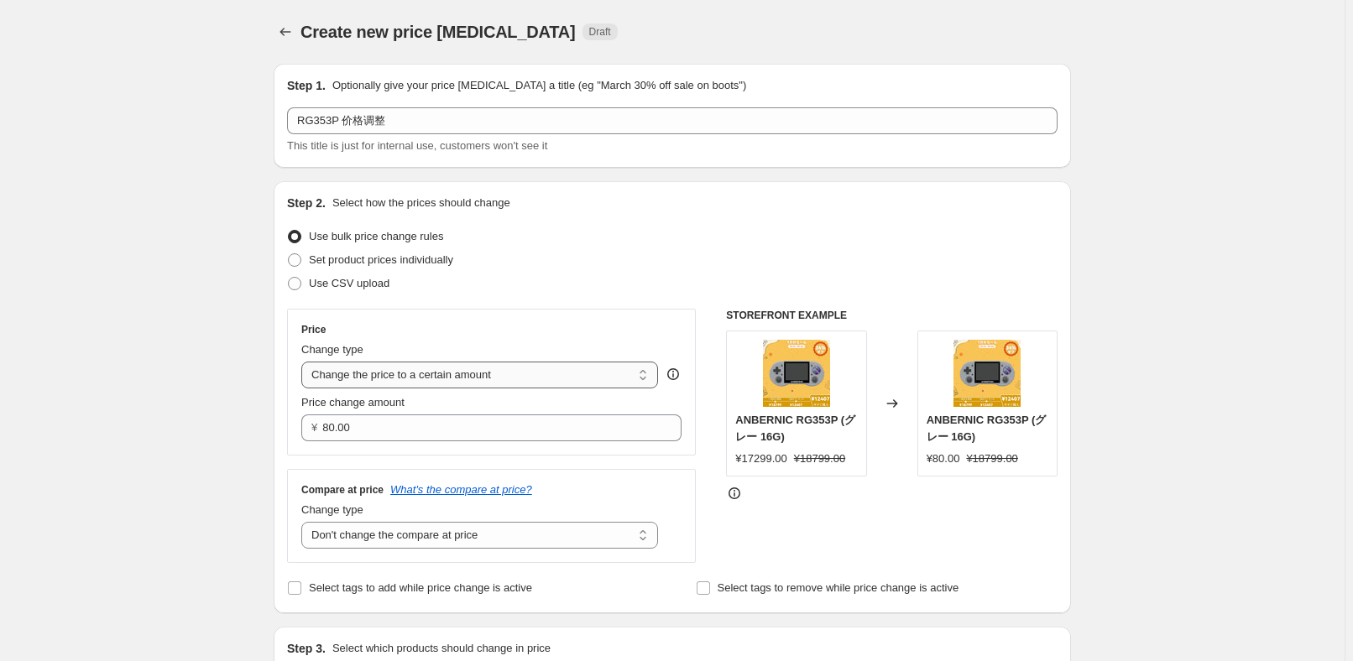
click at [510, 384] on select "Change the price to a certain amount Change the price by a certain amount Chang…" at bounding box center [479, 375] width 357 height 27
select select "by"
click at [305, 362] on select "Change the price to a certain amount Change the price by a certain amount Chang…" at bounding box center [479, 375] width 357 height 27
type input "-10.00"
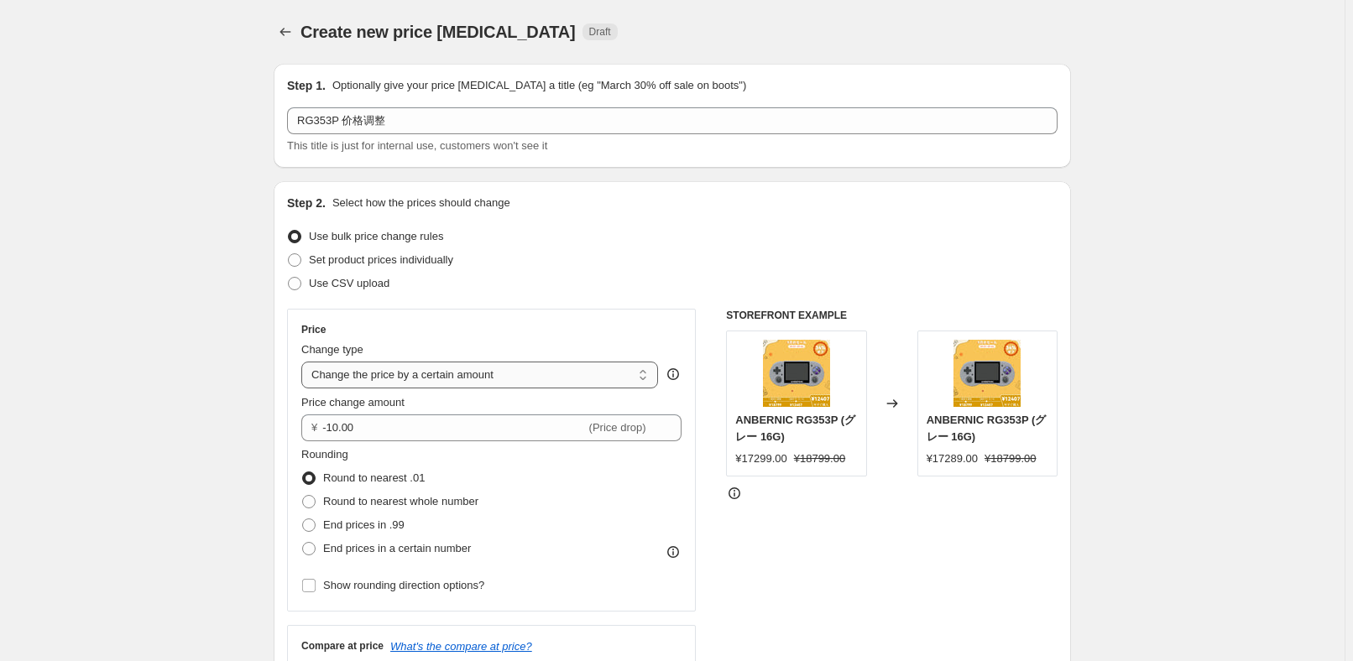
click at [511, 379] on select "Change the price to a certain amount Change the price by a certain amount Chang…" at bounding box center [479, 375] width 357 height 27
select select "percentage"
click at [305, 362] on select "Change the price to a certain amount Change the price by a certain amount Chang…" at bounding box center [479, 375] width 357 height 27
type input "-15"
drag, startPoint x: 494, startPoint y: 377, endPoint x: 499, endPoint y: 386, distance: 10.1
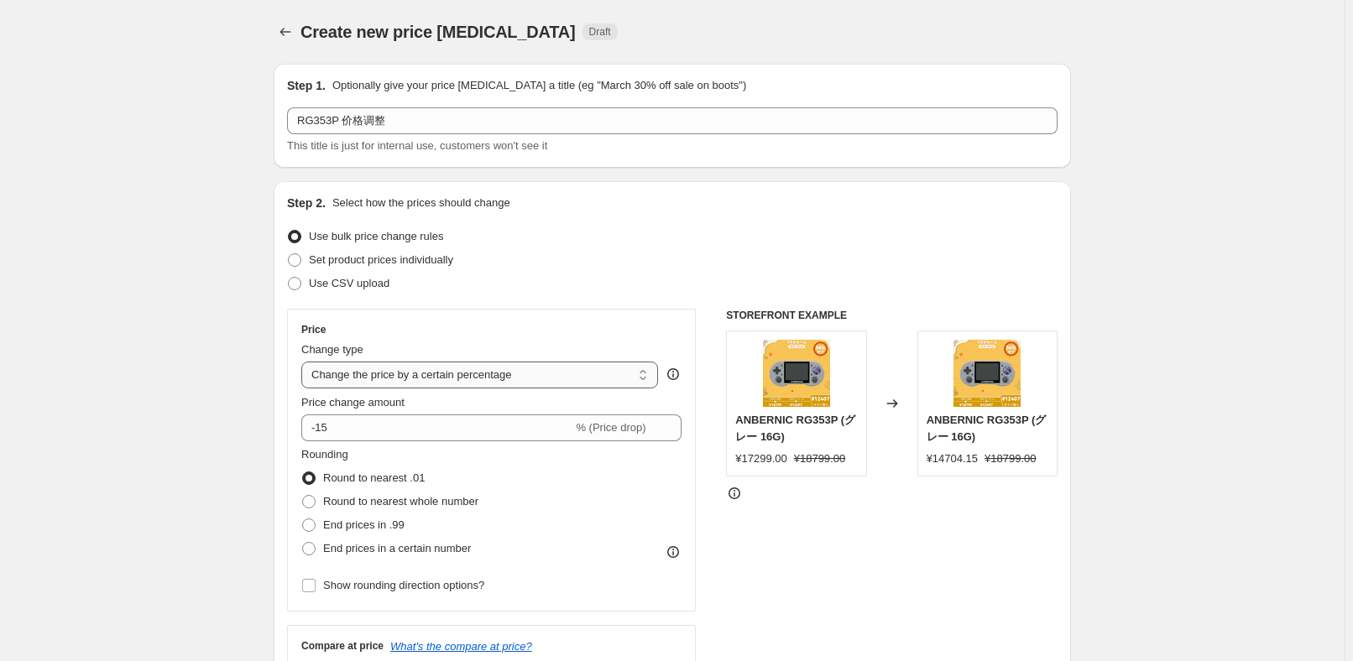
click at [497, 382] on select "Change the price to a certain amount Change the price by a certain amount Chang…" at bounding box center [479, 375] width 357 height 27
click at [305, 362] on select "Change the price to a certain amount Change the price by a certain amount Chang…" at bounding box center [479, 375] width 357 height 27
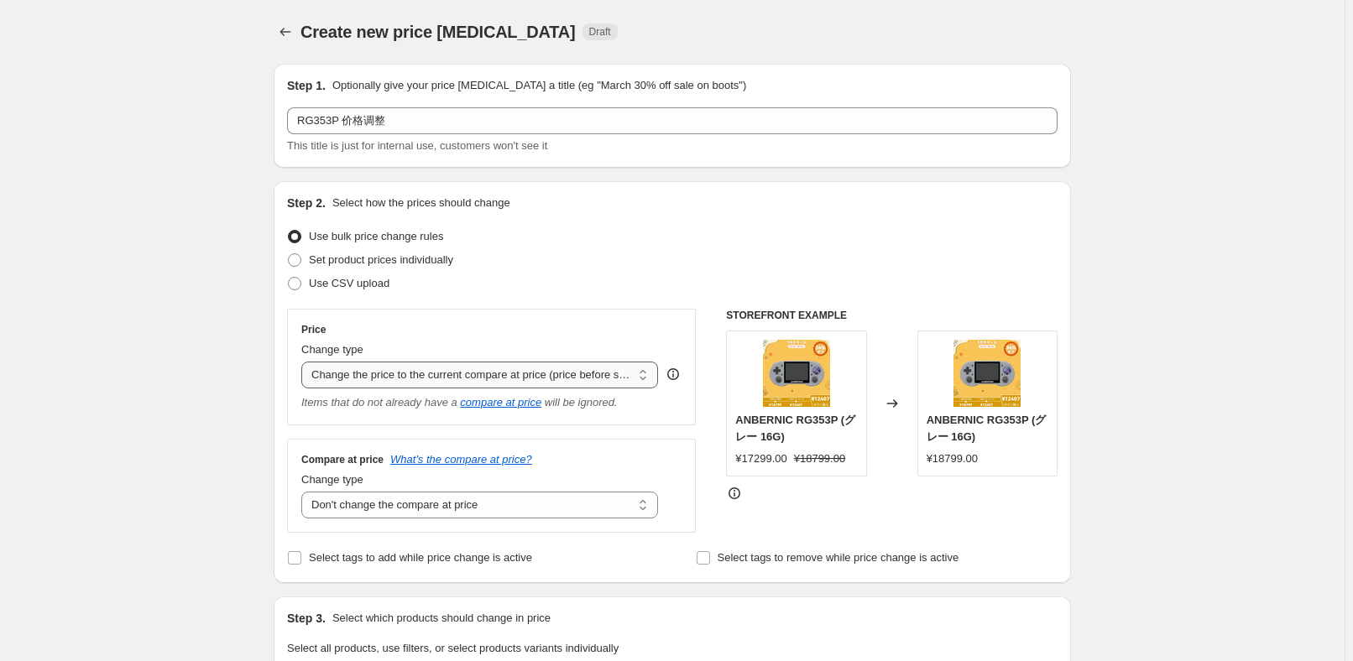
click at [513, 380] on select "Change the price to a certain amount Change the price by a certain amount Chang…" at bounding box center [479, 375] width 357 height 27
click at [305, 362] on select "Change the price to a certain amount Change the price by a certain amount Chang…" at bounding box center [479, 375] width 357 height 27
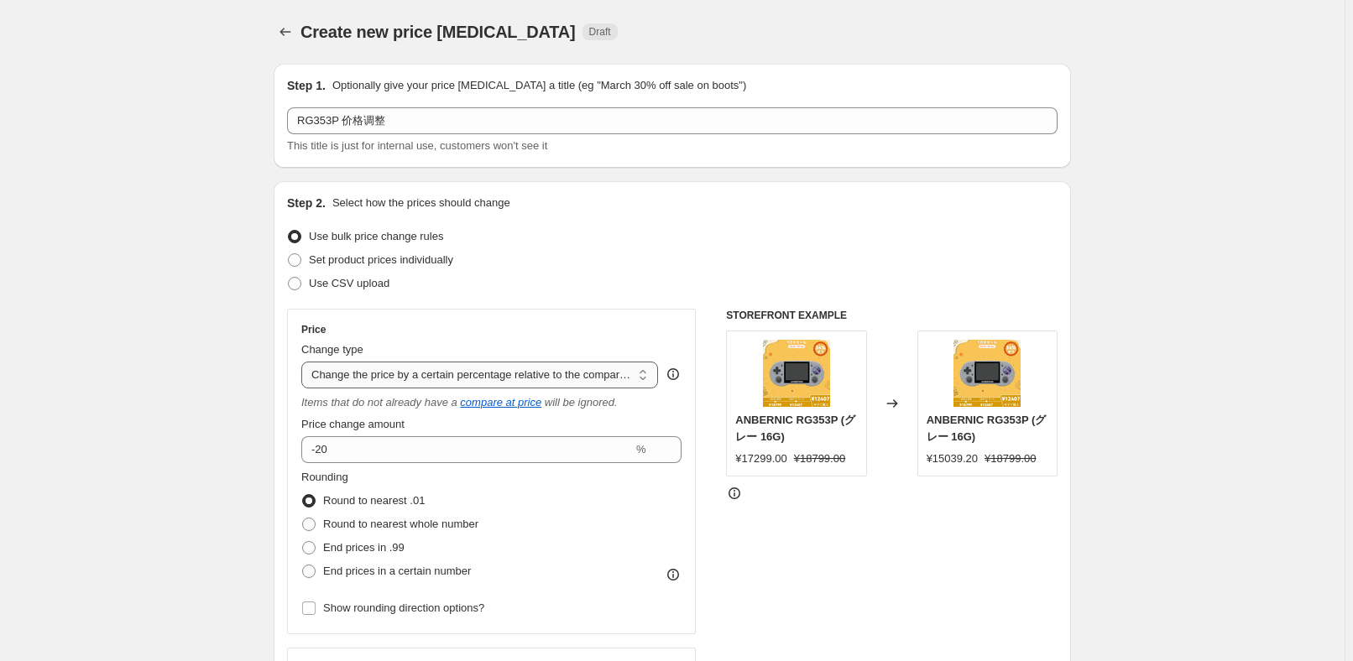
drag, startPoint x: 501, startPoint y: 375, endPoint x: 502, endPoint y: 386, distance: 10.9
click at [501, 378] on select "Change the price to a certain amount Change the price by a certain amount Chang…" at bounding box center [479, 375] width 357 height 27
click at [305, 362] on select "Change the price to a certain amount Change the price by a certain amount Chang…" at bounding box center [479, 375] width 357 height 27
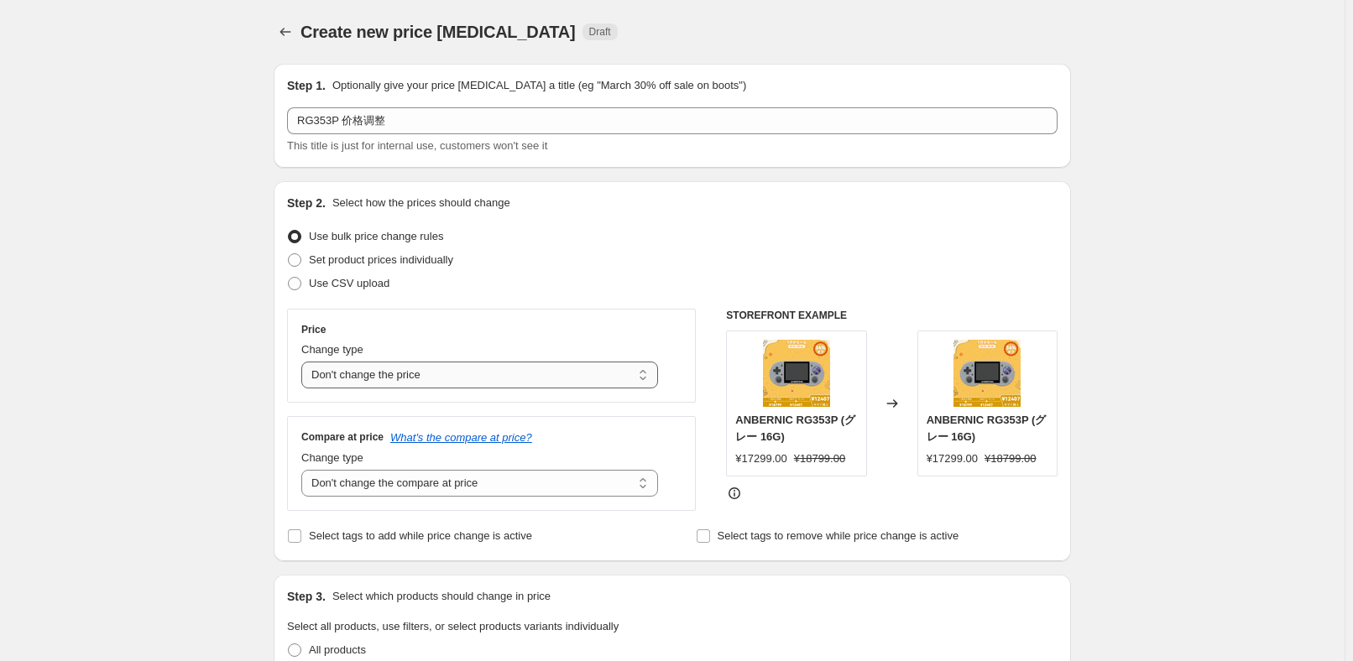
click at [483, 387] on select "Change the price to a certain amount Change the price by a certain amount Chang…" at bounding box center [479, 375] width 357 height 27
select select "to"
click at [305, 362] on select "Change the price to a certain amount Change the price by a certain amount Chang…" at bounding box center [479, 375] width 357 height 27
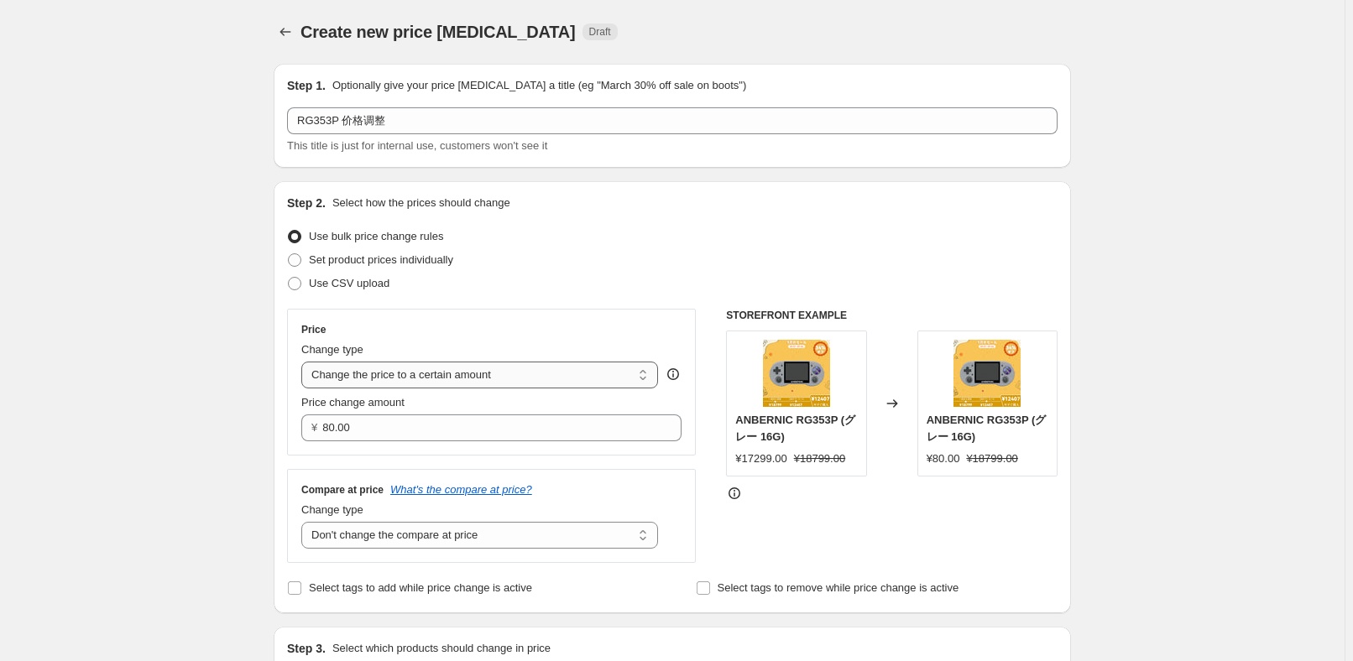
click at [483, 375] on select "Change the price to a certain amount Change the price by a certain amount Chang…" at bounding box center [479, 375] width 357 height 27
click at [473, 379] on select "Change the price to a certain amount Change the price by a certain amount Chang…" at bounding box center [479, 375] width 357 height 27
click at [411, 418] on input "80.00" at bounding box center [488, 428] width 333 height 27
type input "8"
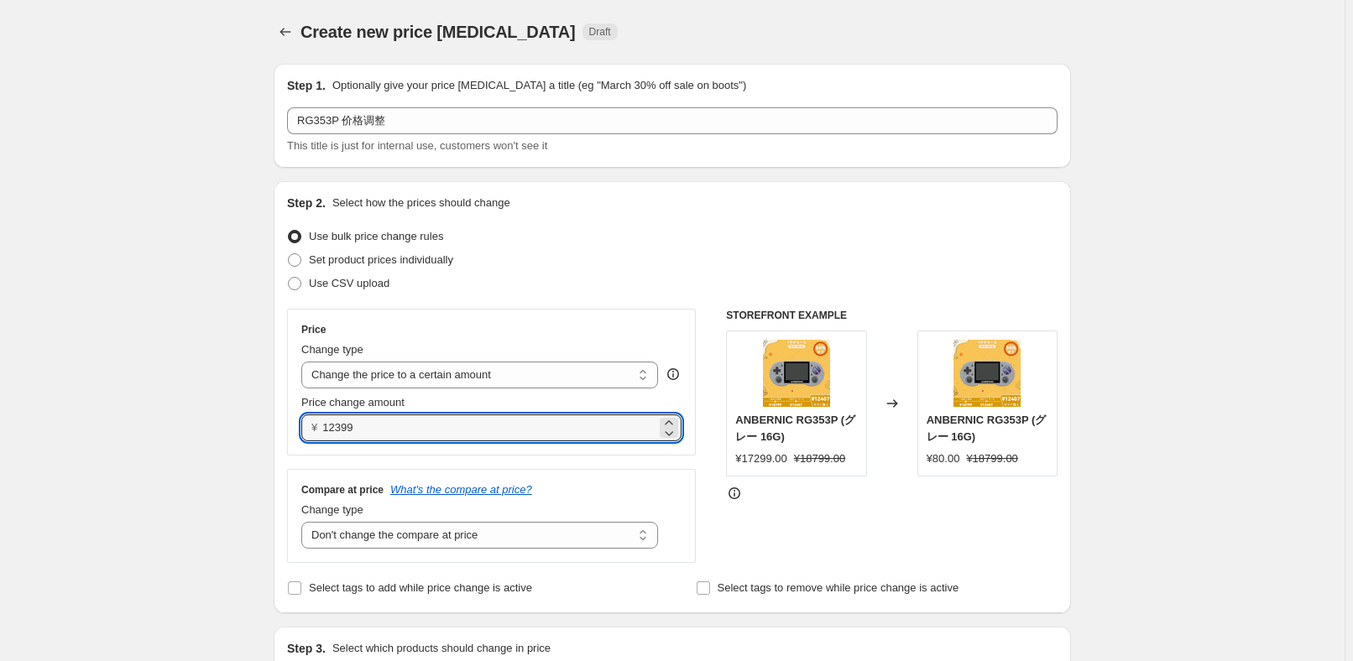
type input "12399.00"
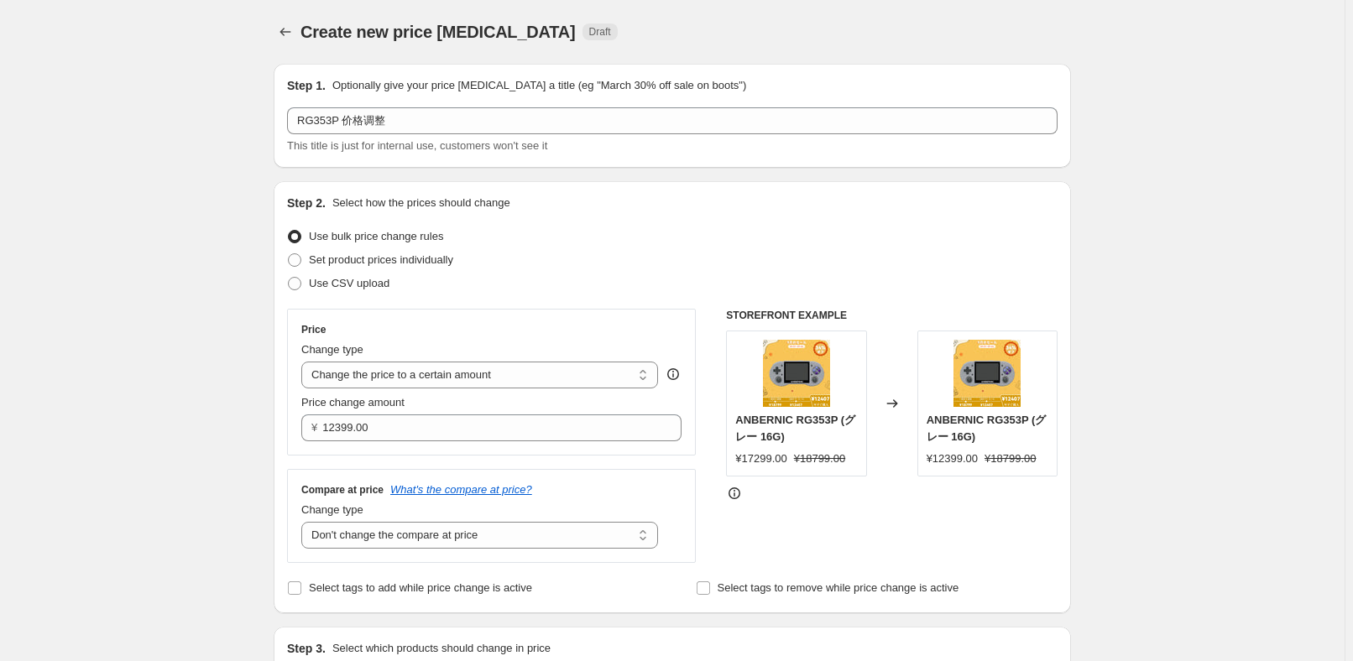
click at [1028, 559] on div "STOREFRONT EXAMPLE ANBERNIC RG353P (グレー 16G) ¥17299.00 ¥18799.00 Changed to ANB…" at bounding box center [892, 436] width 332 height 254
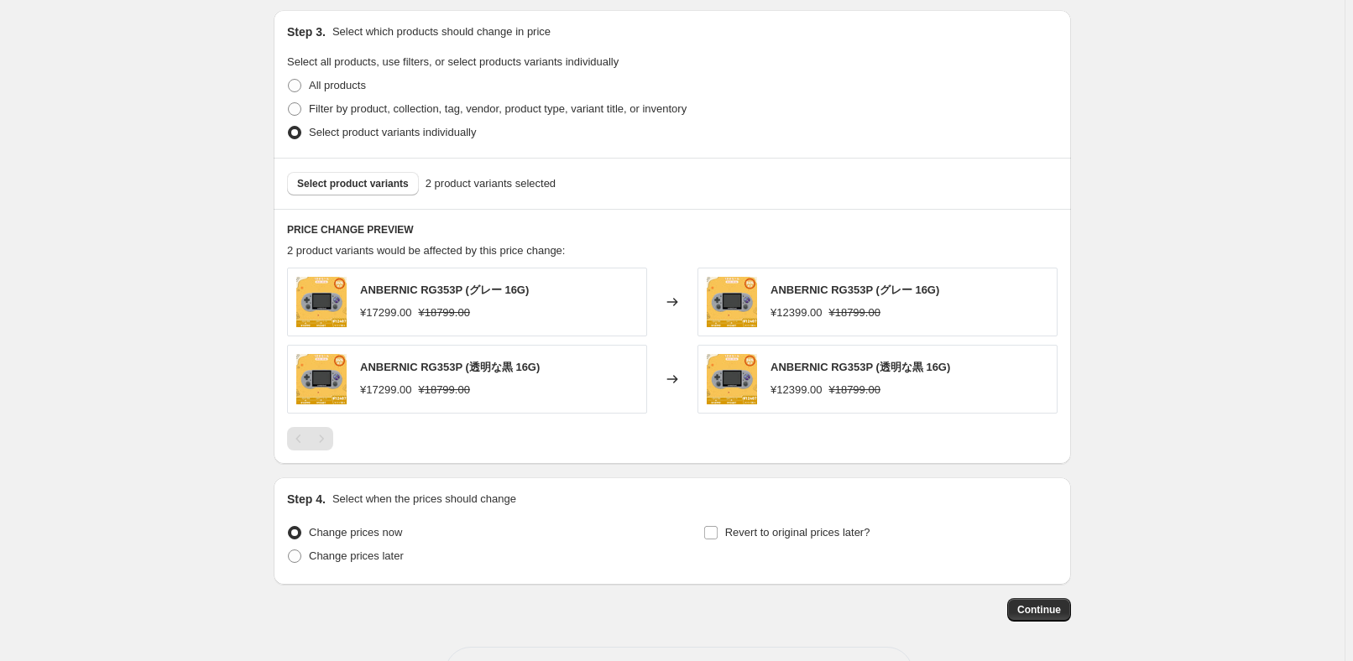
scroll to position [676, 0]
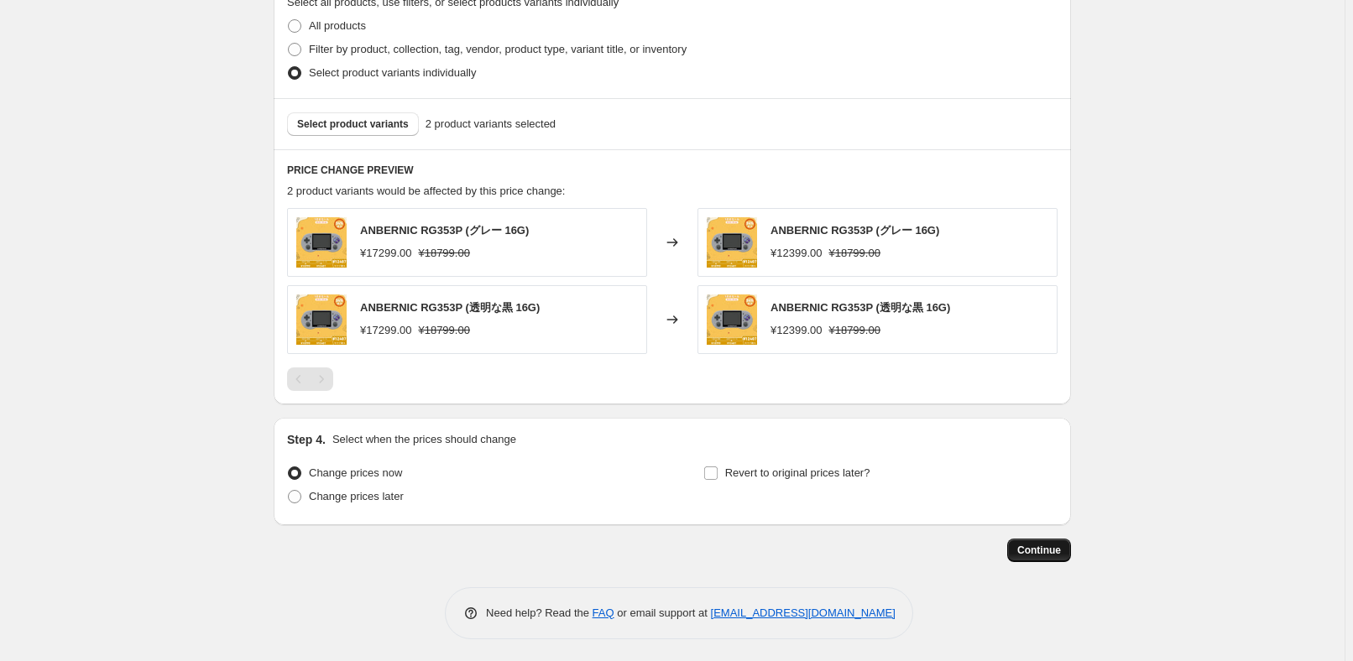
click at [1061, 548] on span "Continue" at bounding box center [1039, 550] width 44 height 13
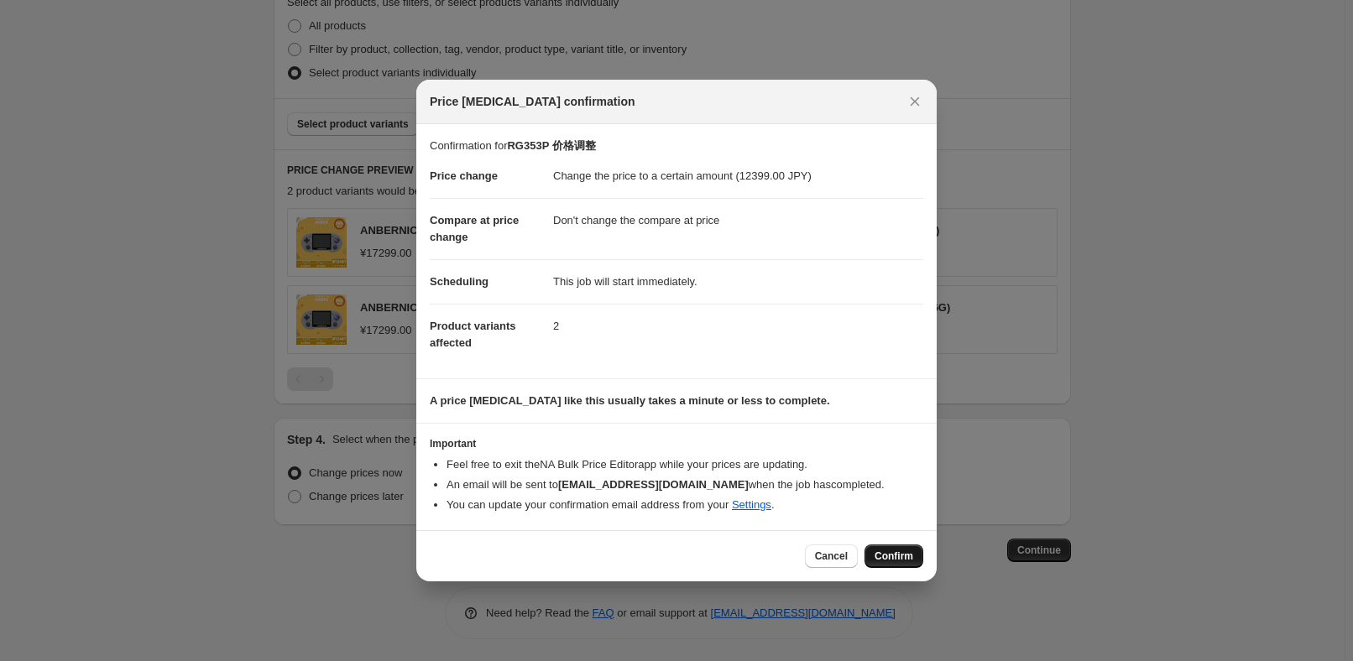
click at [881, 561] on span "Confirm" at bounding box center [894, 556] width 39 height 13
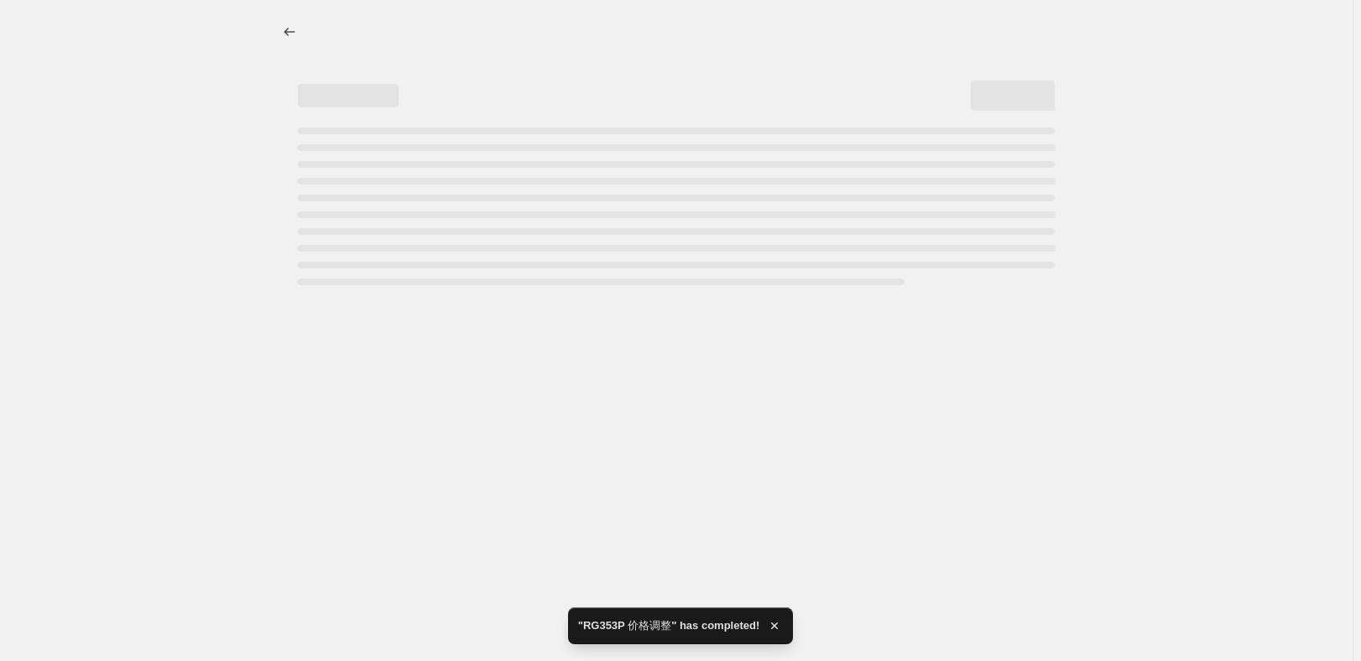
select select "no_change"
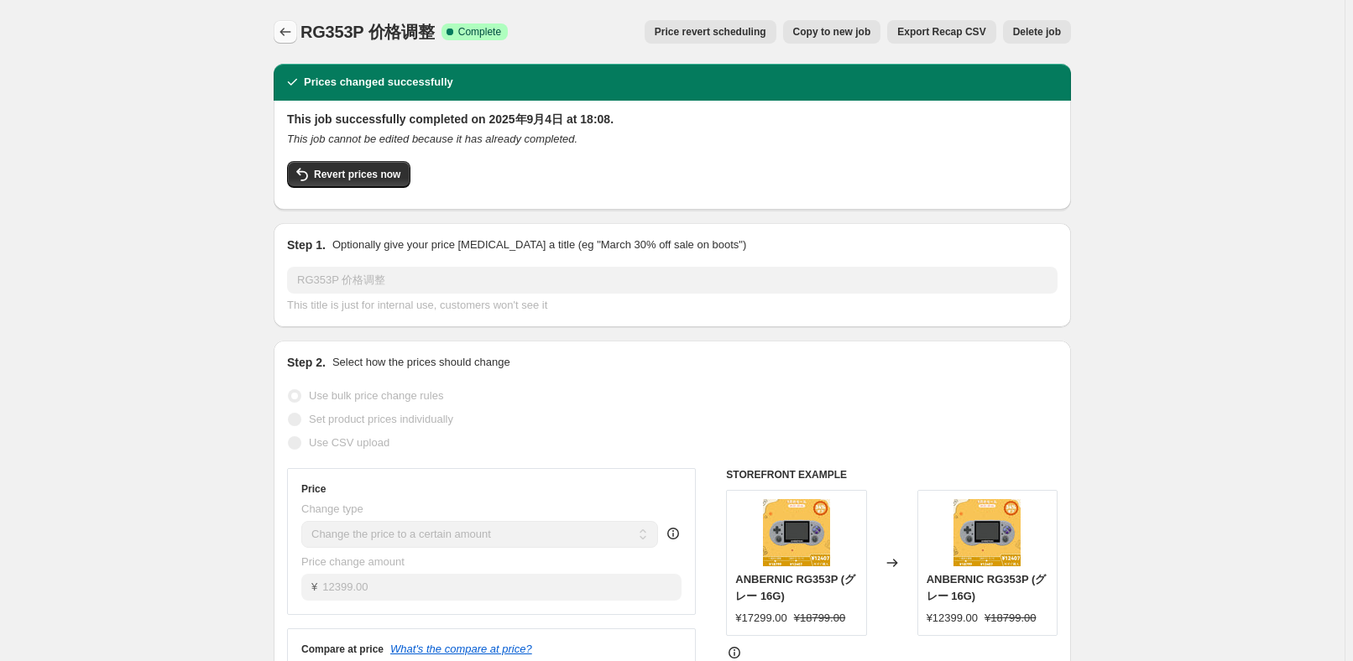
click at [297, 34] on button "Price change jobs" at bounding box center [285, 31] width 23 height 23
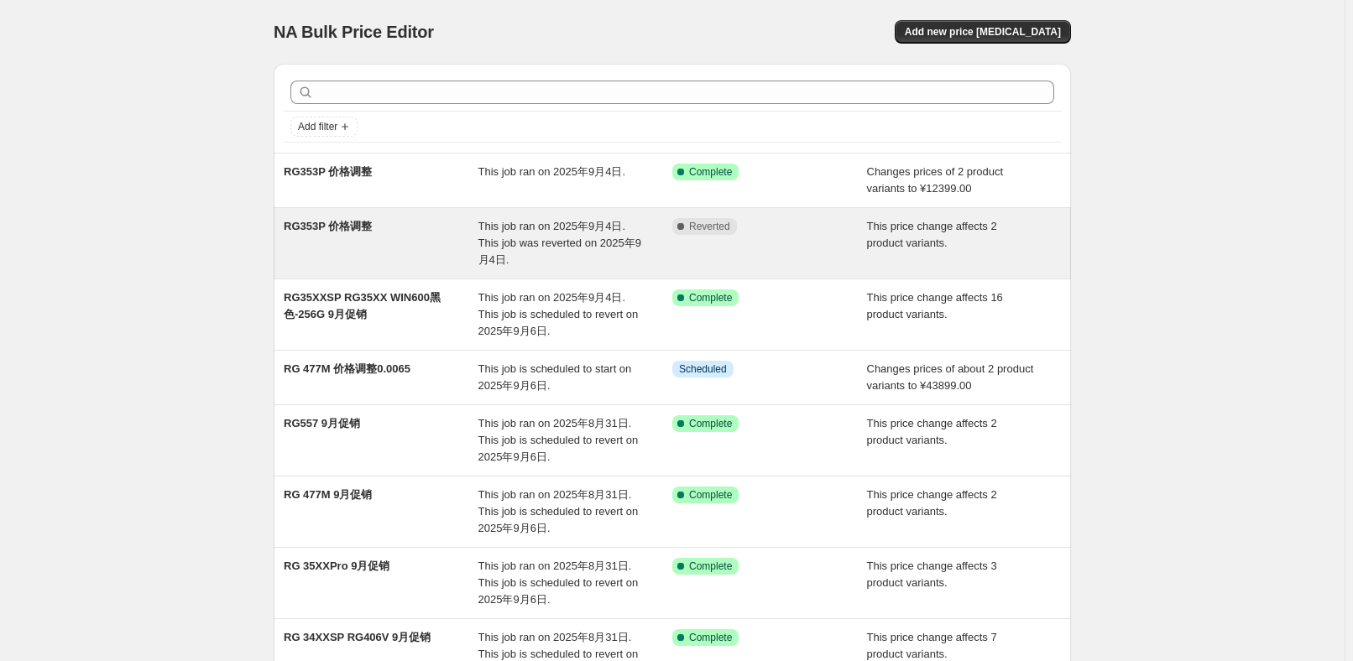
click at [614, 254] on div "RG353P 价格调整 This job ran on 2025年9月4日. This job was reverted on 2025年9月4日. Comp…" at bounding box center [672, 243] width 797 height 70
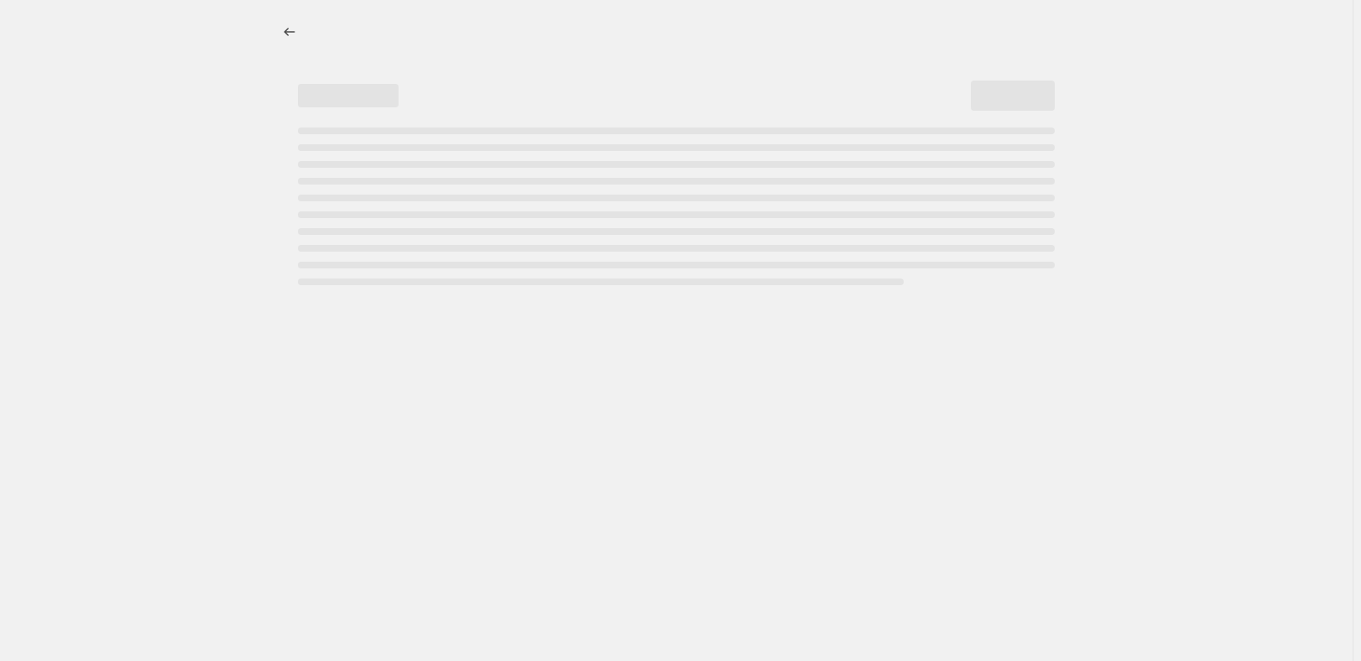
select select "pcap"
select select "no_change"
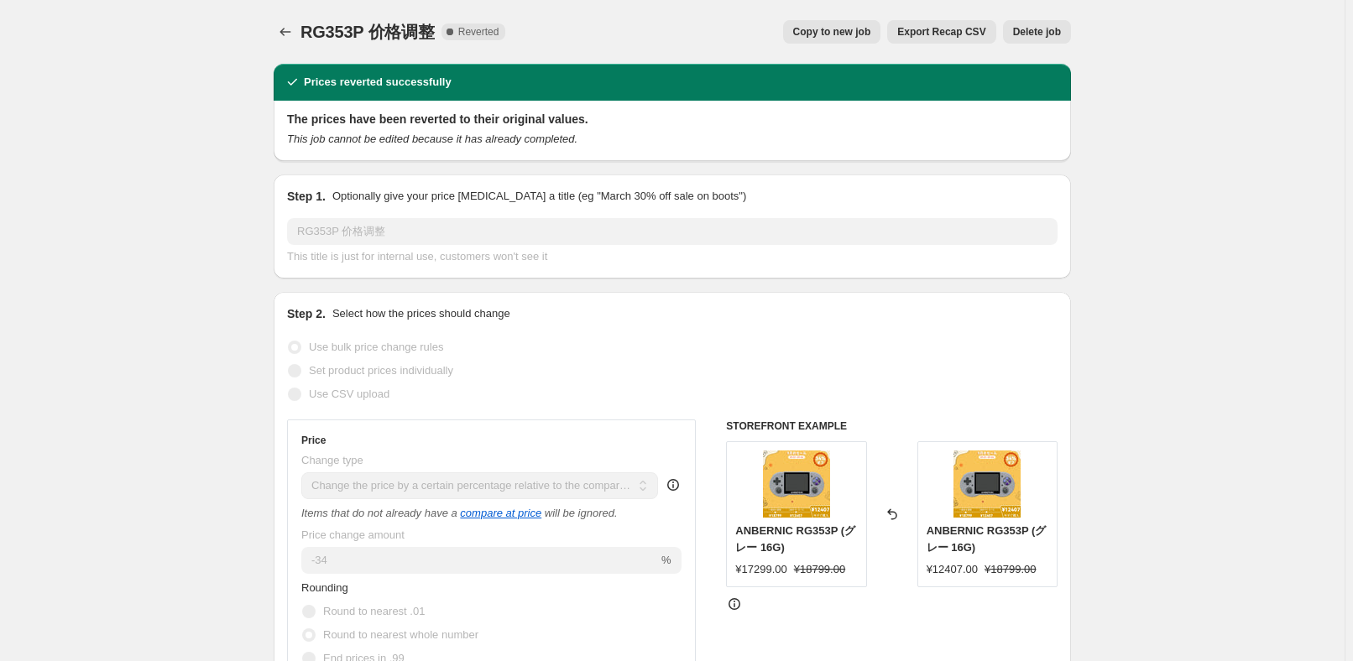
click at [1047, 35] on span "Delete job" at bounding box center [1037, 31] width 48 height 13
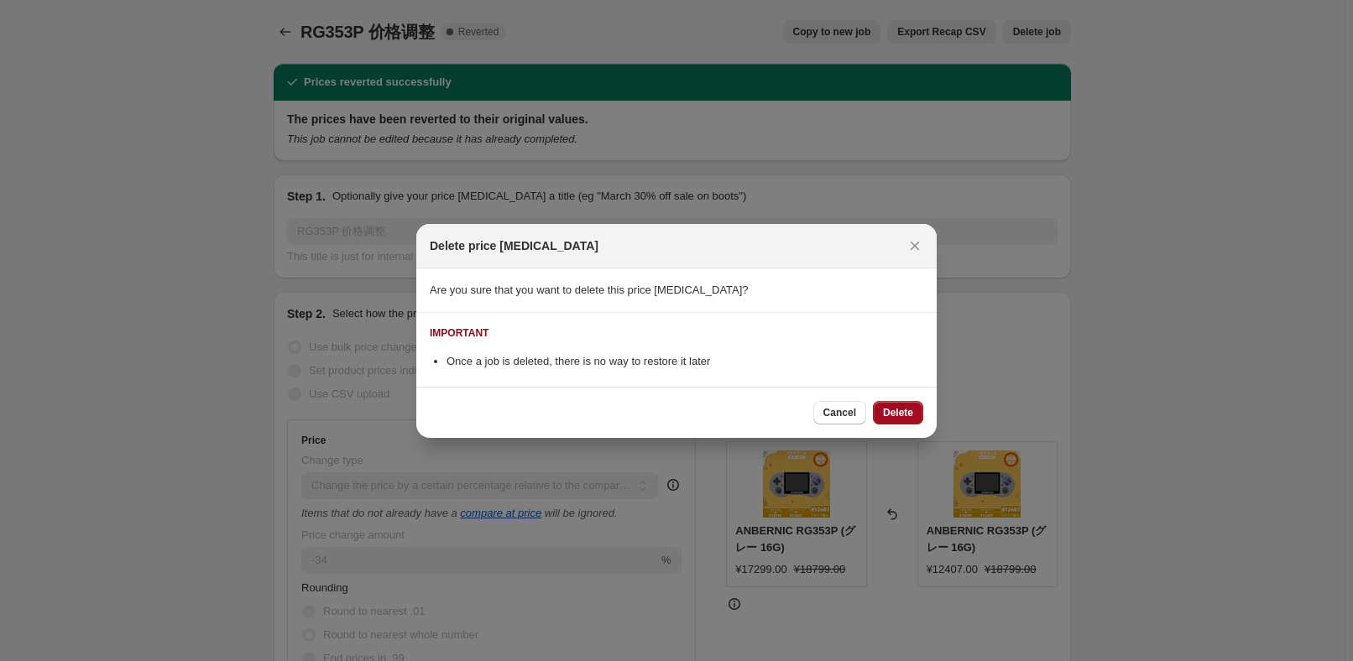
click at [896, 411] on span "Delete" at bounding box center [898, 412] width 30 height 13
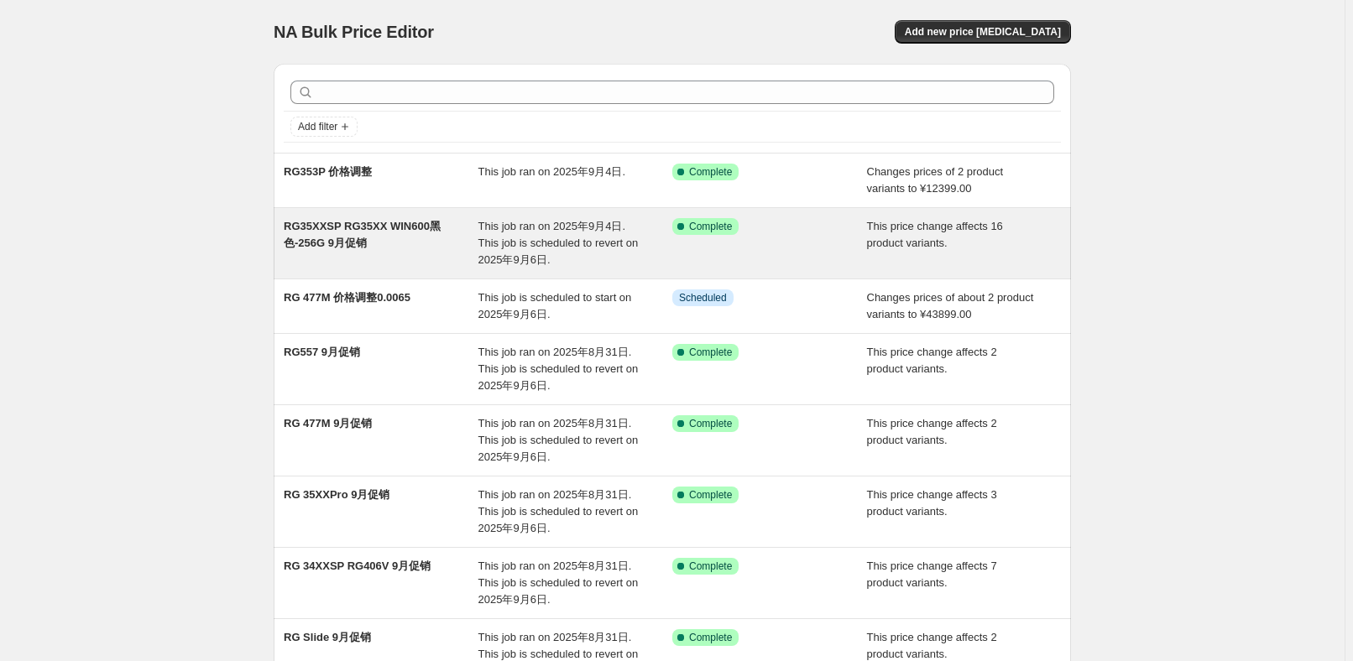
click at [528, 212] on div "RG35XXSP RG35XX WIN600黑色-256G 9月促销 This job ran on 2025年9月4日. This job is sched…" at bounding box center [672, 243] width 797 height 70
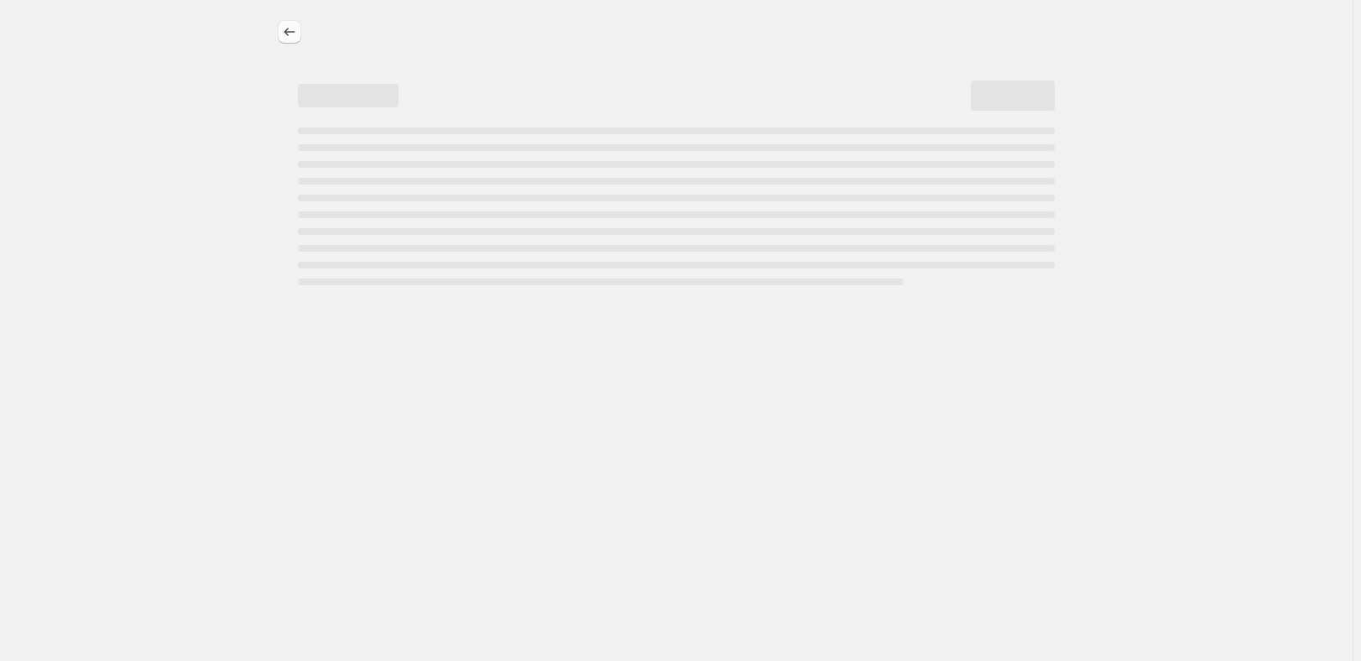
select select "pcap"
select select "no_change"
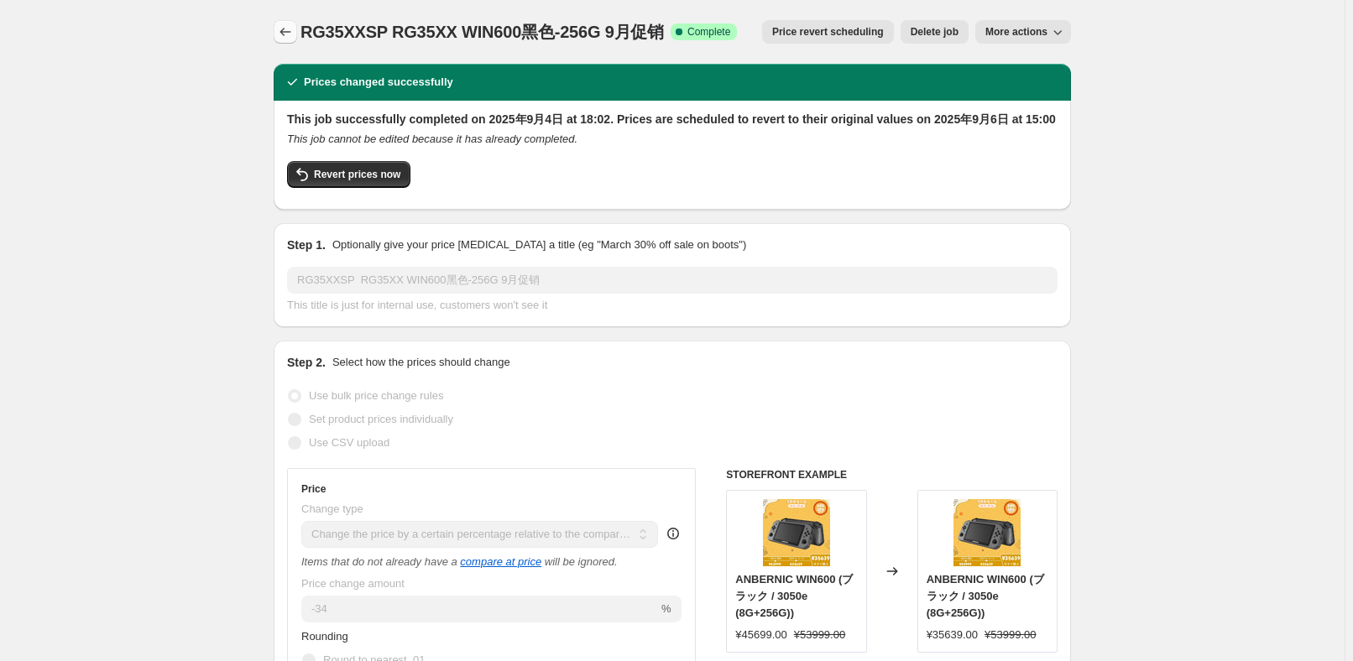
click at [286, 29] on icon "Price change jobs" at bounding box center [285, 31] width 17 height 17
